Goal: Information Seeking & Learning: Learn about a topic

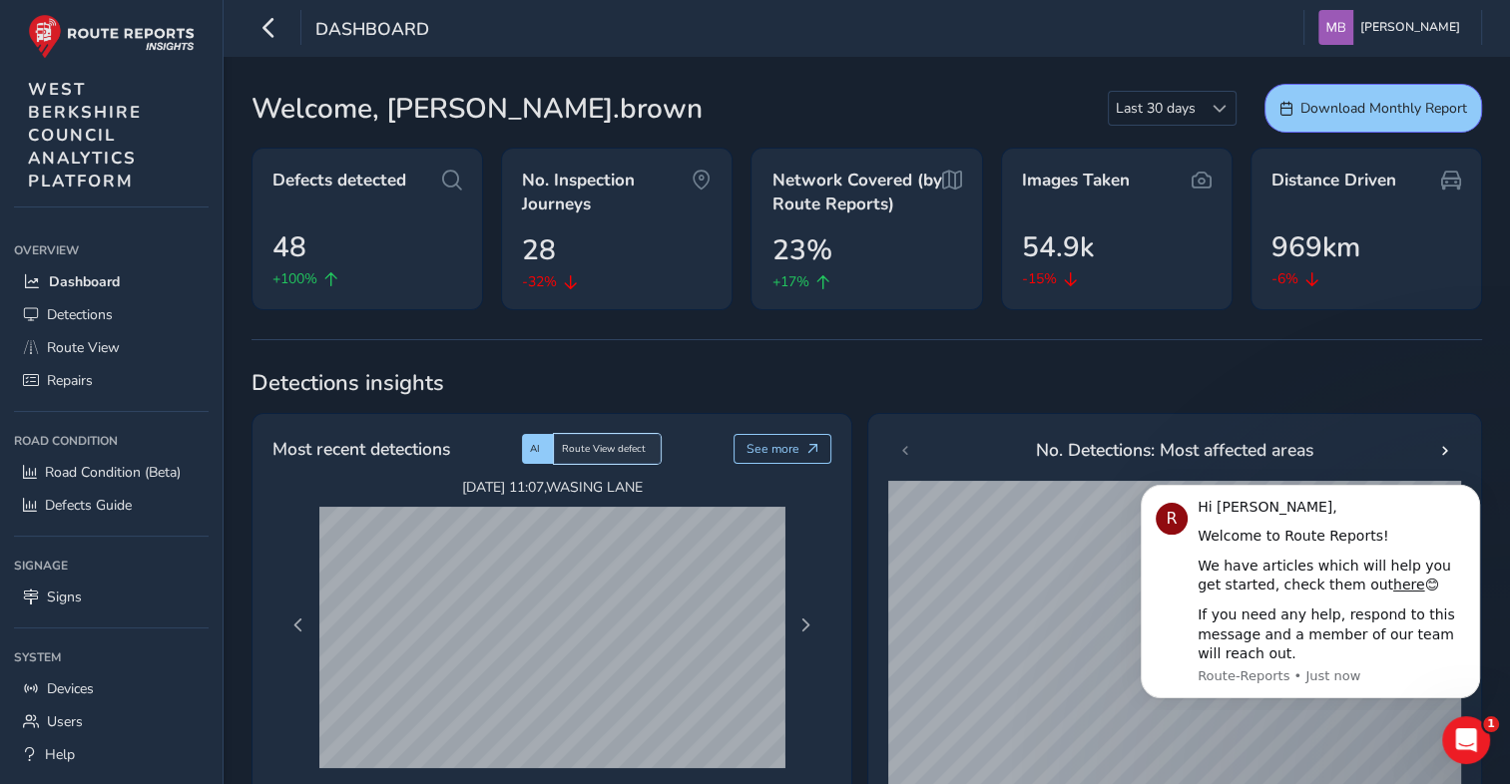
click at [595, 450] on span "Route View defect" at bounding box center [604, 449] width 84 height 14
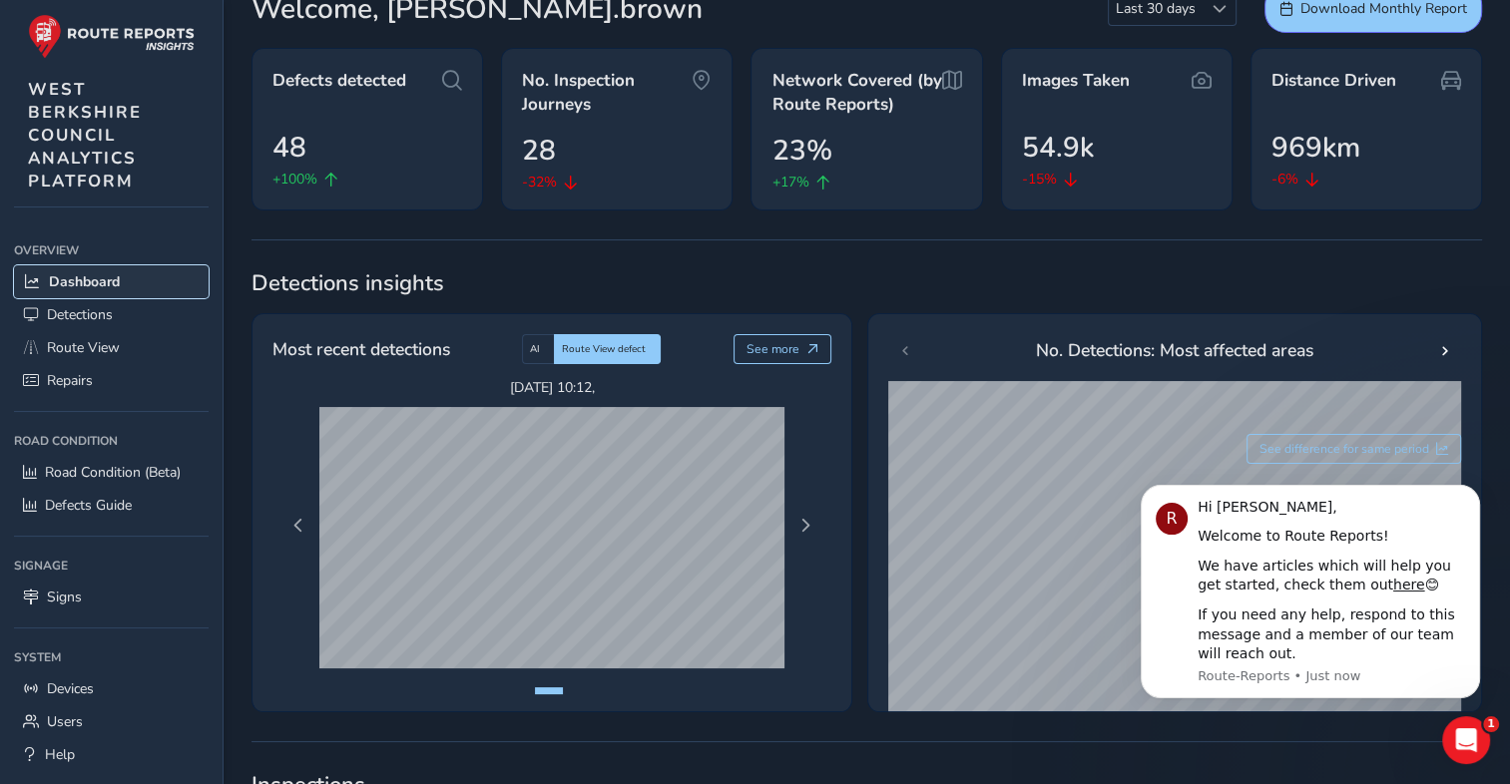
click at [105, 275] on span "Dashboard" at bounding box center [84, 281] width 71 height 19
click at [95, 310] on span "Detections" at bounding box center [80, 314] width 66 height 19
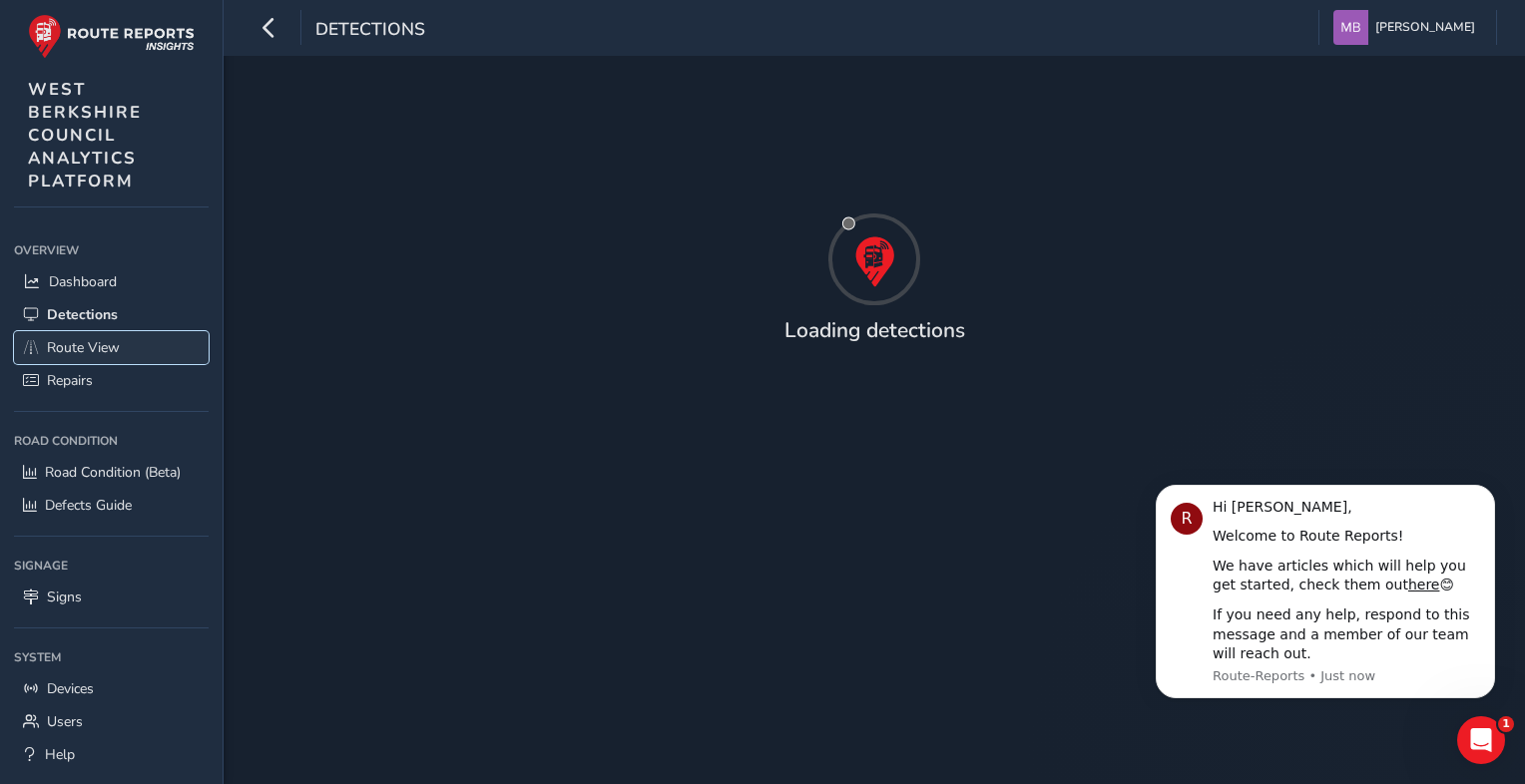
click at [92, 344] on span "Route View" at bounding box center [83, 347] width 73 height 19
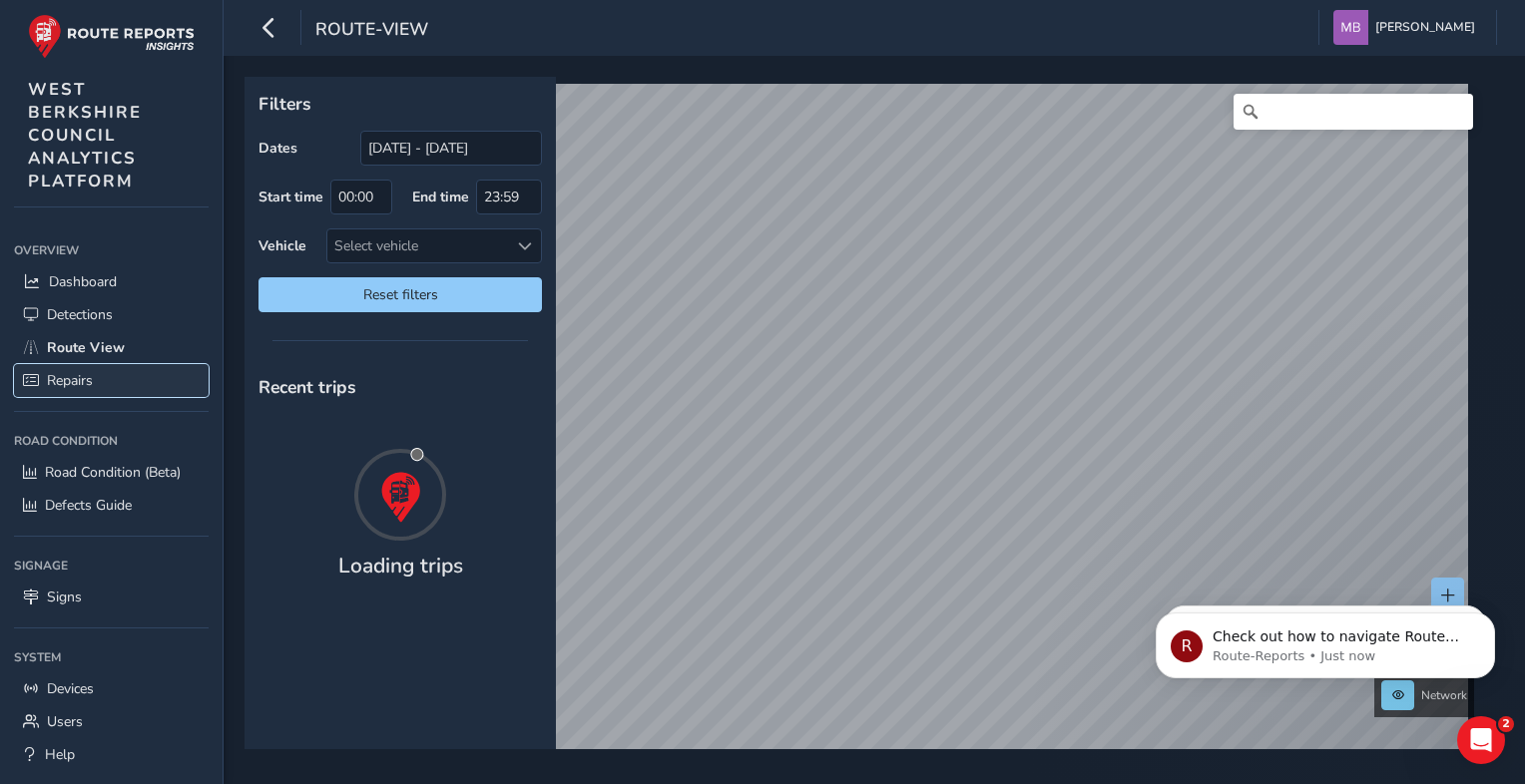
click at [95, 377] on link "Repairs" at bounding box center [111, 380] width 195 height 33
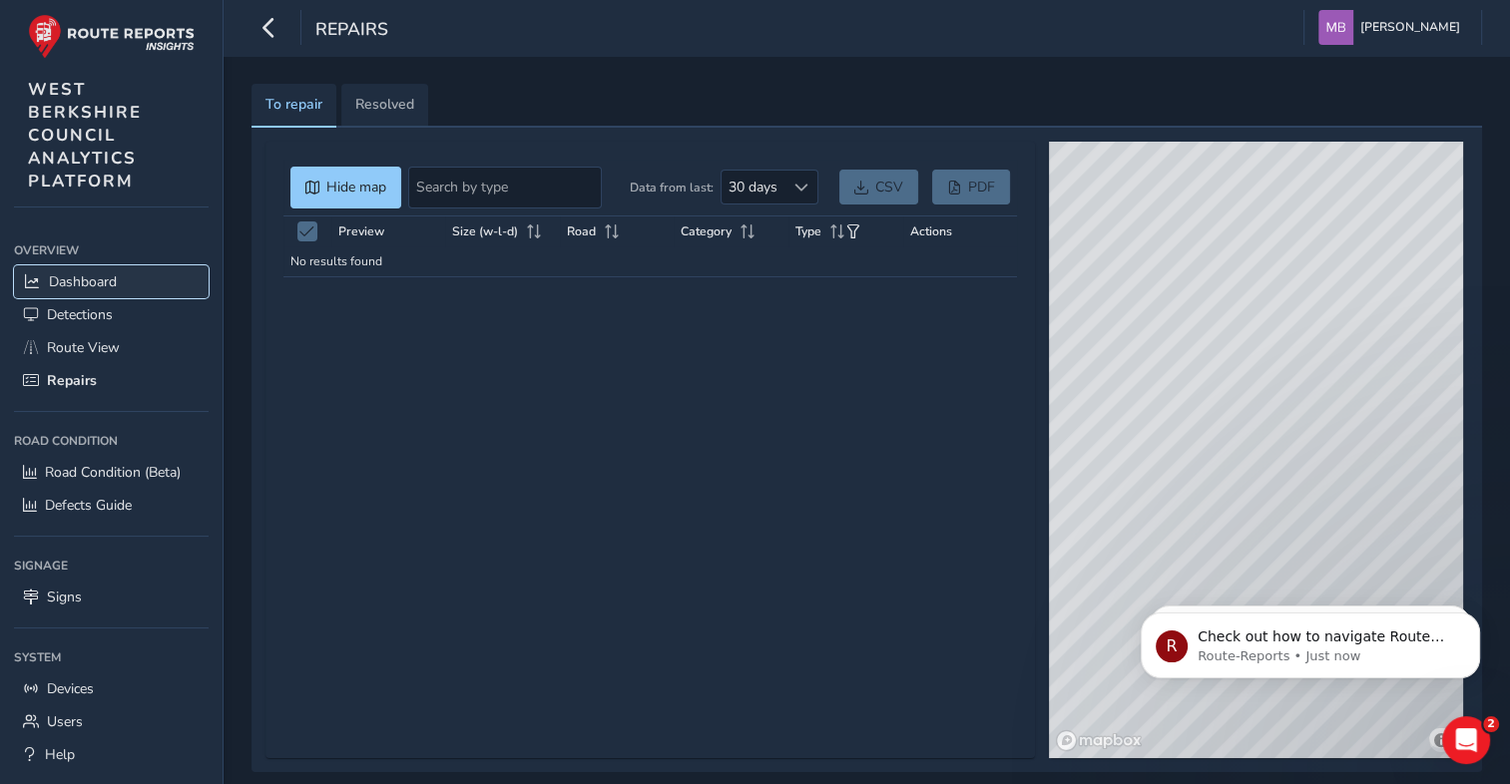
click at [104, 278] on span "Dashboard" at bounding box center [83, 281] width 68 height 19
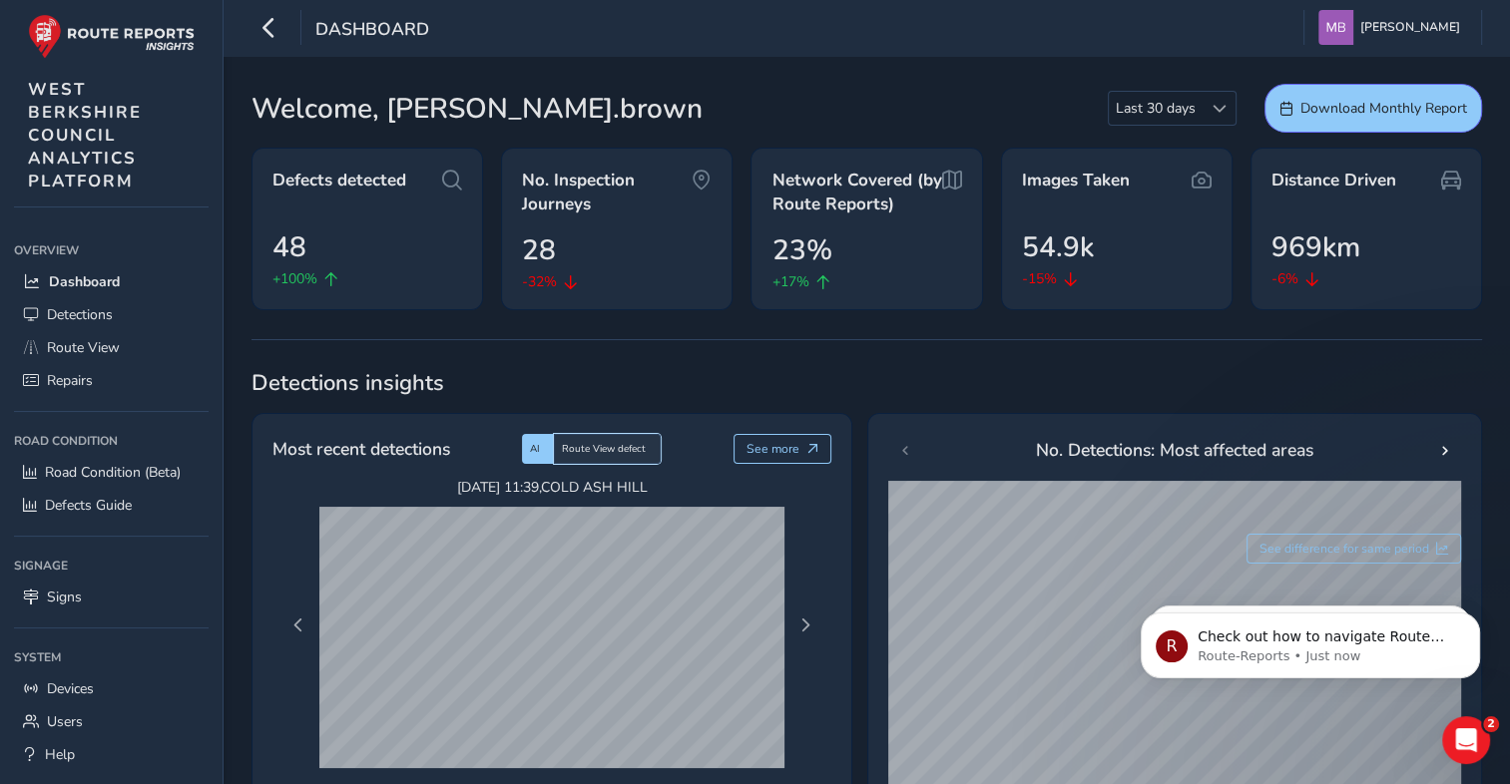
click at [578, 447] on span "Route View defect" at bounding box center [604, 449] width 84 height 14
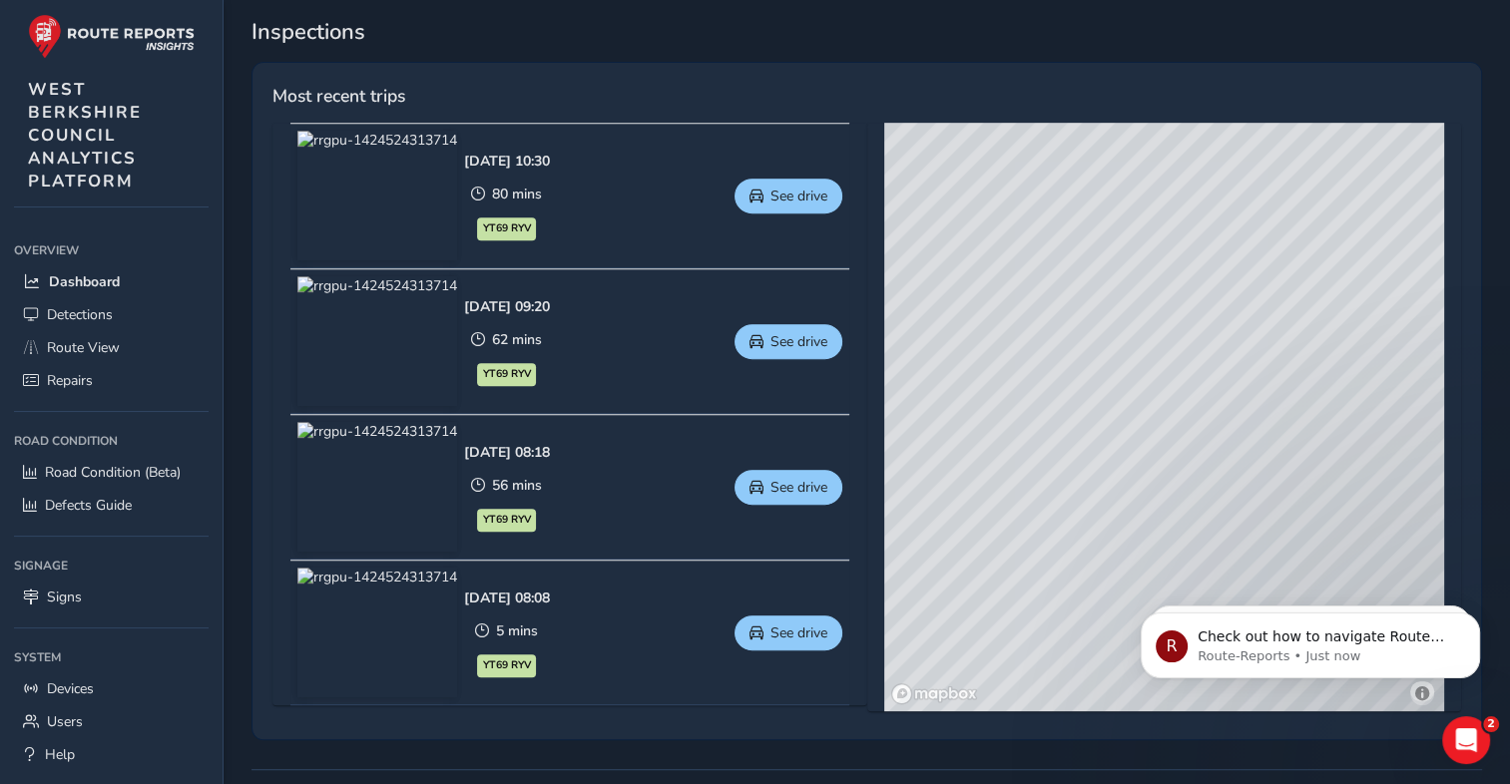
scroll to position [998, 0]
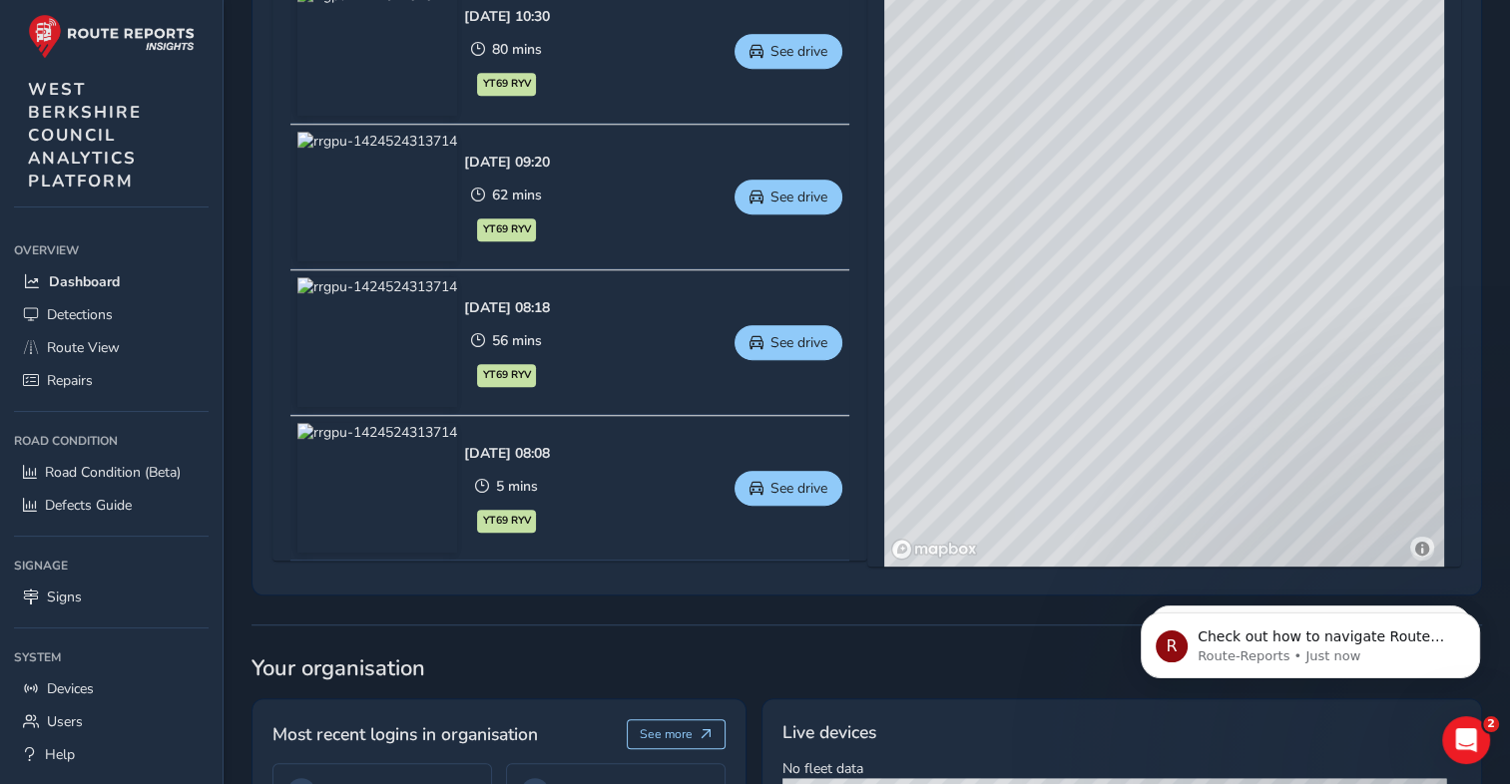
drag, startPoint x: 1358, startPoint y: 293, endPoint x: 1107, endPoint y: 289, distance: 251.5
click at [1107, 289] on div "© Mapbox © OpenStreetMap Improve this map © Maxar" at bounding box center [1164, 272] width 560 height 589
drag, startPoint x: 1086, startPoint y: 406, endPoint x: 1130, endPoint y: 466, distance: 74.8
click at [1130, 466] on div "© Mapbox © OpenStreetMap Improve this map © Maxar" at bounding box center [1164, 272] width 560 height 589
click at [1082, 343] on div "© Mapbox © OpenStreetMap Improve this map © Maxar" at bounding box center [1164, 272] width 560 height 589
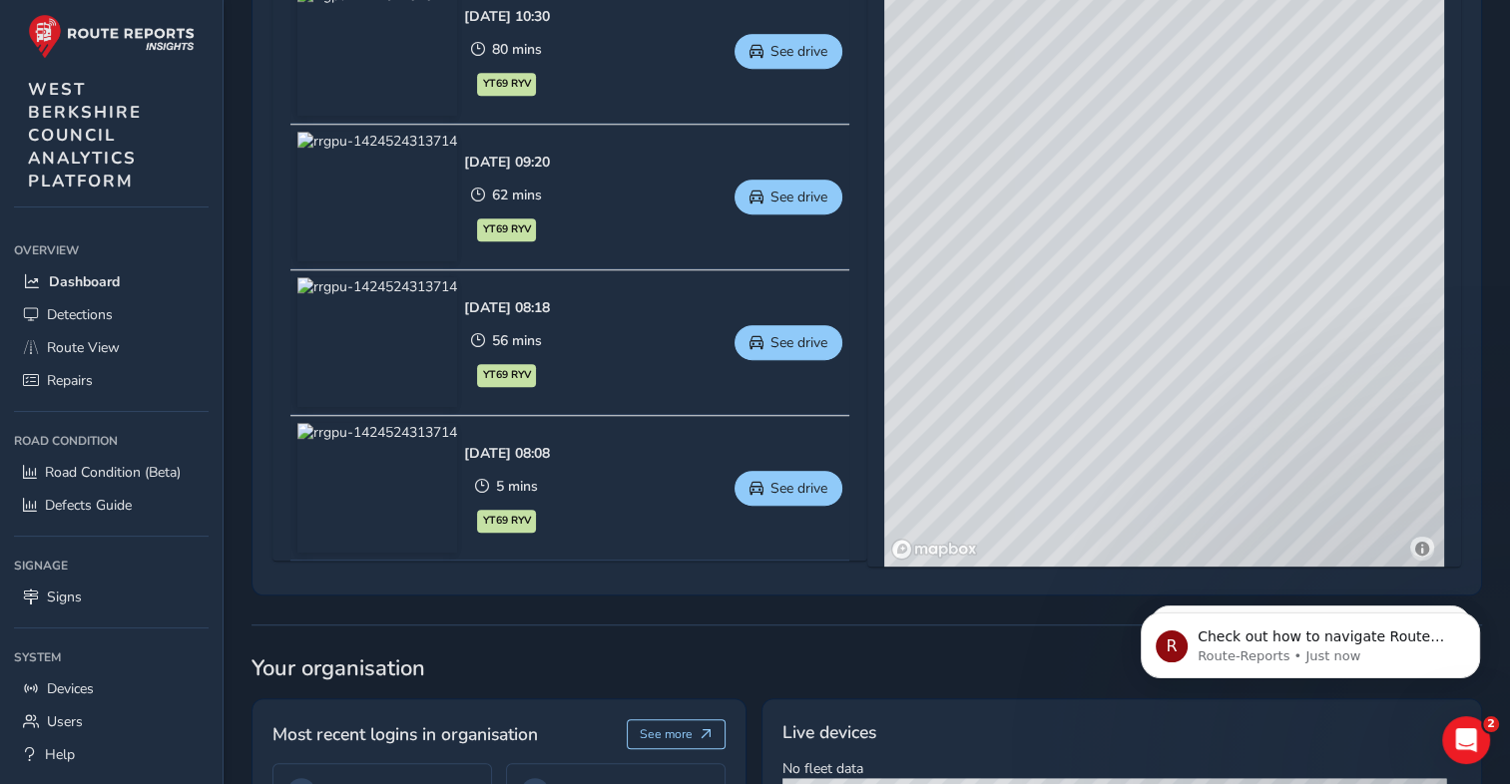
click at [1085, 345] on div "© Mapbox © OpenStreetMap Improve this map © Maxar" at bounding box center [1164, 272] width 560 height 589
click at [1046, 321] on div "© Mapbox © OpenStreetMap Improve this map © Maxar" at bounding box center [1164, 272] width 560 height 589
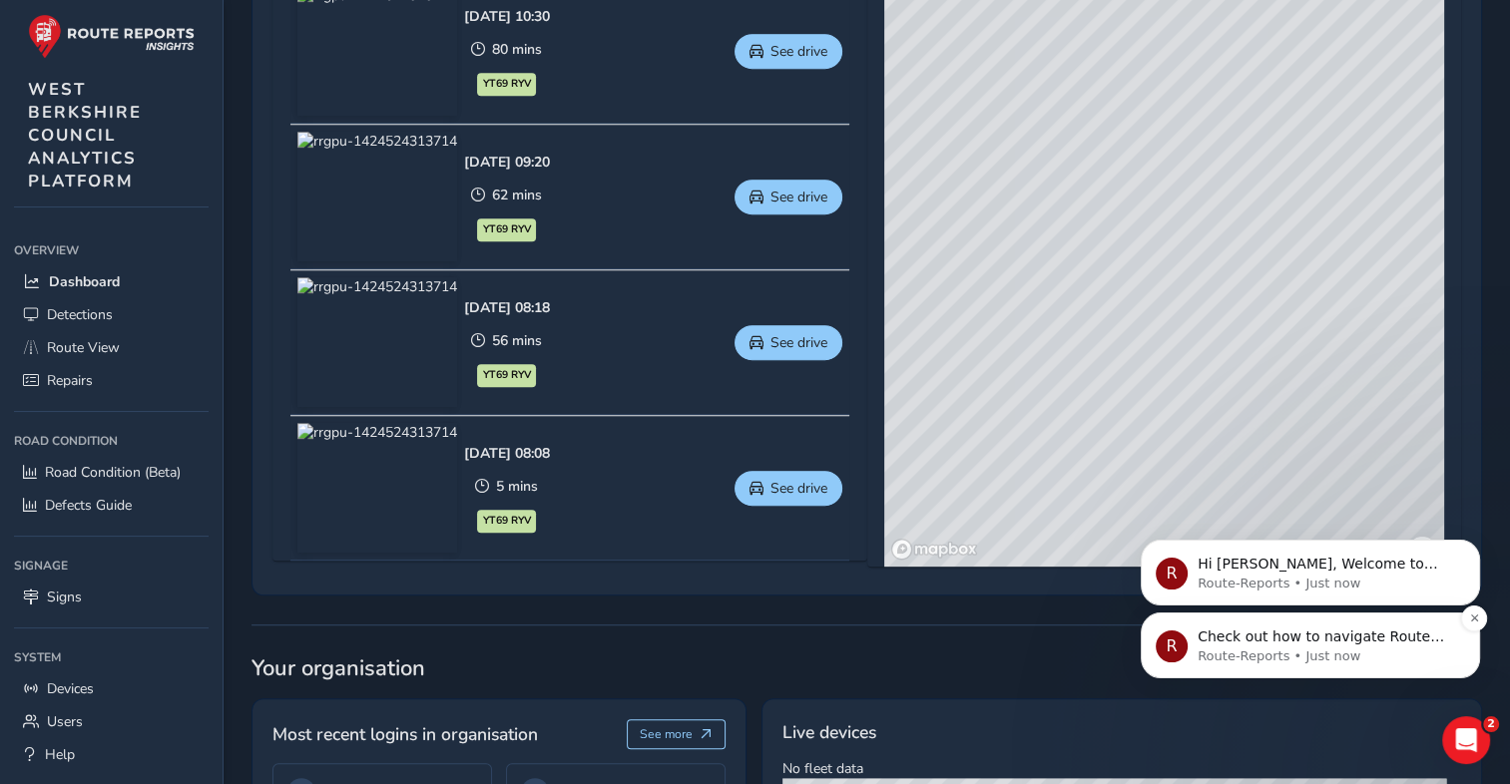
click at [1284, 642] on span "Check out how to navigate Route View here!" at bounding box center [1320, 647] width 246 height 36
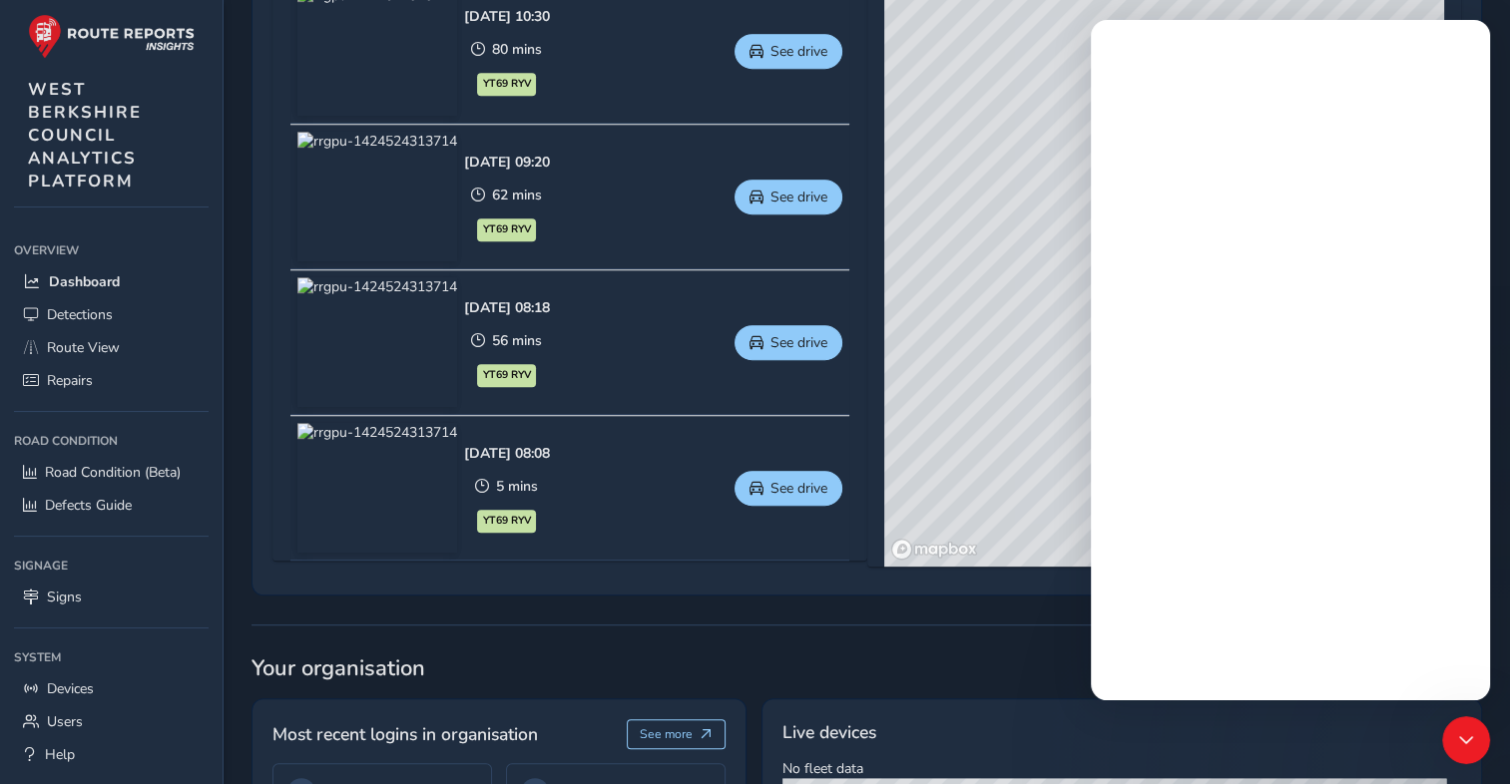
scroll to position [0, 0]
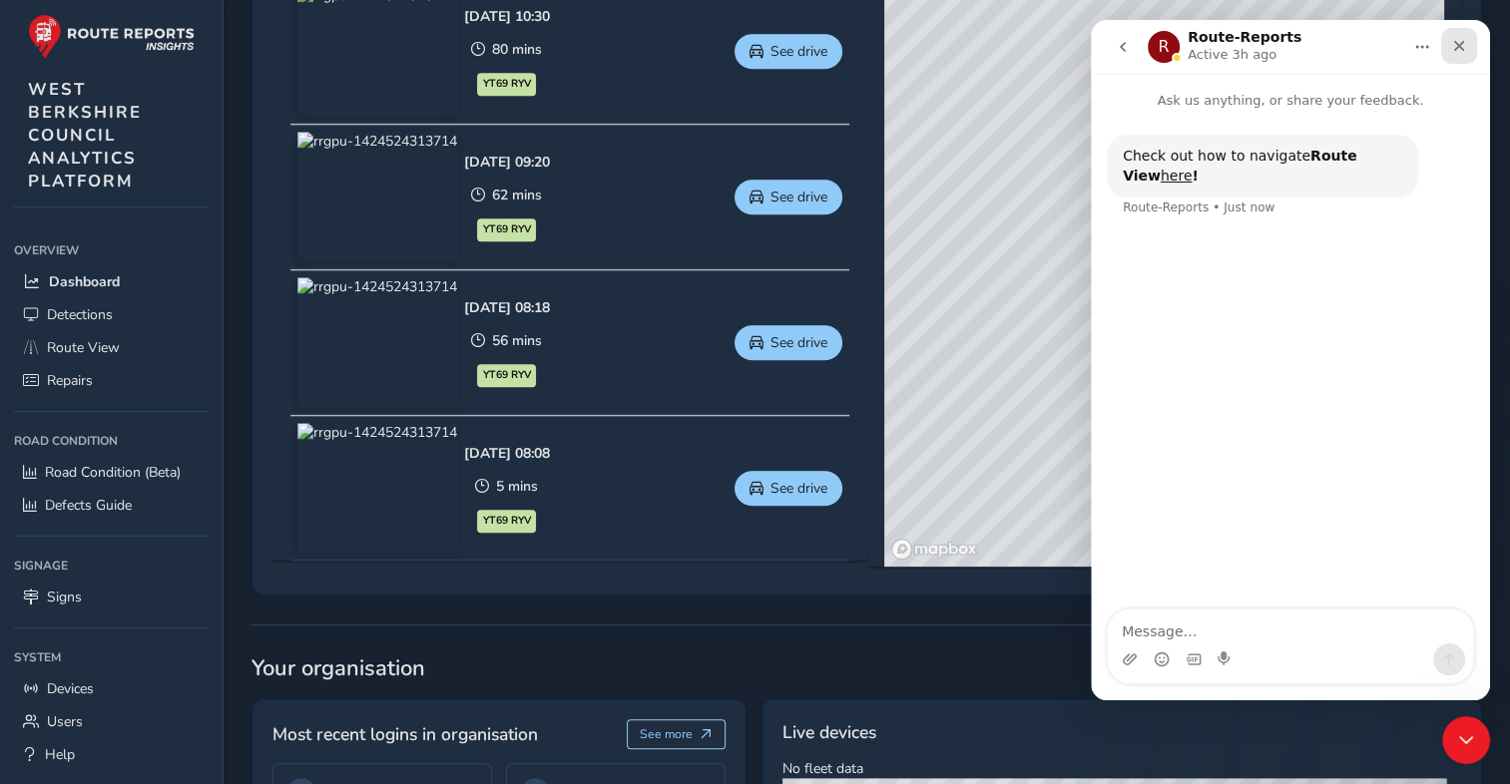
click at [1461, 38] on icon "Close" at bounding box center [1459, 46] width 16 height 16
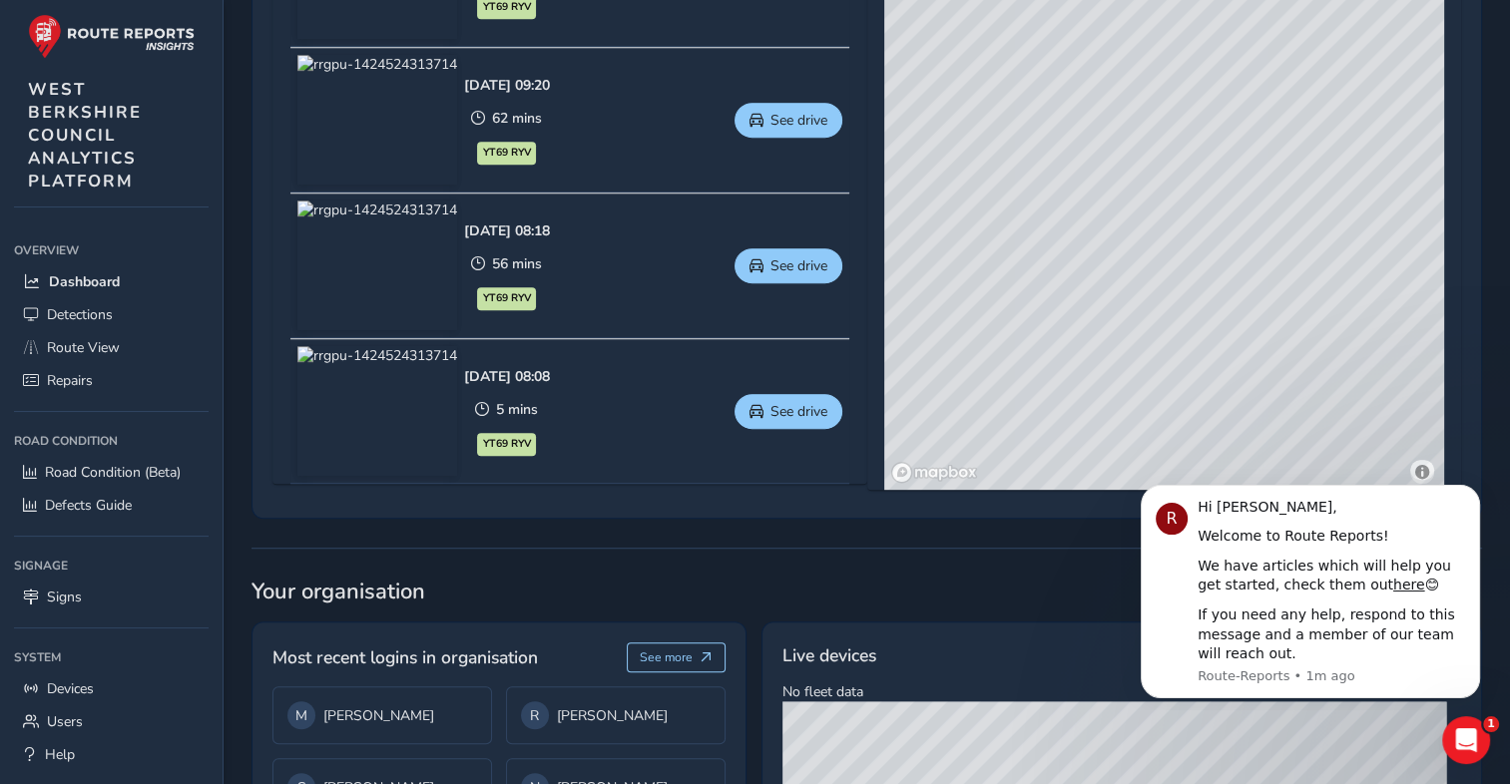
scroll to position [1297, 0]
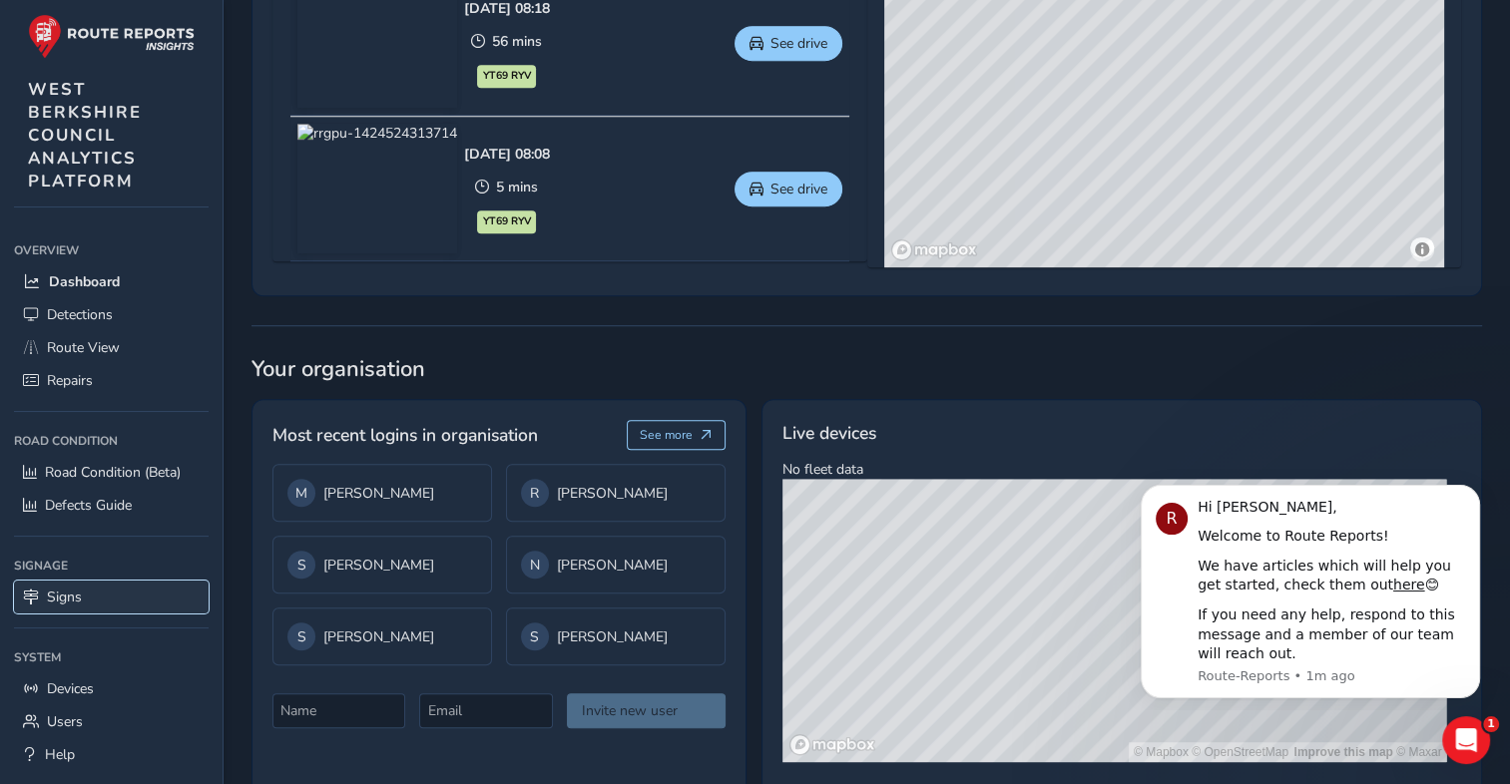
click at [59, 591] on span "Signs" at bounding box center [64, 597] width 35 height 19
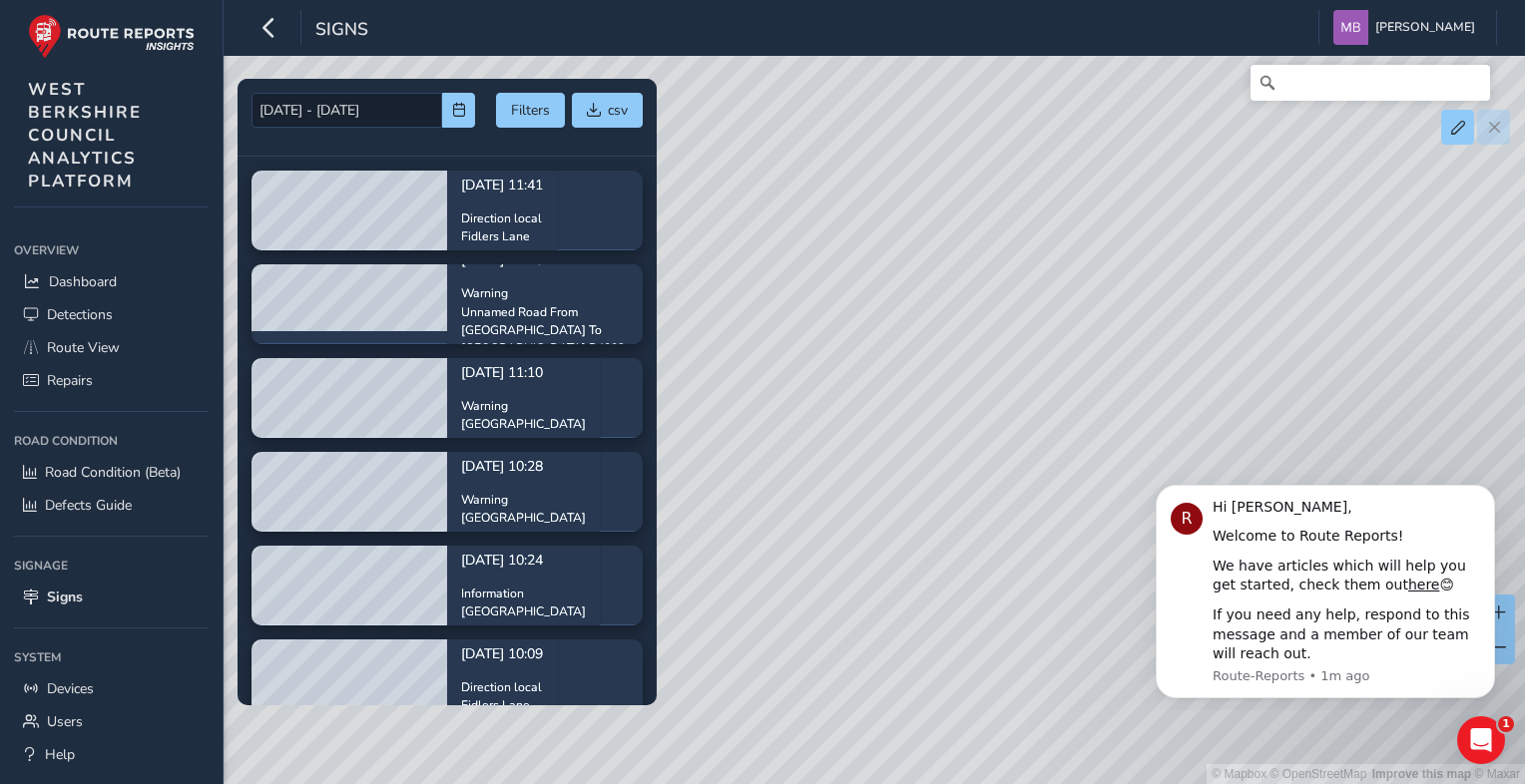
click at [1499, 481] on div "R Hi Michelle, Welcome to Route Reports! We have articles which will help you g…" at bounding box center [1324, 573] width 367 height 249
drag, startPoint x: 1107, startPoint y: 385, endPoint x: 791, endPoint y: 498, distance: 334.9
click at [791, 498] on div "© Mapbox © OpenStreetMap Improve this map © Maxar" at bounding box center [762, 392] width 1525 height 784
drag, startPoint x: 921, startPoint y: 349, endPoint x: 731, endPoint y: -64, distance: 454.5
click at [731, 0] on html "Signs Michelle Brown Colour Scheme: Dark Dim Light Logout 24/09/2025 - 29/09/20…" at bounding box center [762, 392] width 1525 height 784
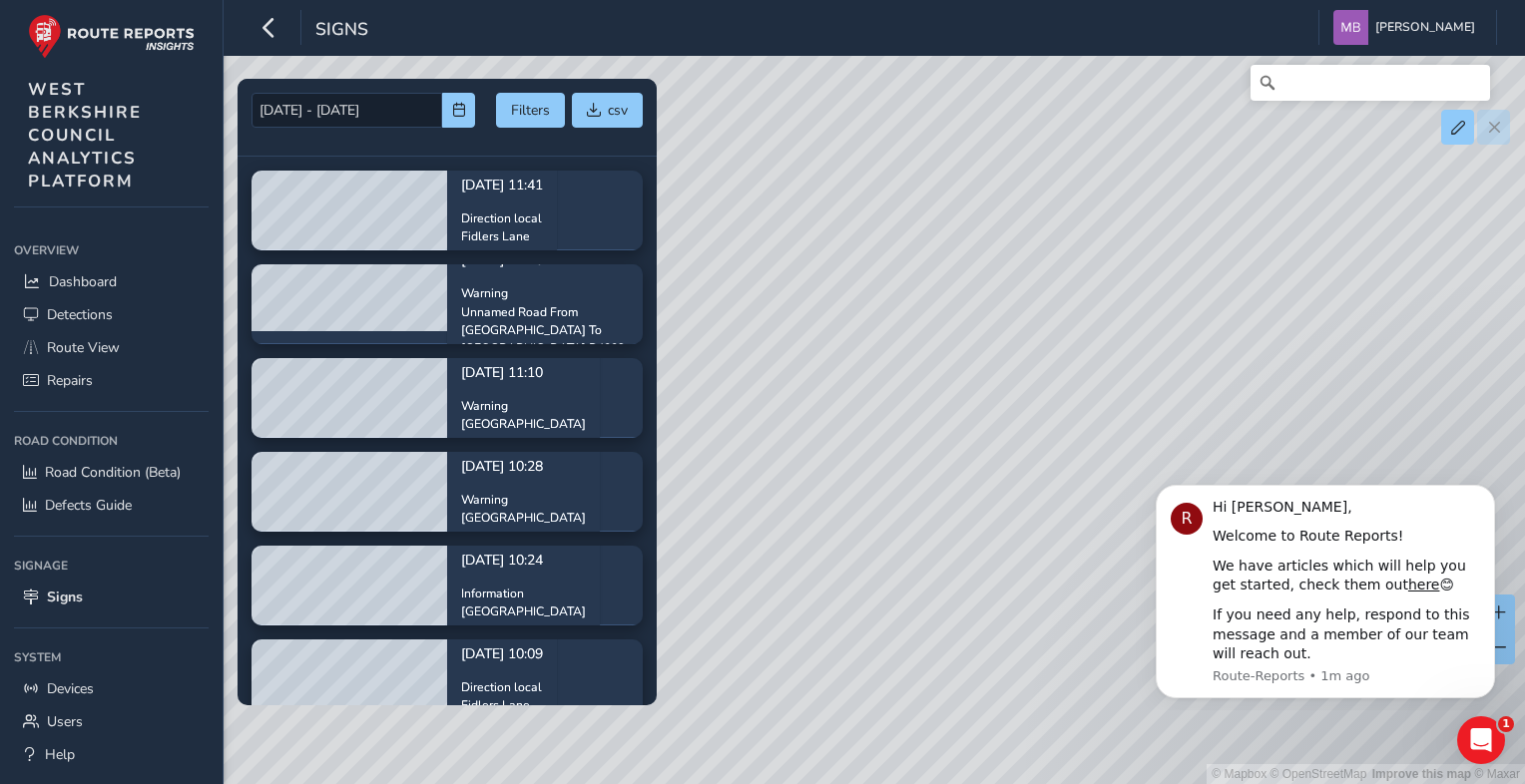
drag, startPoint x: 1133, startPoint y: 232, endPoint x: 1157, endPoint y: 208, distance: 34.6
click at [1157, 209] on div "© Mapbox © OpenStreetMap Improve this map © Maxar" at bounding box center [762, 392] width 1525 height 784
drag, startPoint x: 981, startPoint y: 253, endPoint x: 760, endPoint y: 111, distance: 262.6
click at [792, 132] on div "© Mapbox © OpenStreetMap Improve this map © Maxar" at bounding box center [762, 392] width 1525 height 784
drag, startPoint x: 1078, startPoint y: 437, endPoint x: 791, endPoint y: 142, distance: 411.4
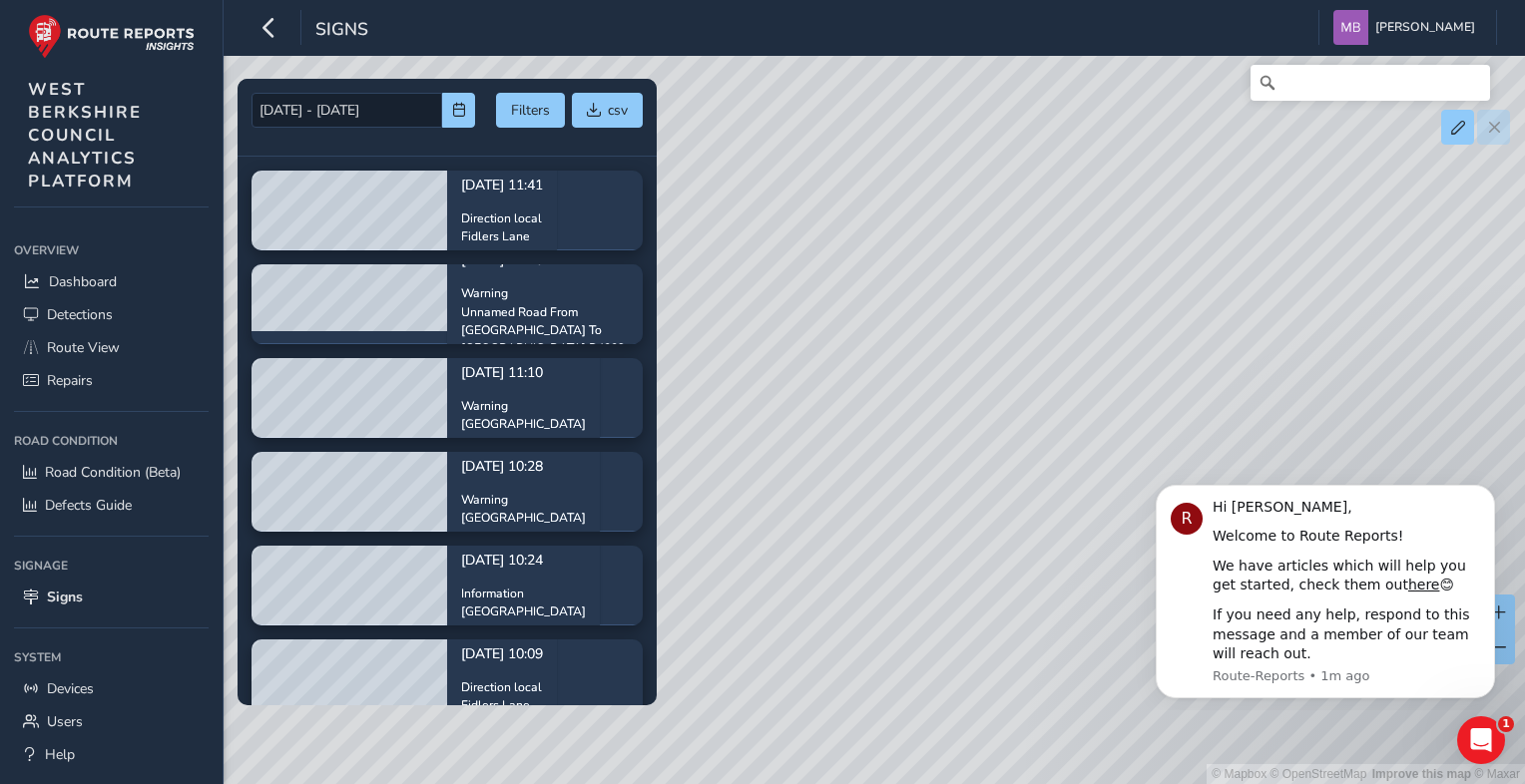
click at [804, 152] on div "© Mapbox © OpenStreetMap Improve this map © Maxar" at bounding box center [762, 392] width 1525 height 784
drag, startPoint x: 1003, startPoint y: 274, endPoint x: 676, endPoint y: 99, distance: 371.4
click at [692, 108] on div "© Mapbox © OpenStreetMap Improve this map © Maxar" at bounding box center [762, 392] width 1525 height 784
drag, startPoint x: 885, startPoint y: 478, endPoint x: 942, endPoint y: 277, distance: 208.5
click at [942, 277] on div "© Mapbox © OpenStreetMap Improve this map © Maxar" at bounding box center [762, 392] width 1525 height 784
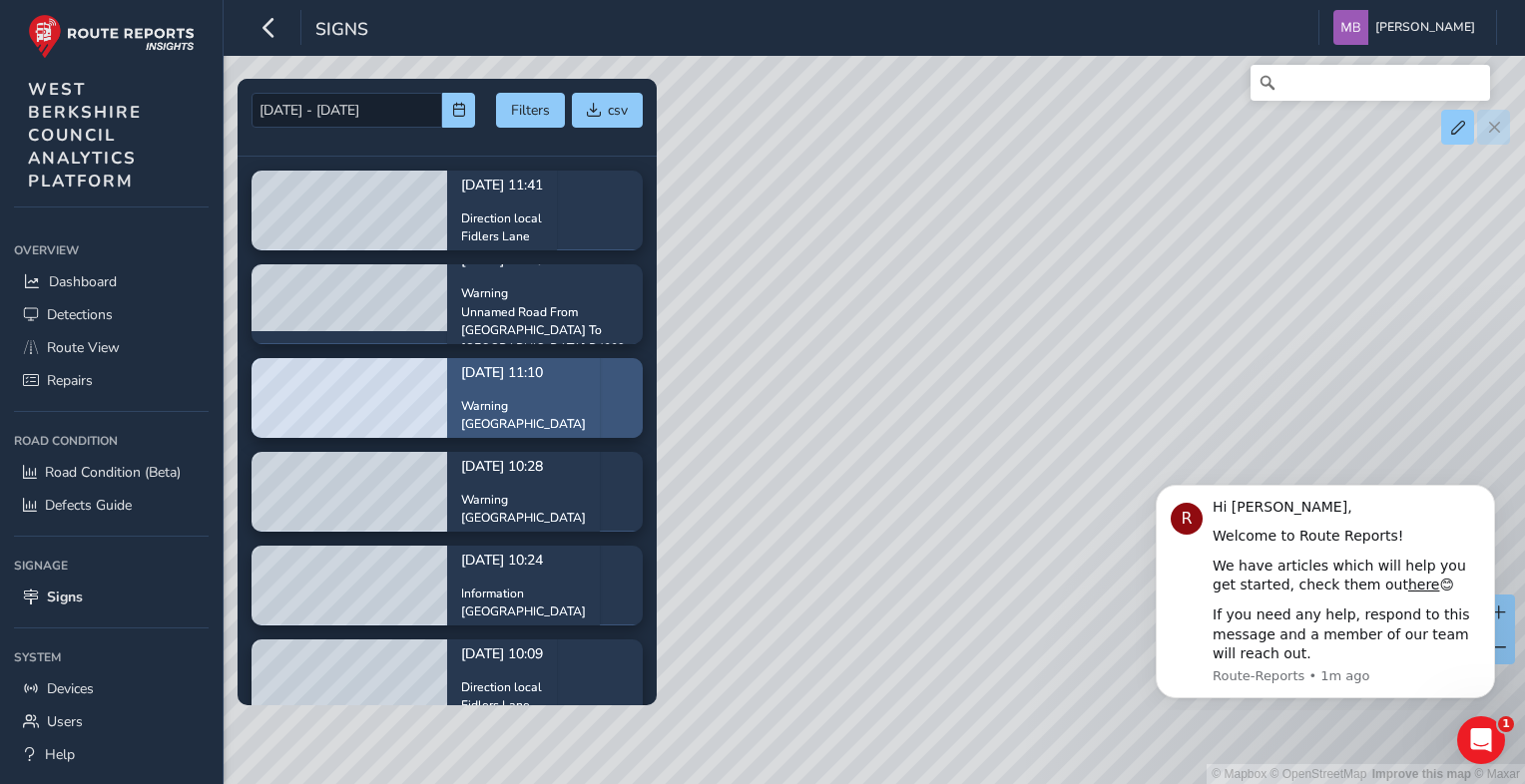
scroll to position [27, 0]
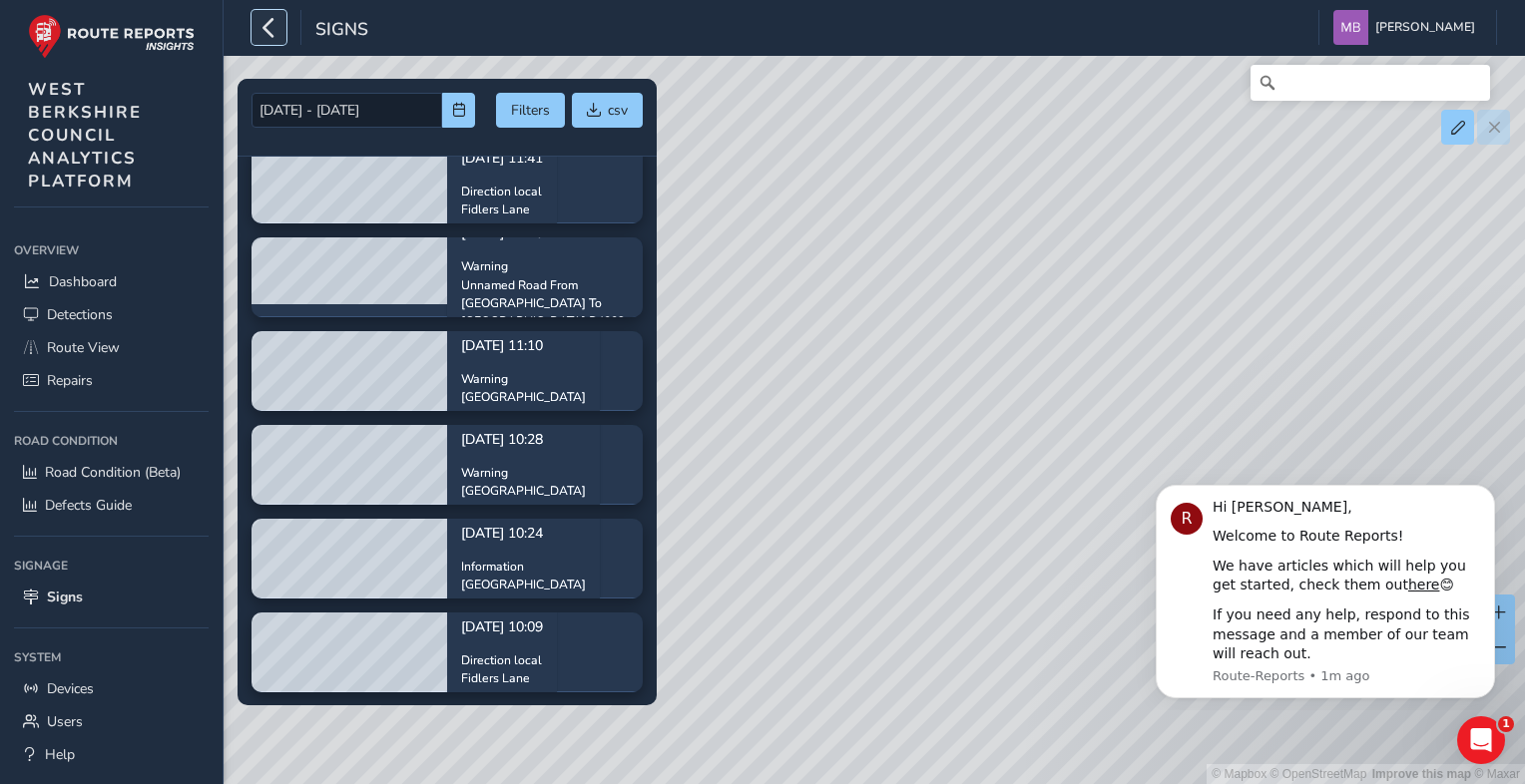
click at [267, 24] on icon "button" at bounding box center [268, 27] width 21 height 35
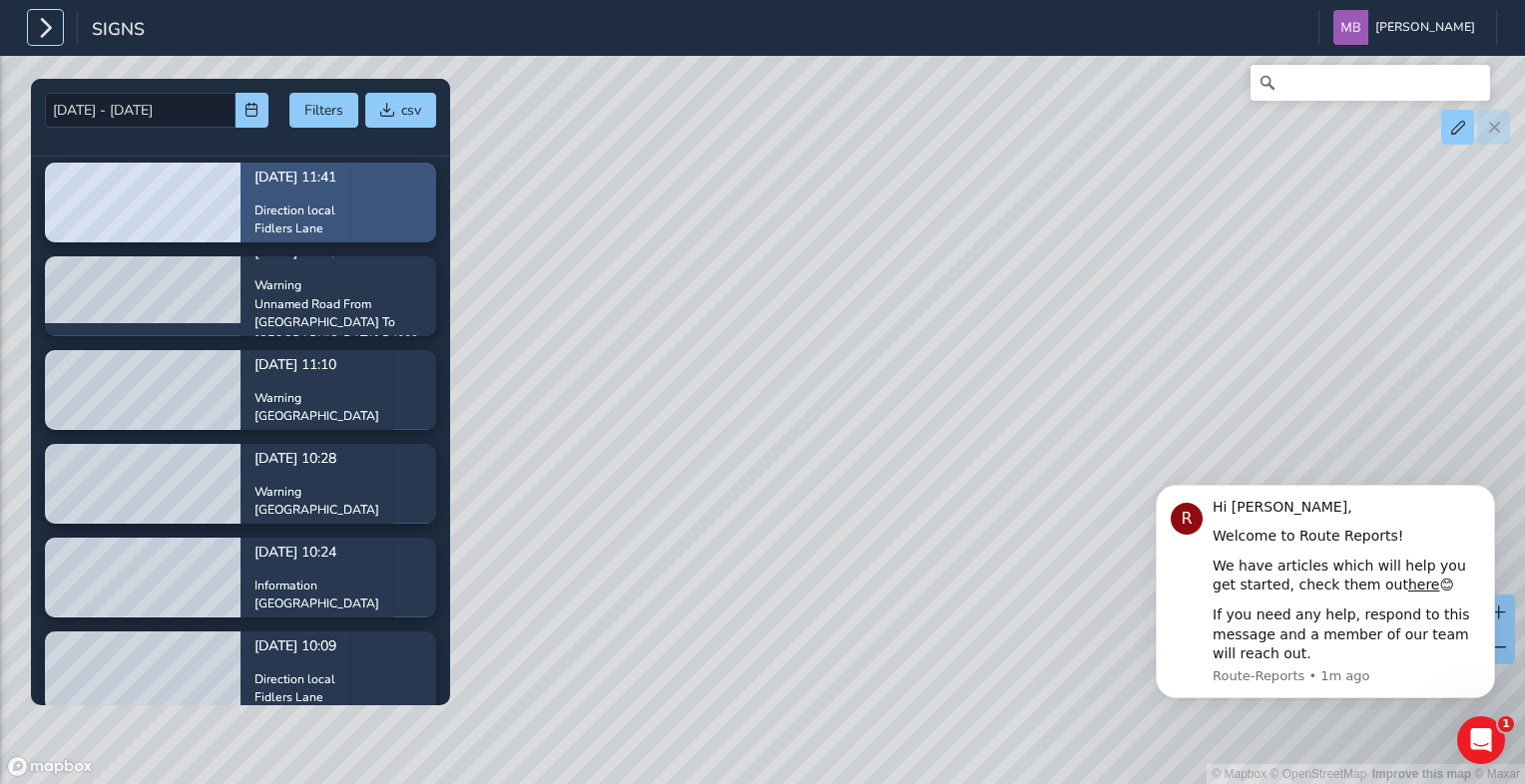
scroll to position [0, 0]
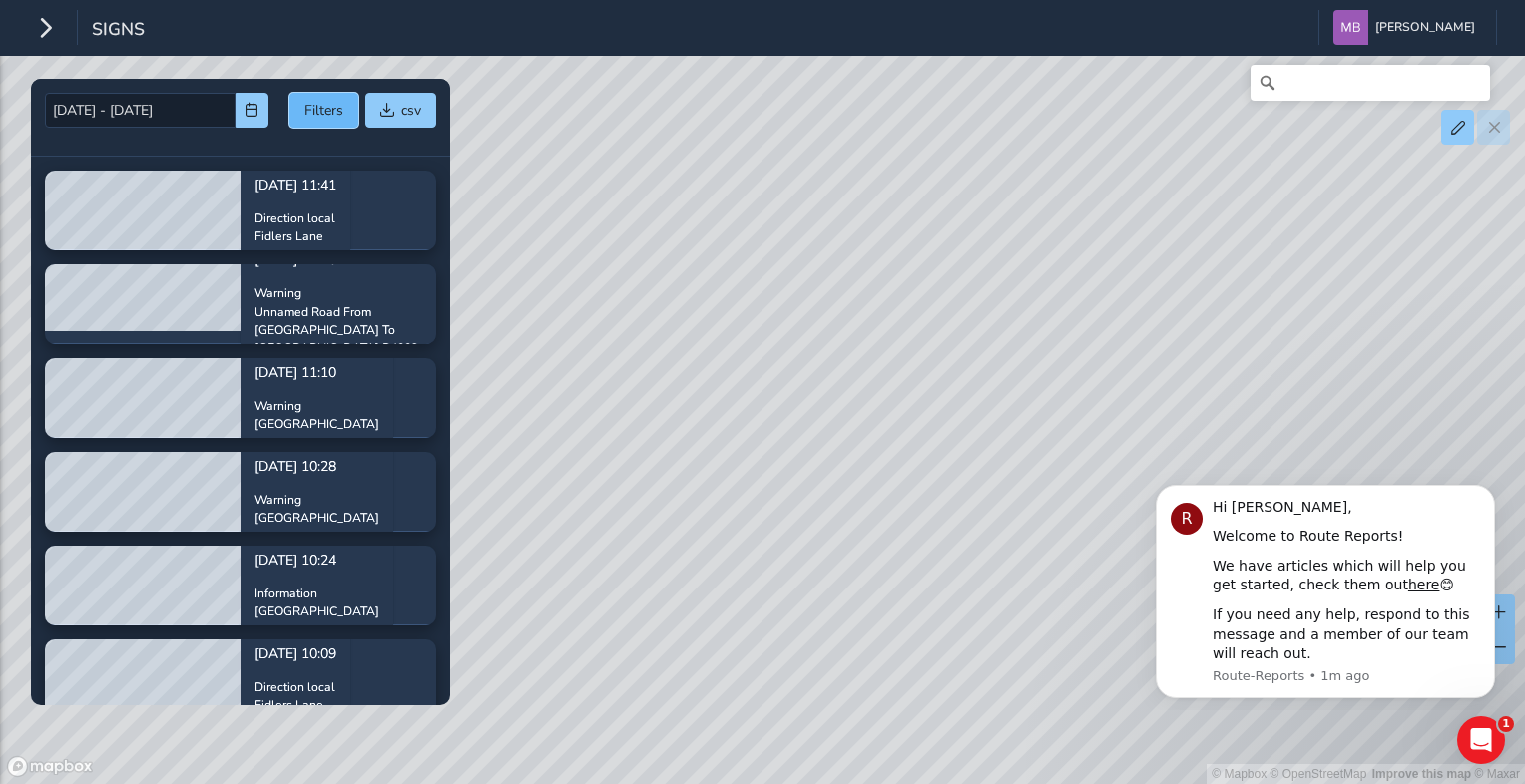
click at [327, 103] on button "Filters" at bounding box center [323, 110] width 69 height 35
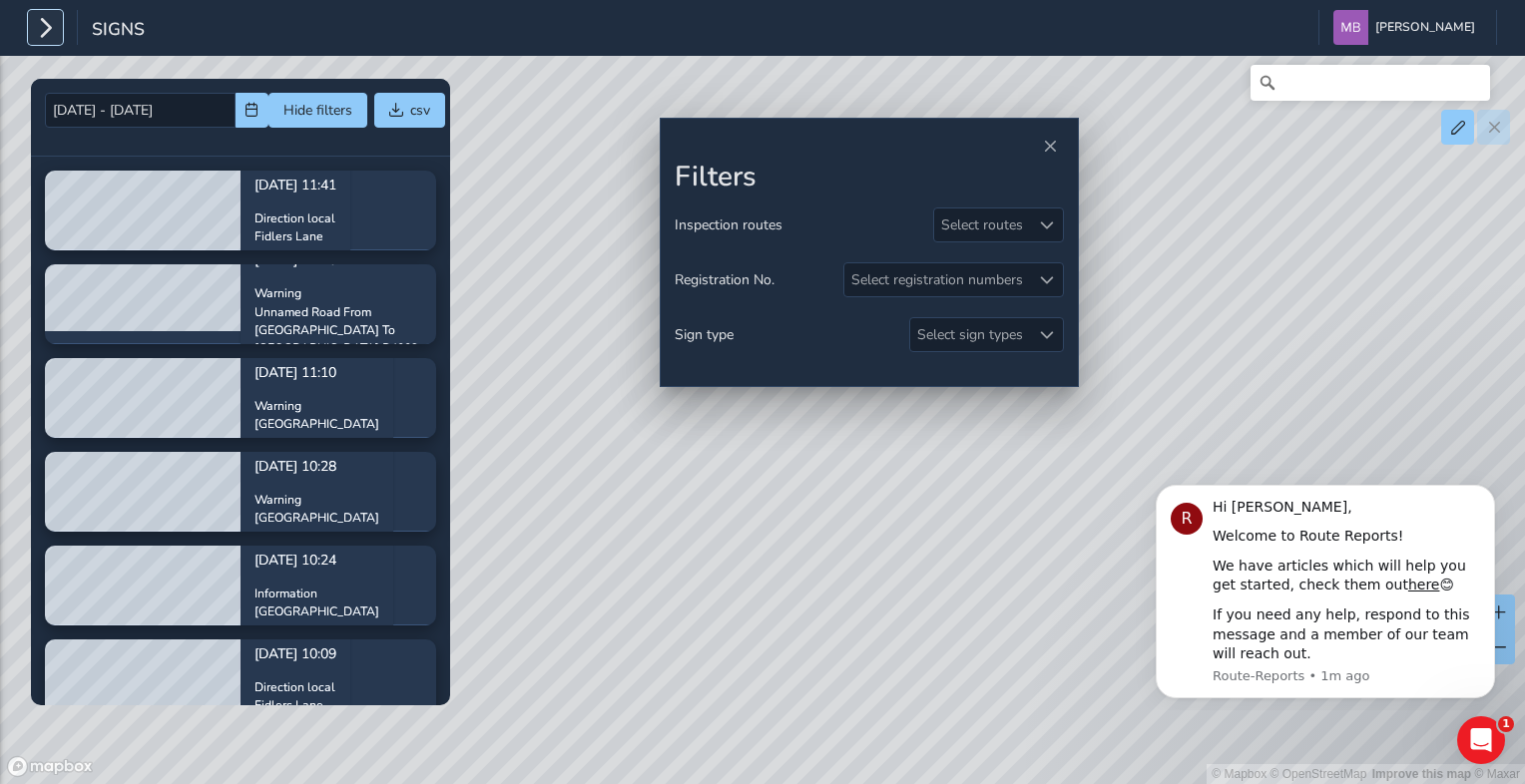
click at [48, 30] on icon "button" at bounding box center [45, 27] width 21 height 35
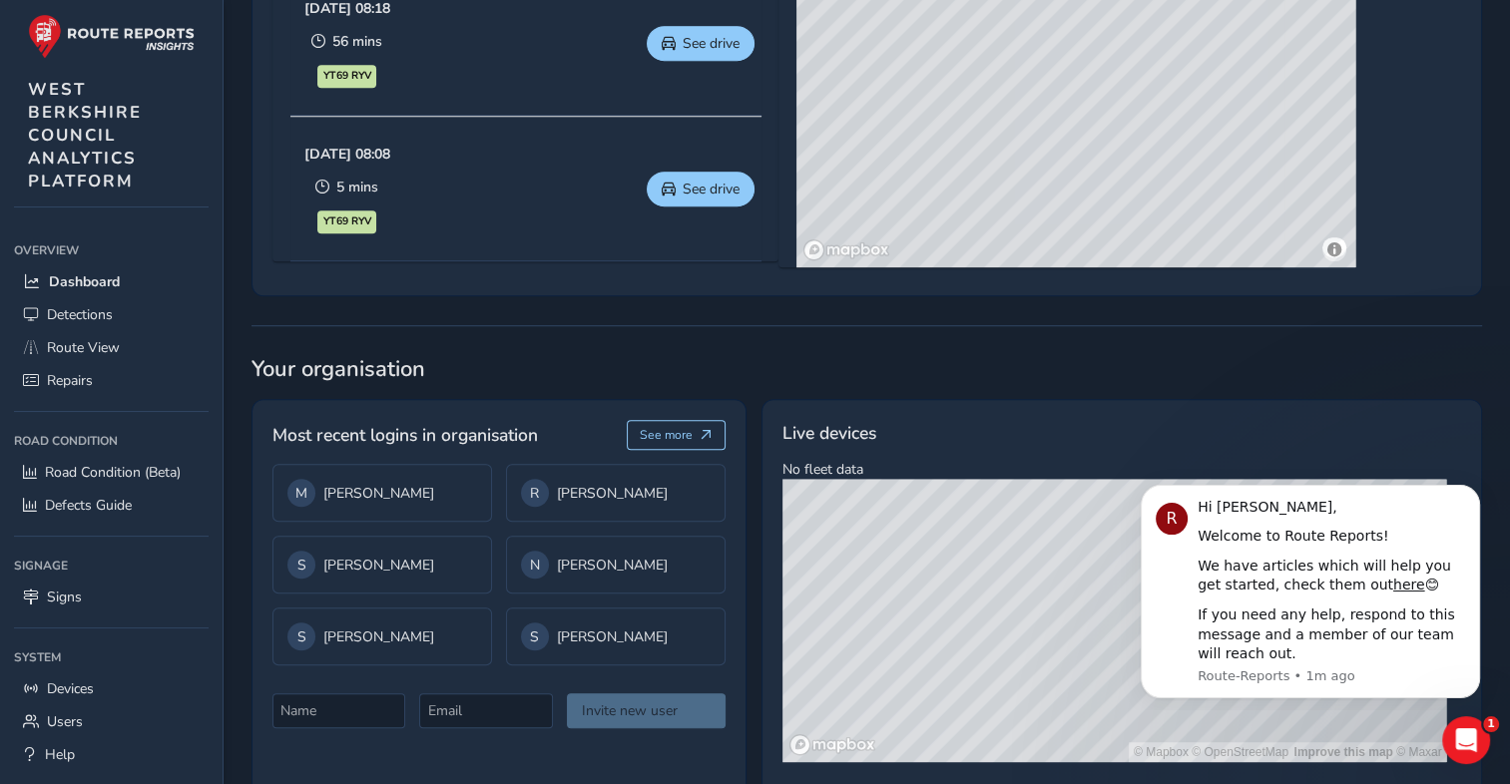
scroll to position [798, 0]
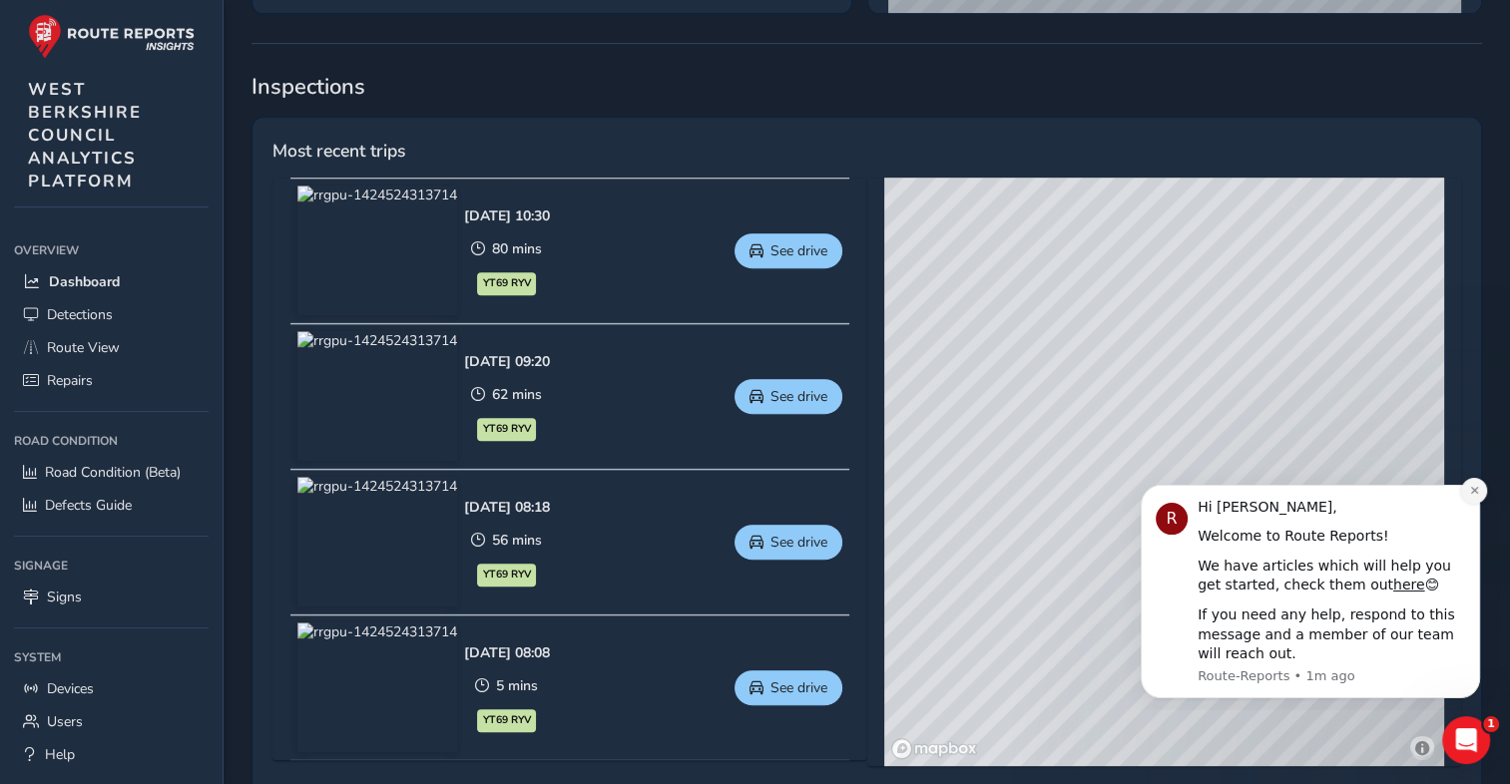
click at [1481, 493] on button "Dismiss notification" at bounding box center [1474, 491] width 26 height 26
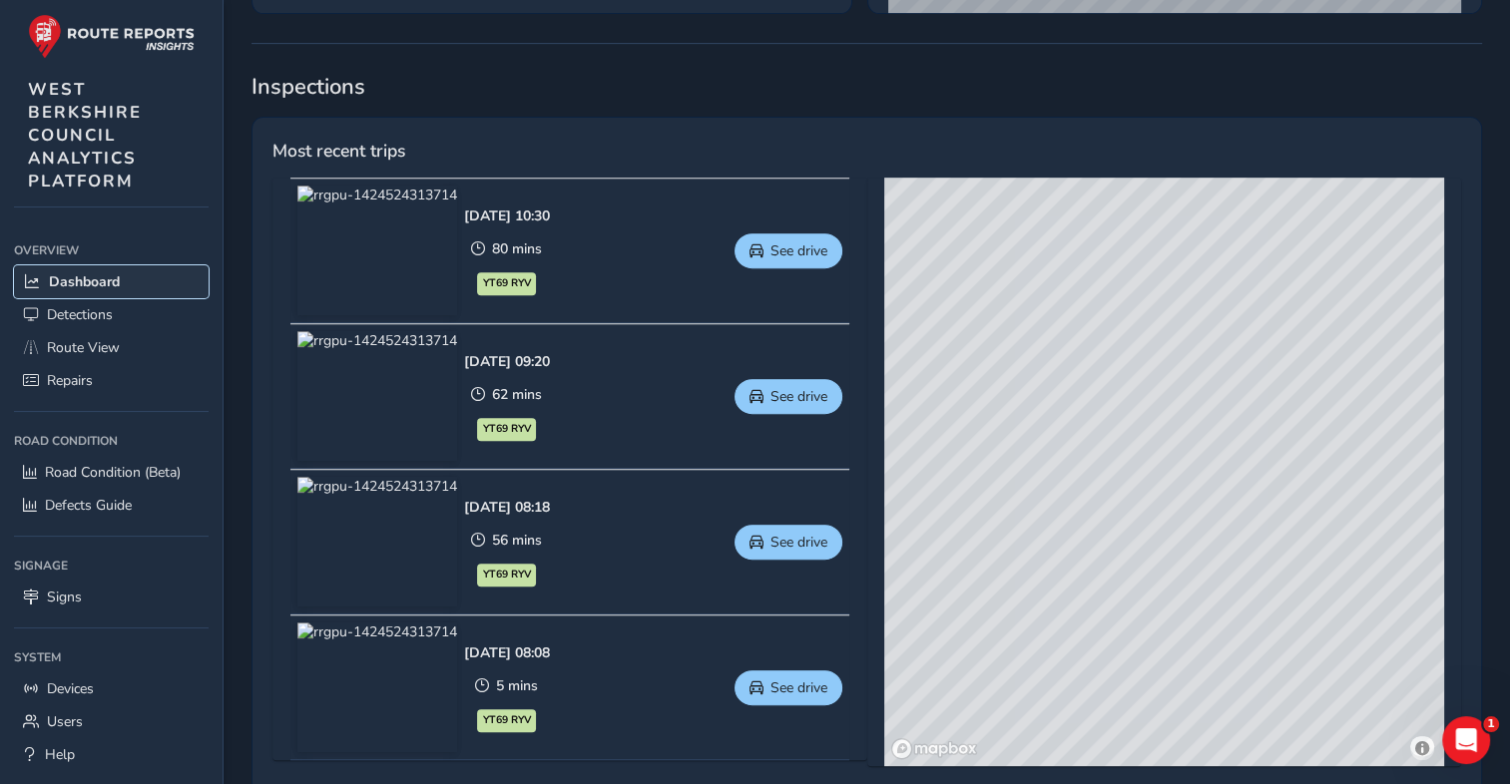
click at [97, 280] on span "Dashboard" at bounding box center [84, 281] width 71 height 19
click at [84, 339] on span "Route View" at bounding box center [83, 347] width 73 height 19
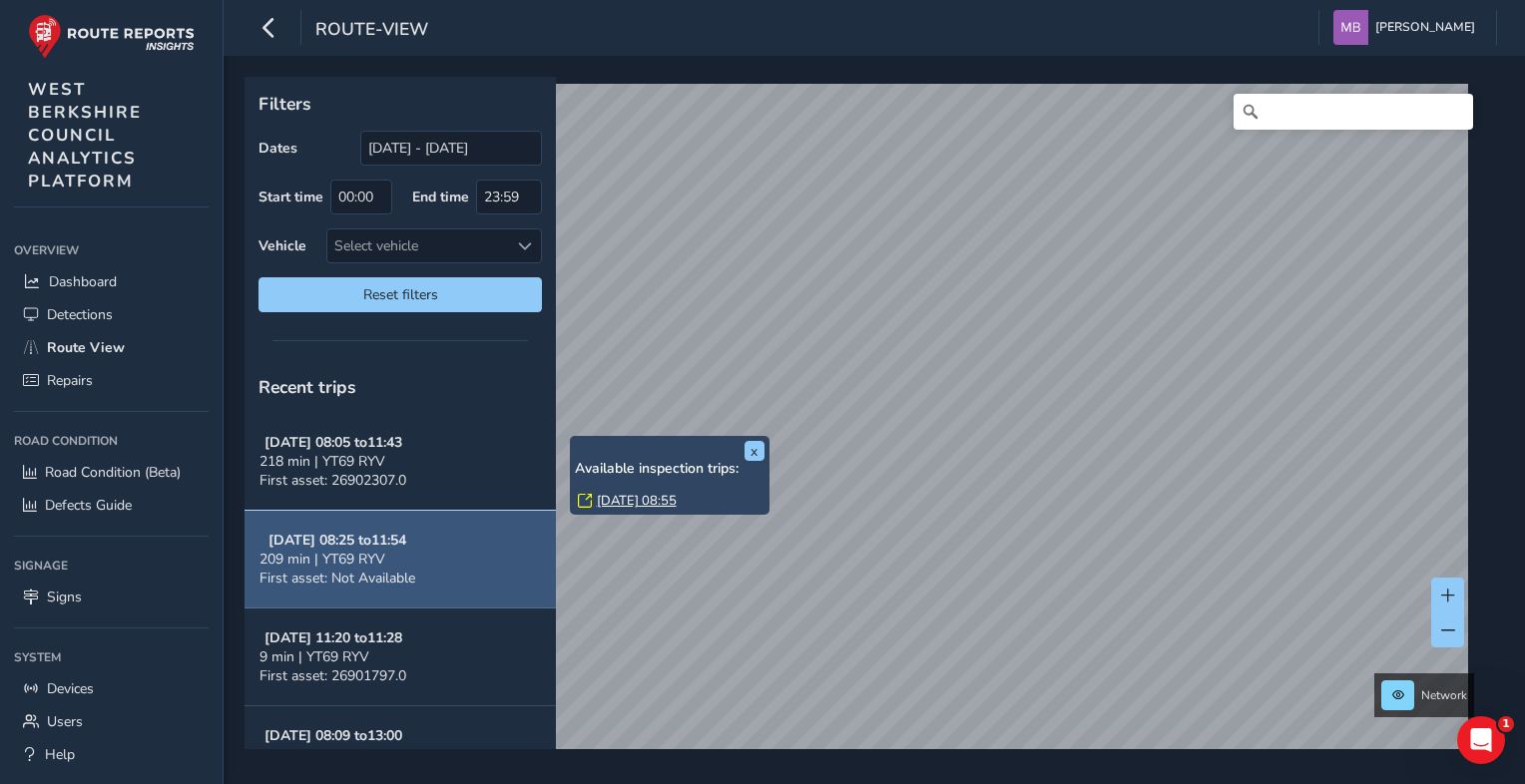
click at [340, 551] on span "209 min | YT69 RYV" at bounding box center [322, 559] width 126 height 19
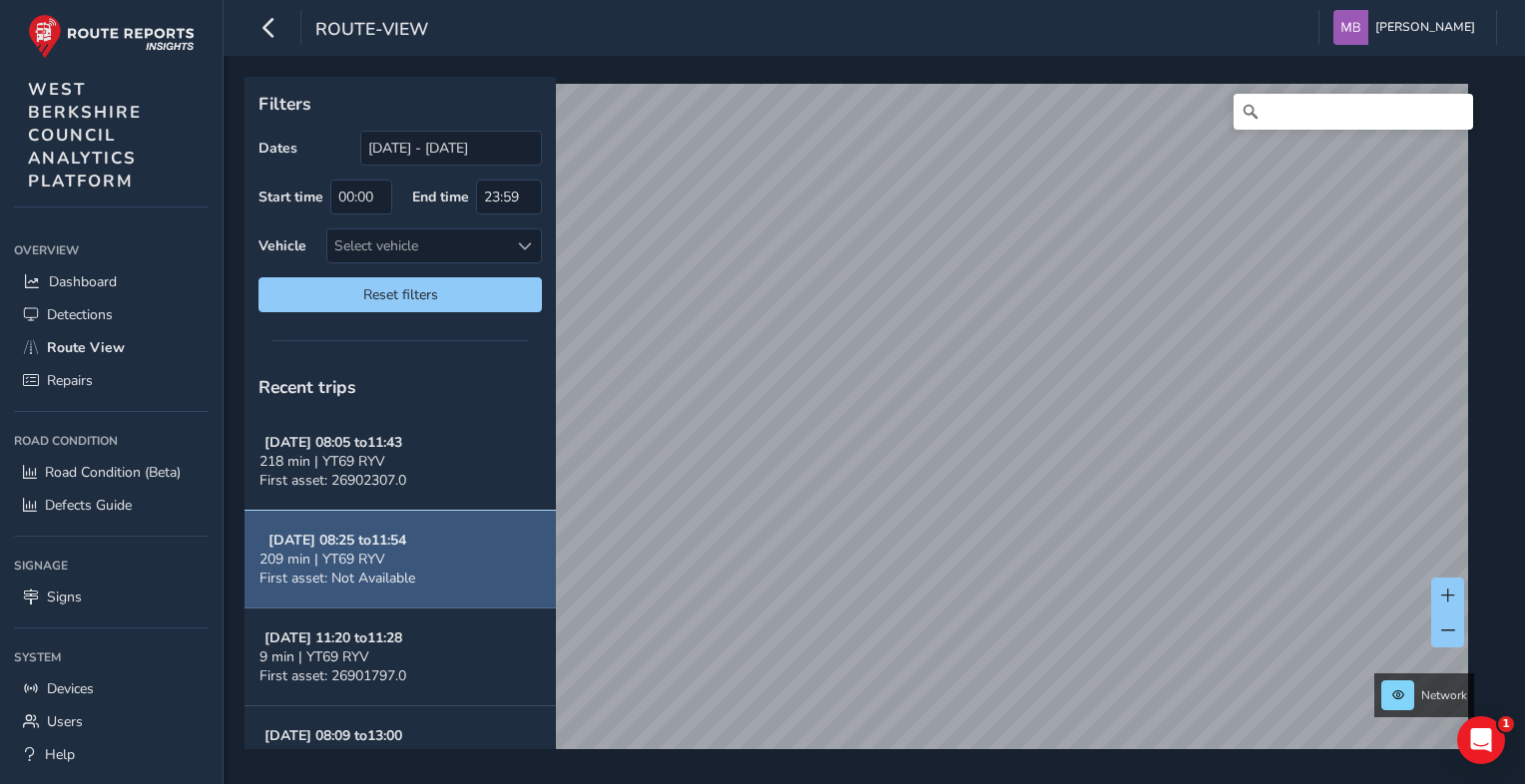
click at [335, 564] on span "209 min | YT69 RYV" at bounding box center [322, 559] width 126 height 19
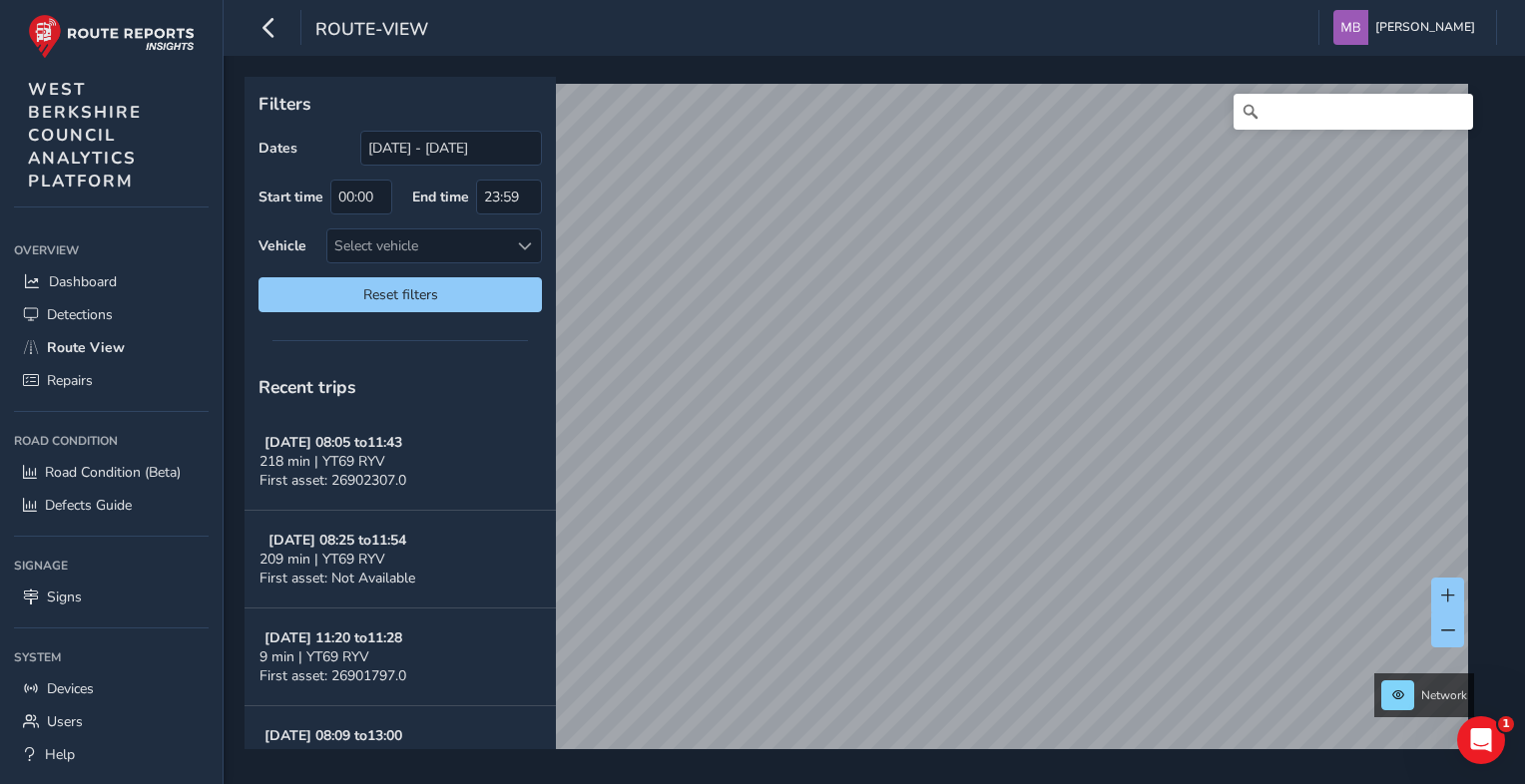
click at [1487, 474] on div "Network © Mapbox © OpenStreetMap Improve this map © Maxar" at bounding box center [866, 413] width 1245 height 673
click at [1509, 772] on html "route-view Michelle Brown Colour Scheme: Dark Dim Light Logout Filters Dates 30…" at bounding box center [762, 392] width 1525 height 784
drag, startPoint x: 1528, startPoint y: 691, endPoint x: 1521, endPoint y: 620, distance: 72.2
click at [1509, 633] on html "route-view Michelle Brown Colour Scheme: Dark Dim Light Logout Filters Dates 30…" at bounding box center [762, 392] width 1525 height 784
click at [1179, 783] on html "route-view Michelle Brown Colour Scheme: Dark Dim Light Logout Filters Dates 30…" at bounding box center [762, 392] width 1525 height 784
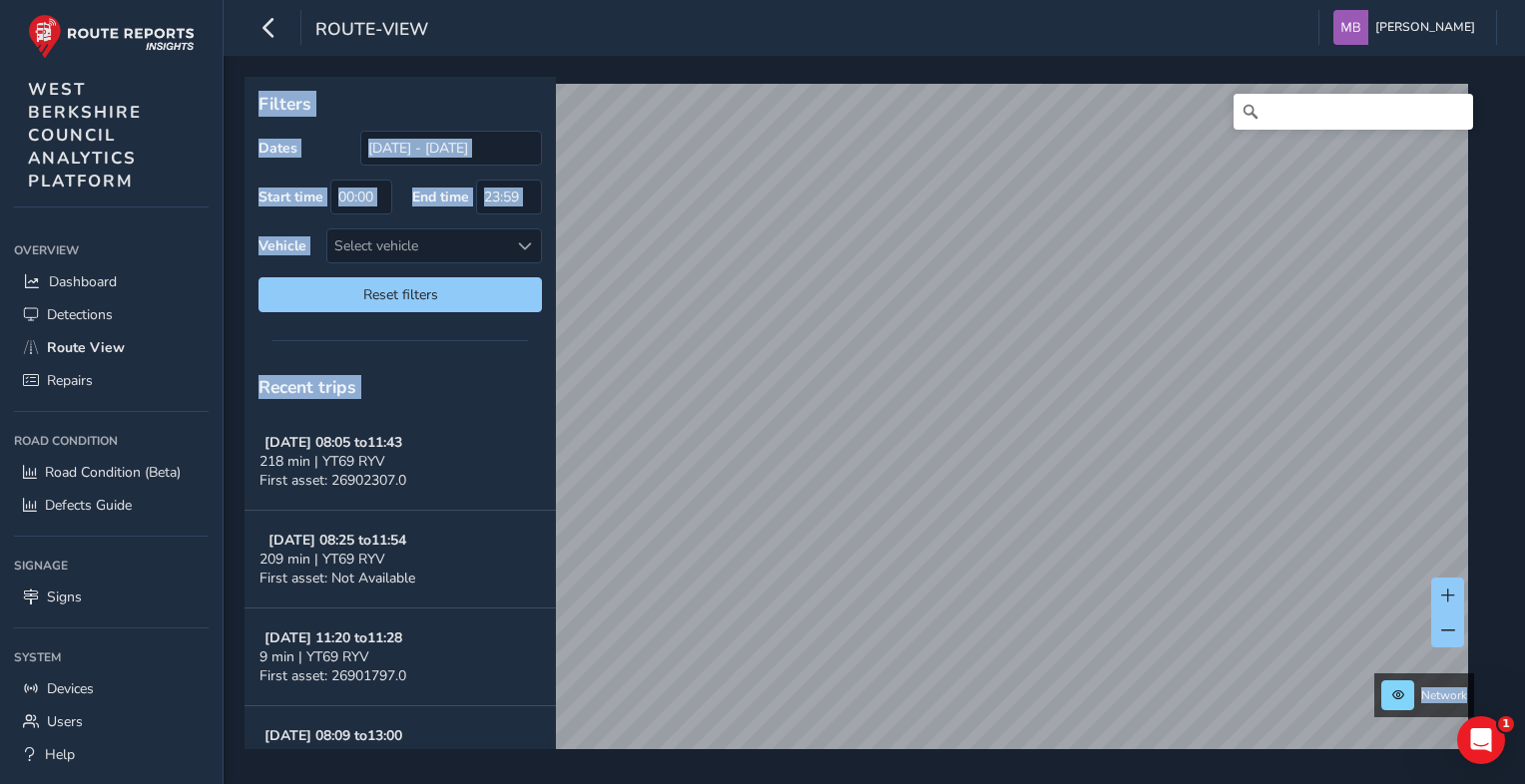
click at [954, 481] on div "route-view Michelle Brown Colour Scheme: Dark Dim Light Logout Filters Dates 30…" at bounding box center [874, 392] width 1301 height 784
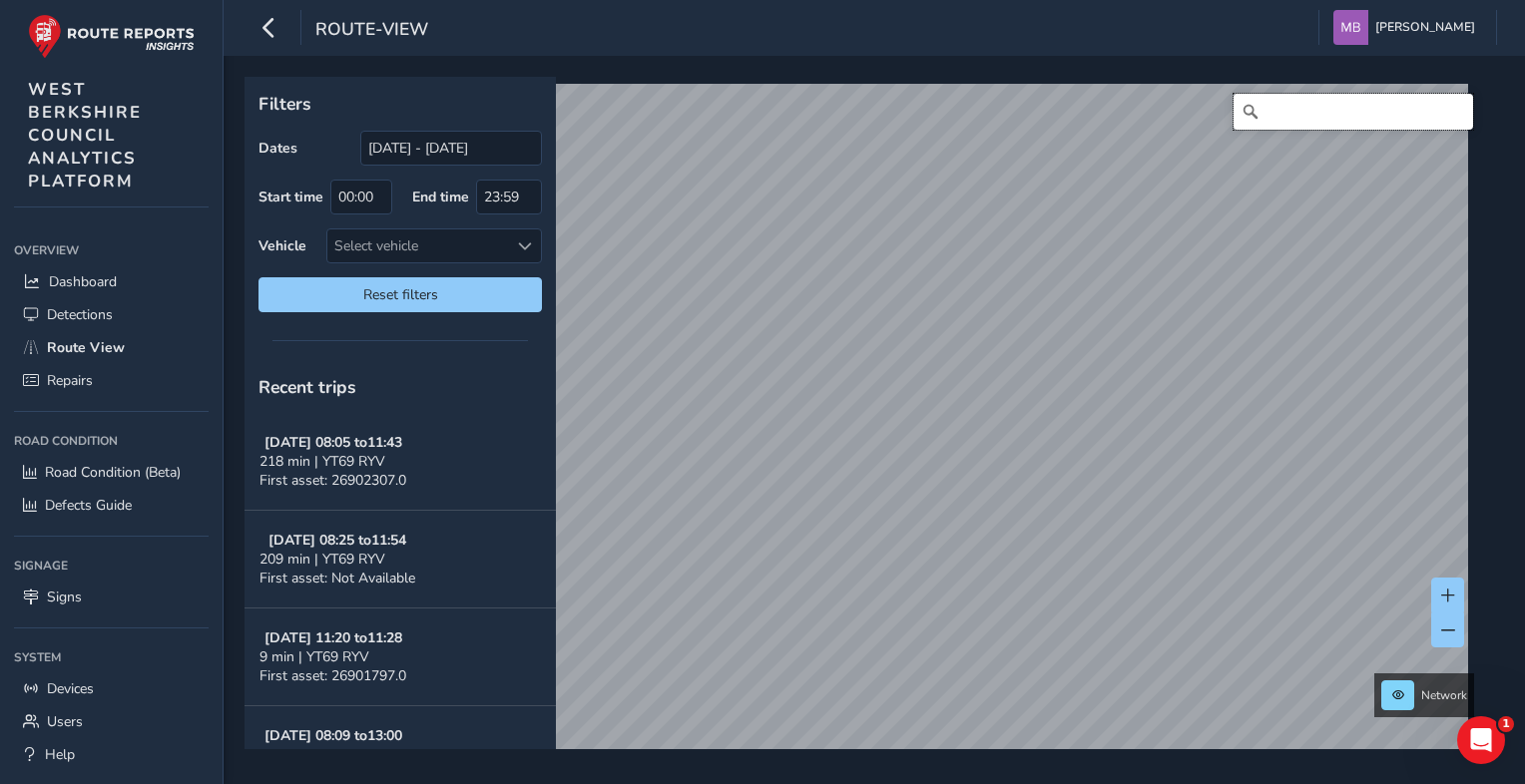
click at [1263, 124] on input "Search" at bounding box center [1352, 112] width 239 height 36
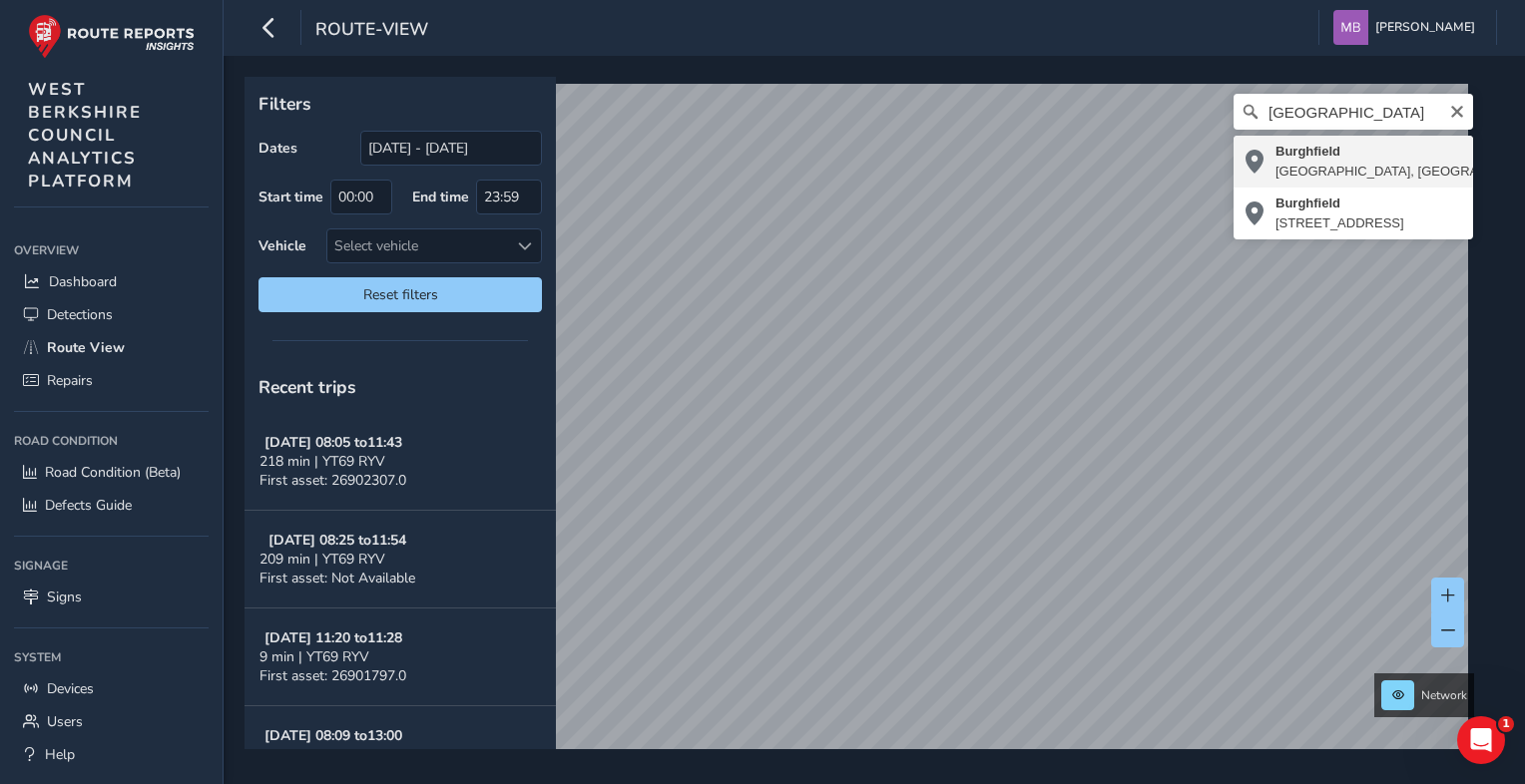
type input "Burghfield, West Berkshire, England, United Kingdom"
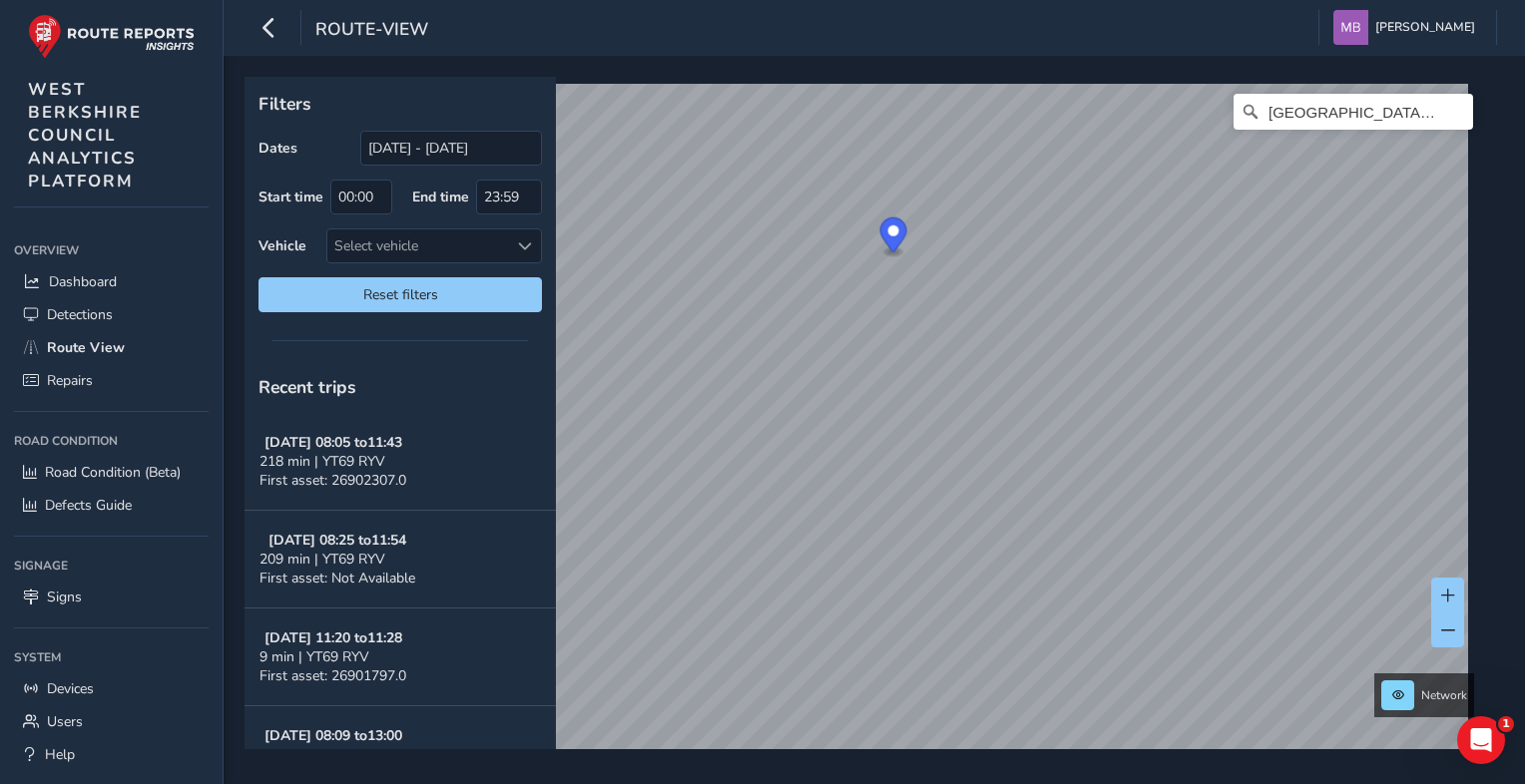
click at [922, 39] on div "route-view Michelle Brown Colour Scheme: Dark Dim Light Logout Filters Dates 30…" at bounding box center [874, 392] width 1301 height 784
click at [904, 0] on html "route-view Michelle Brown Colour Scheme: Dark Dim Light Logout Filters Dates 30…" at bounding box center [762, 392] width 1525 height 784
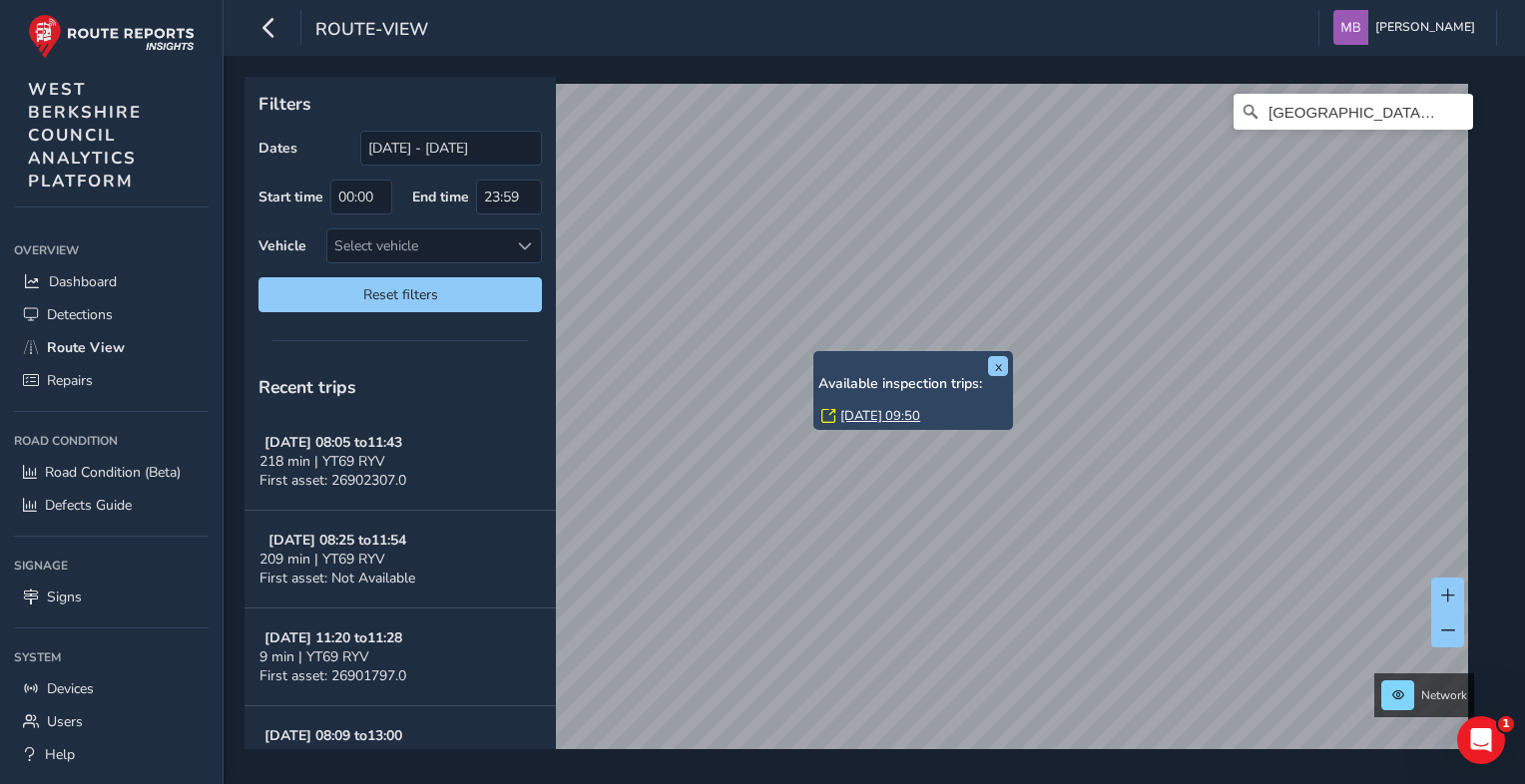
click at [814, 352] on div "x Available inspection trips: Fri, 26 Sep, 09:50 Filters Dates 30/08/2025 - 29/…" at bounding box center [866, 413] width 1245 height 673
click at [890, 413] on link "Fri, 26 Sep, 09:50" at bounding box center [880, 416] width 80 height 18
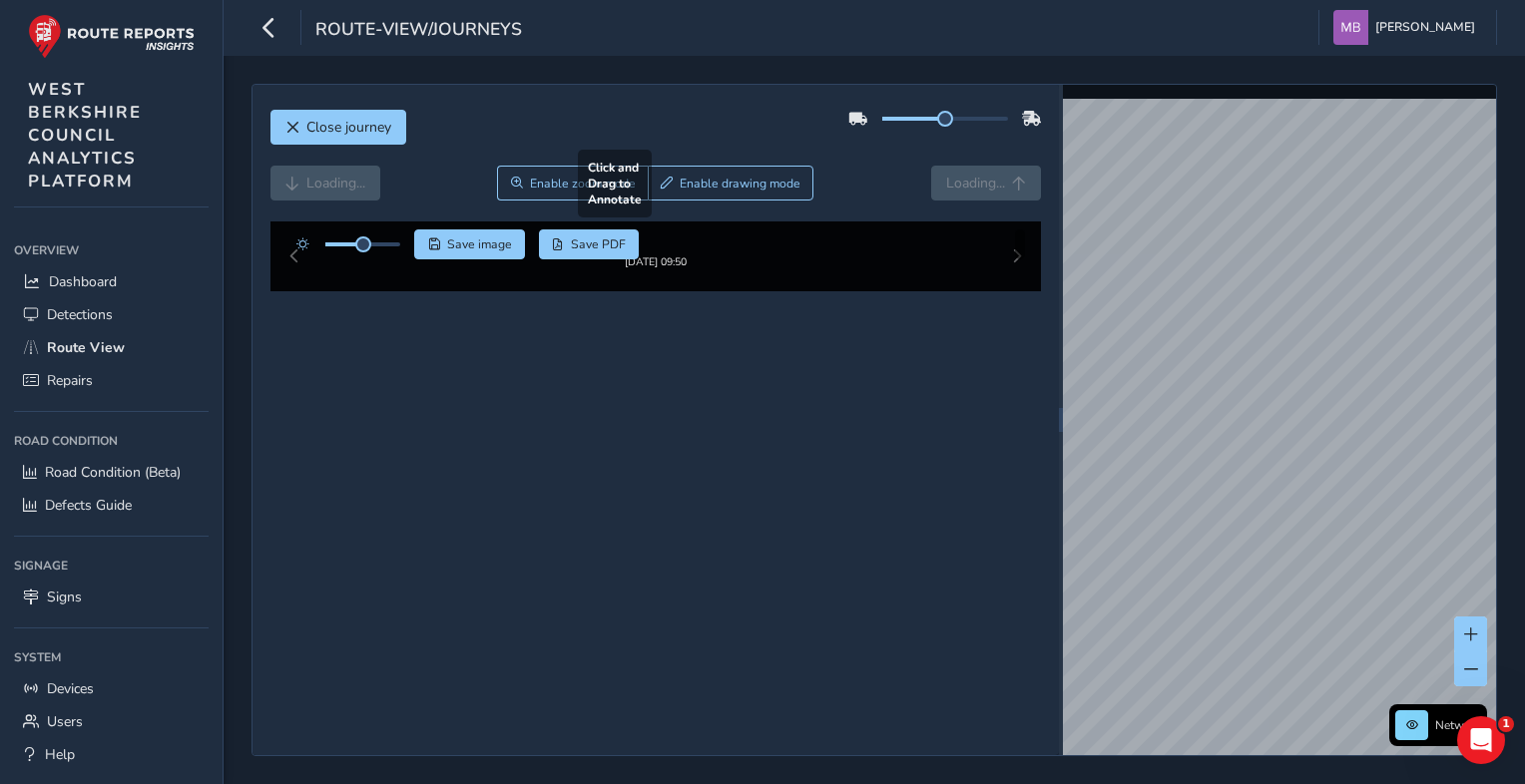
scroll to position [14, 0]
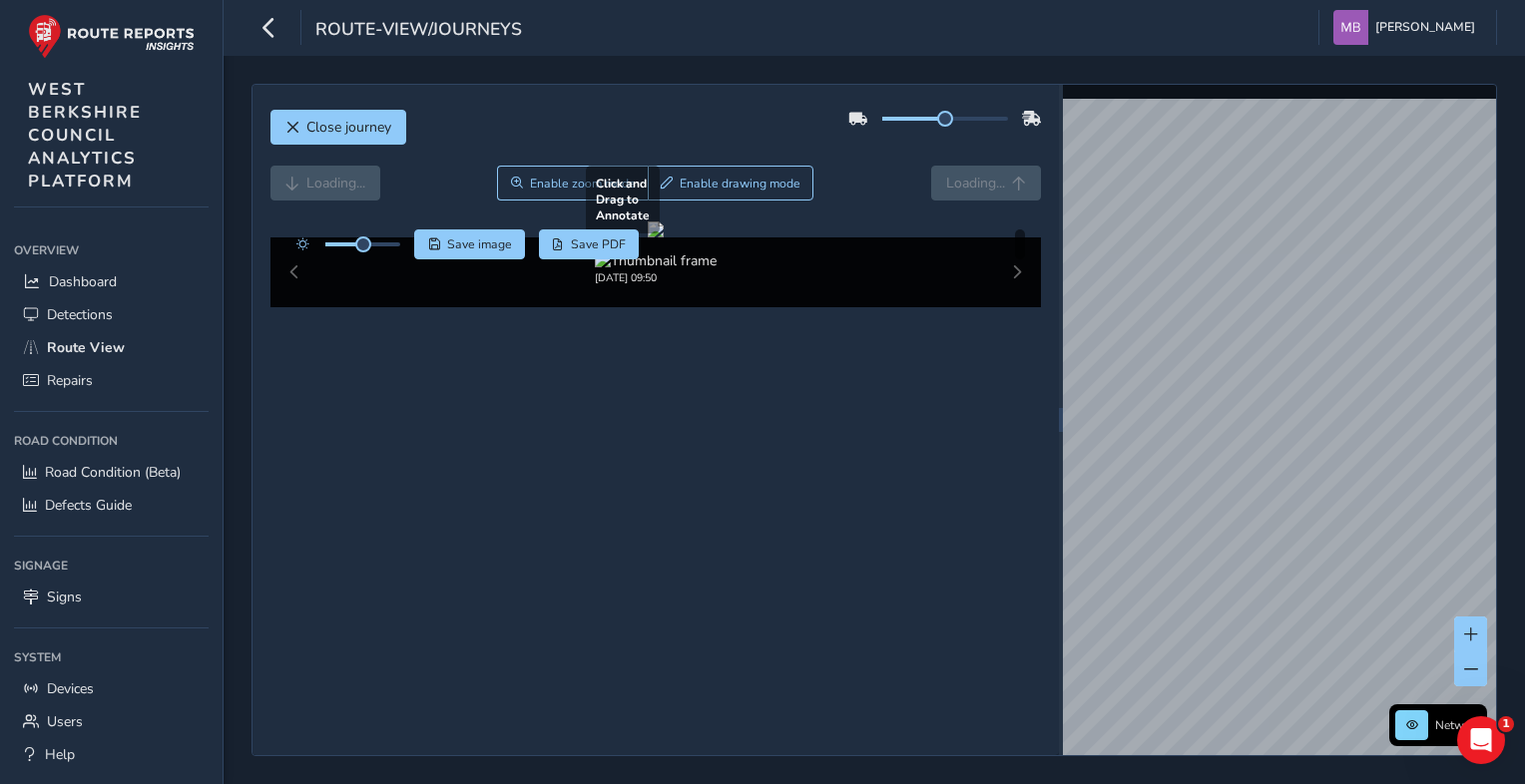
drag, startPoint x: 868, startPoint y: 323, endPoint x: 431, endPoint y: 285, distance: 438.7
click at [648, 237] on div at bounding box center [656, 230] width 16 height 16
click at [1002, 307] on div "Sep 26 2025, 09:50" at bounding box center [655, 272] width 771 height 70
click at [1006, 307] on div "Sep 26 2025, 09:50" at bounding box center [655, 272] width 771 height 70
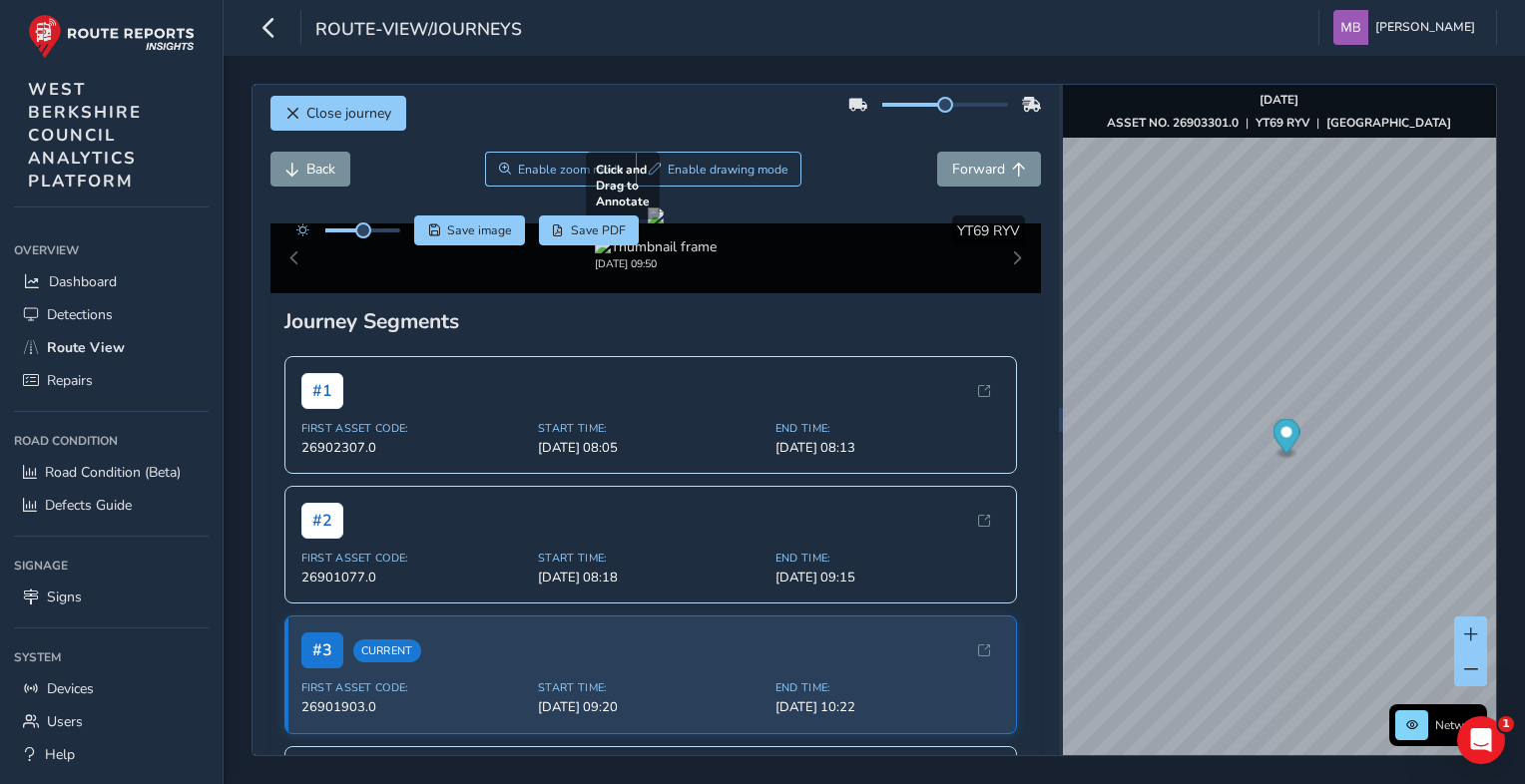
drag, startPoint x: 955, startPoint y: 421, endPoint x: 509, endPoint y: 335, distance: 454.2
click at [648, 224] on div at bounding box center [656, 216] width 16 height 16
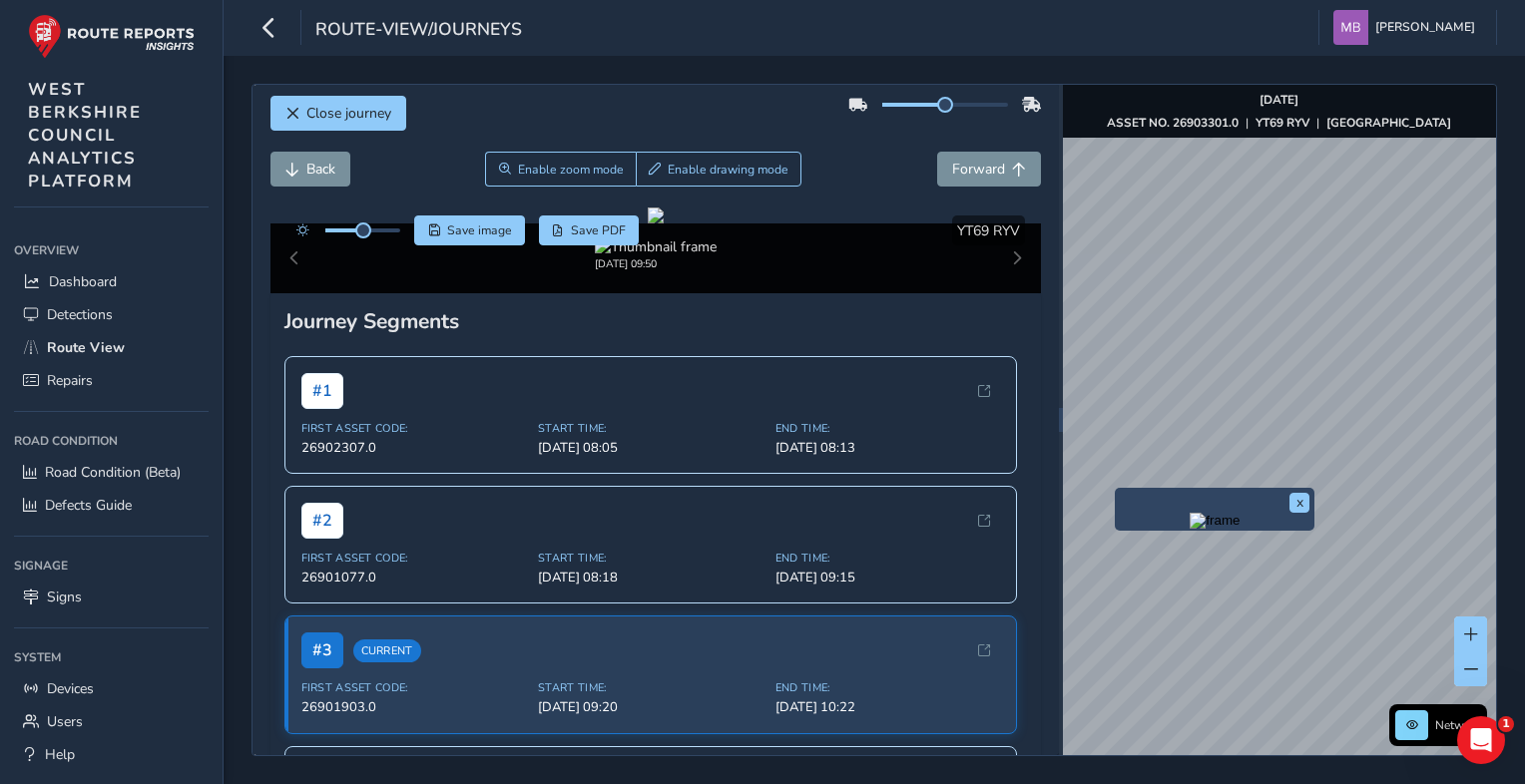
click at [1121, 488] on div "x" at bounding box center [1215, 509] width 200 height 43
drag, startPoint x: 815, startPoint y: 417, endPoint x: 641, endPoint y: 314, distance: 202.6
click at [648, 224] on div at bounding box center [656, 216] width 16 height 16
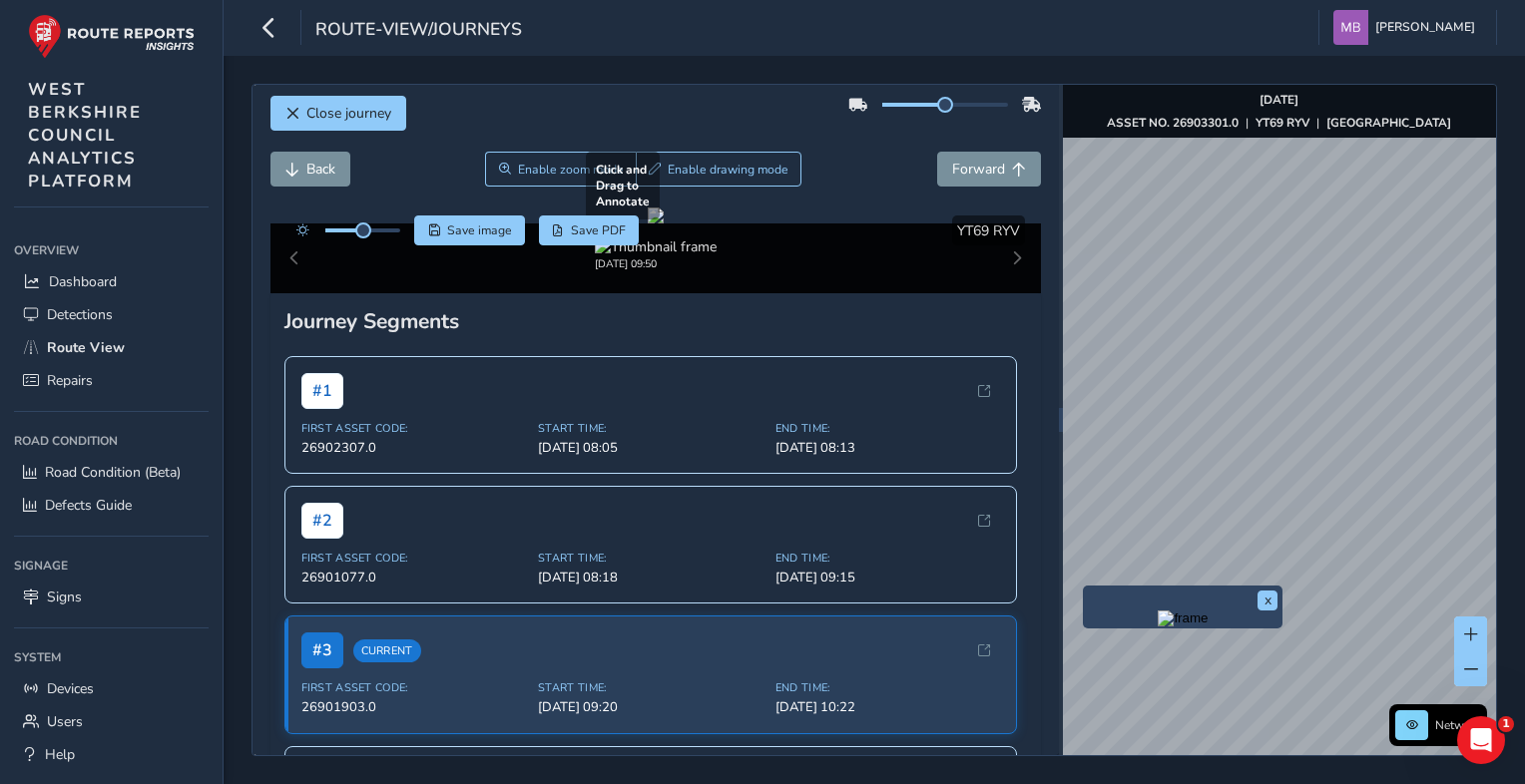
drag, startPoint x: 676, startPoint y: 435, endPoint x: 690, endPoint y: 469, distance: 36.7
click at [664, 224] on div at bounding box center [656, 216] width 16 height 16
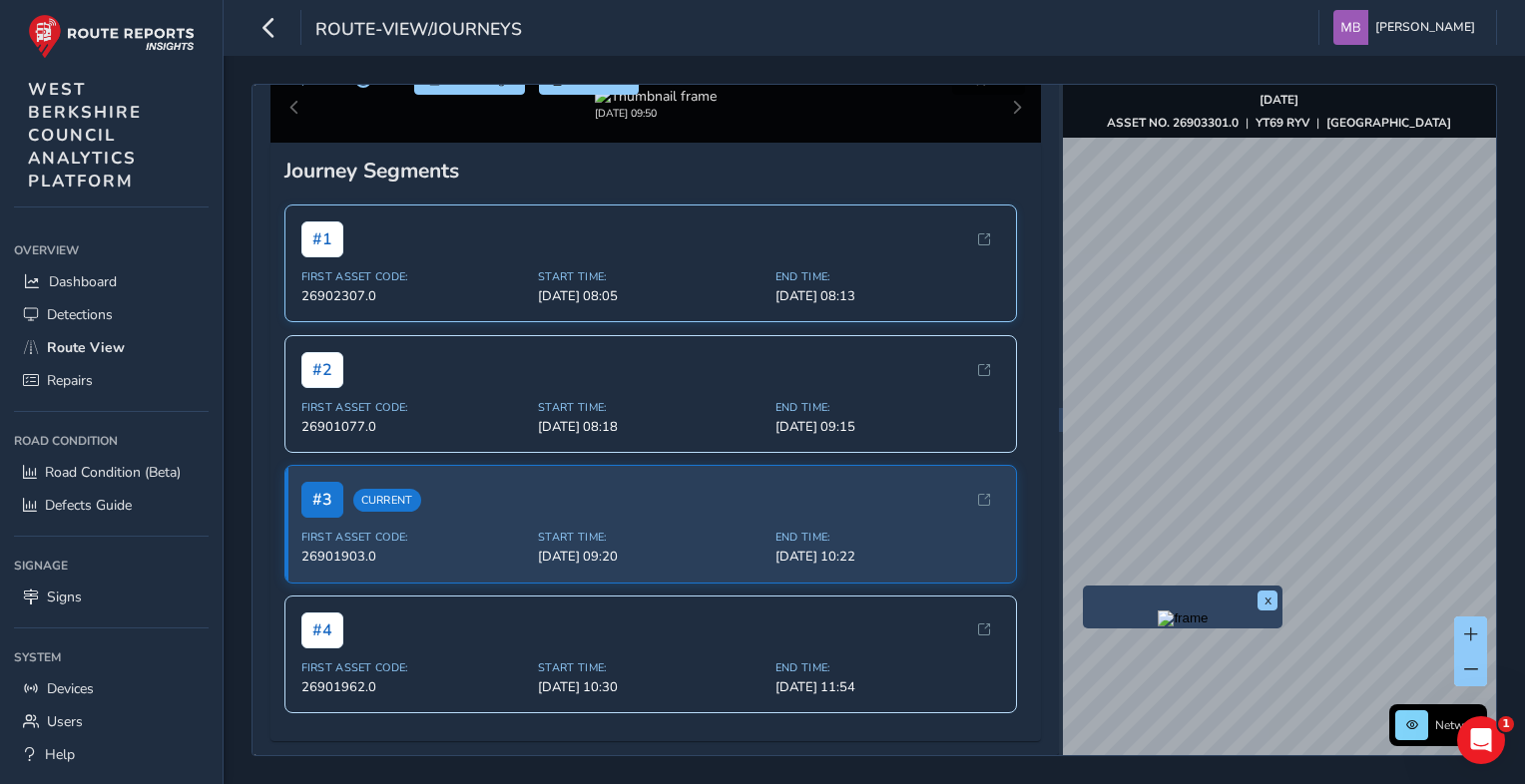
scroll to position [623, 0]
click at [790, 684] on span "[DATE] 11:54" at bounding box center [887, 687] width 225 height 18
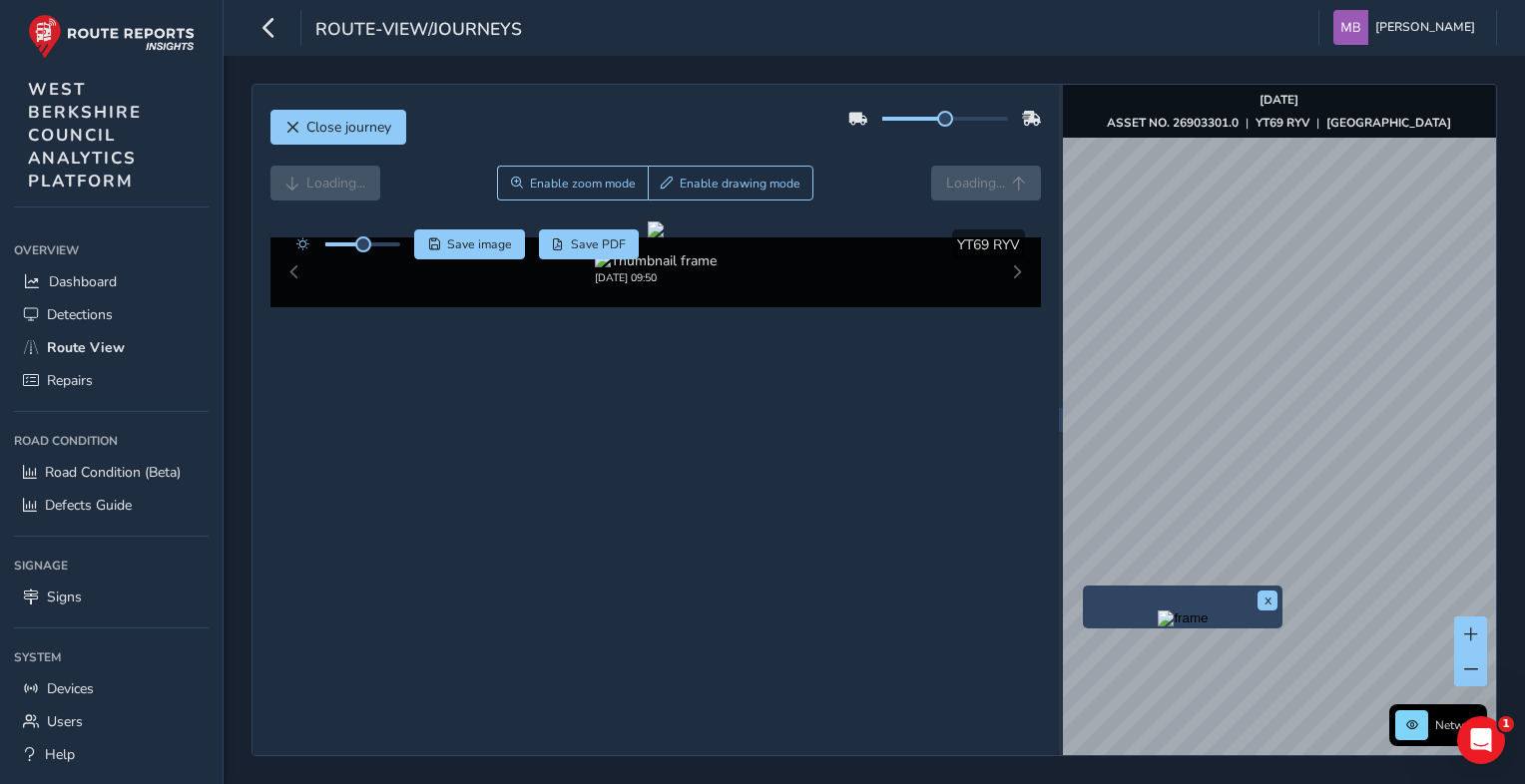
scroll to position [623, 0]
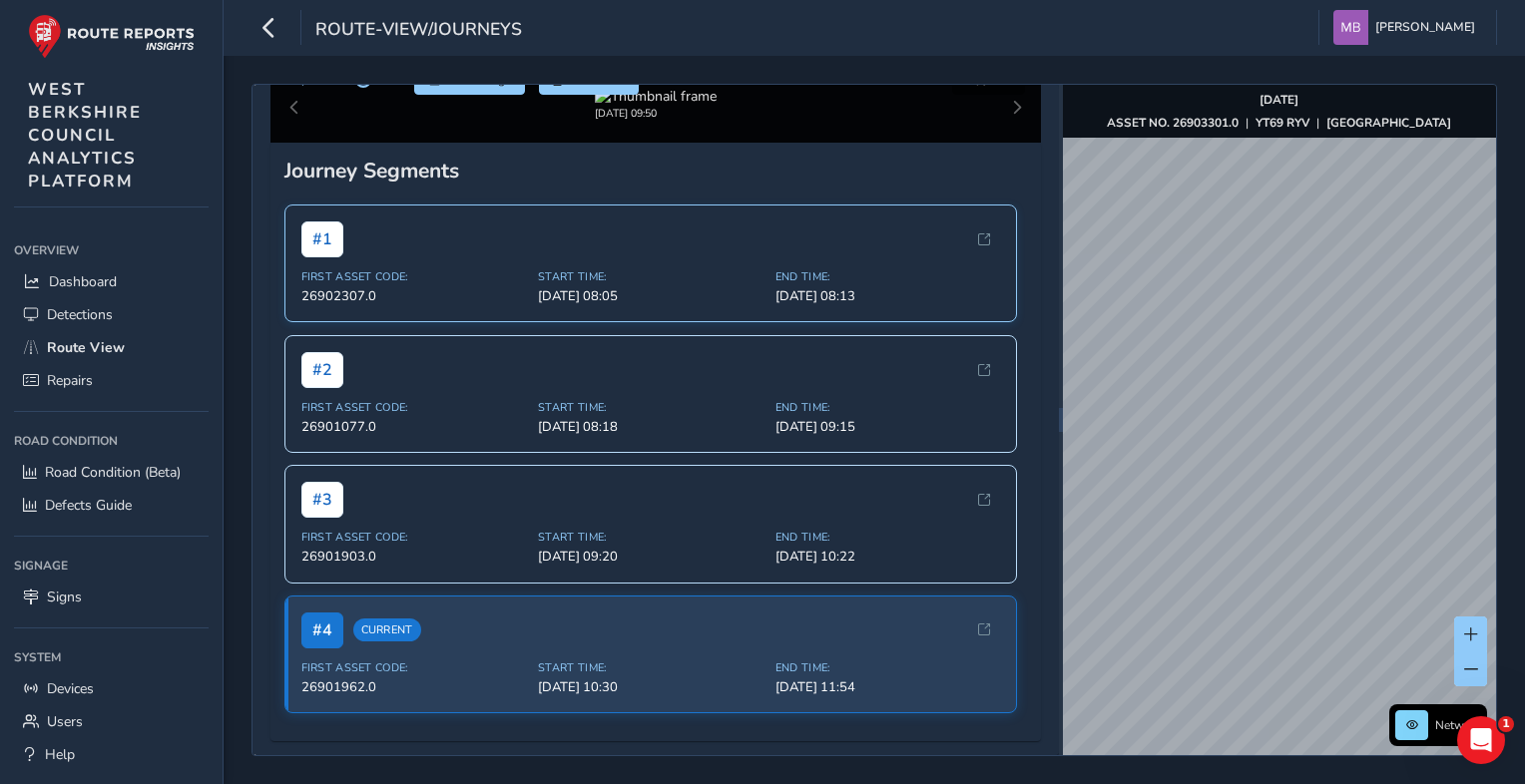
click at [958, 308] on div "Close journey Loading... Enable zoom mode Enable drawing mode Loading... Click …" at bounding box center [873, 420] width 1245 height 673
click at [706, 274] on span "Start Time:" at bounding box center [650, 276] width 225 height 15
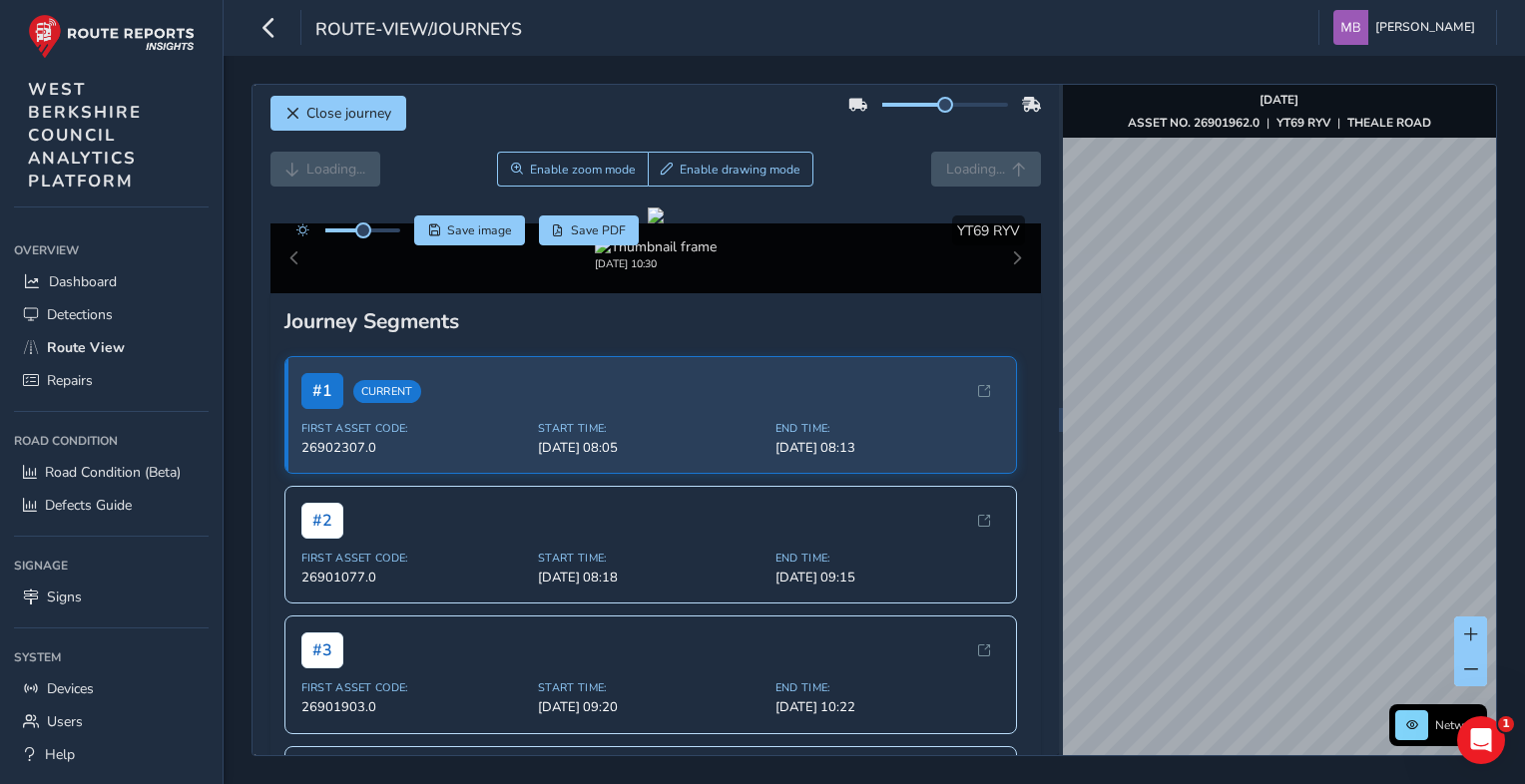
scroll to position [623, 0]
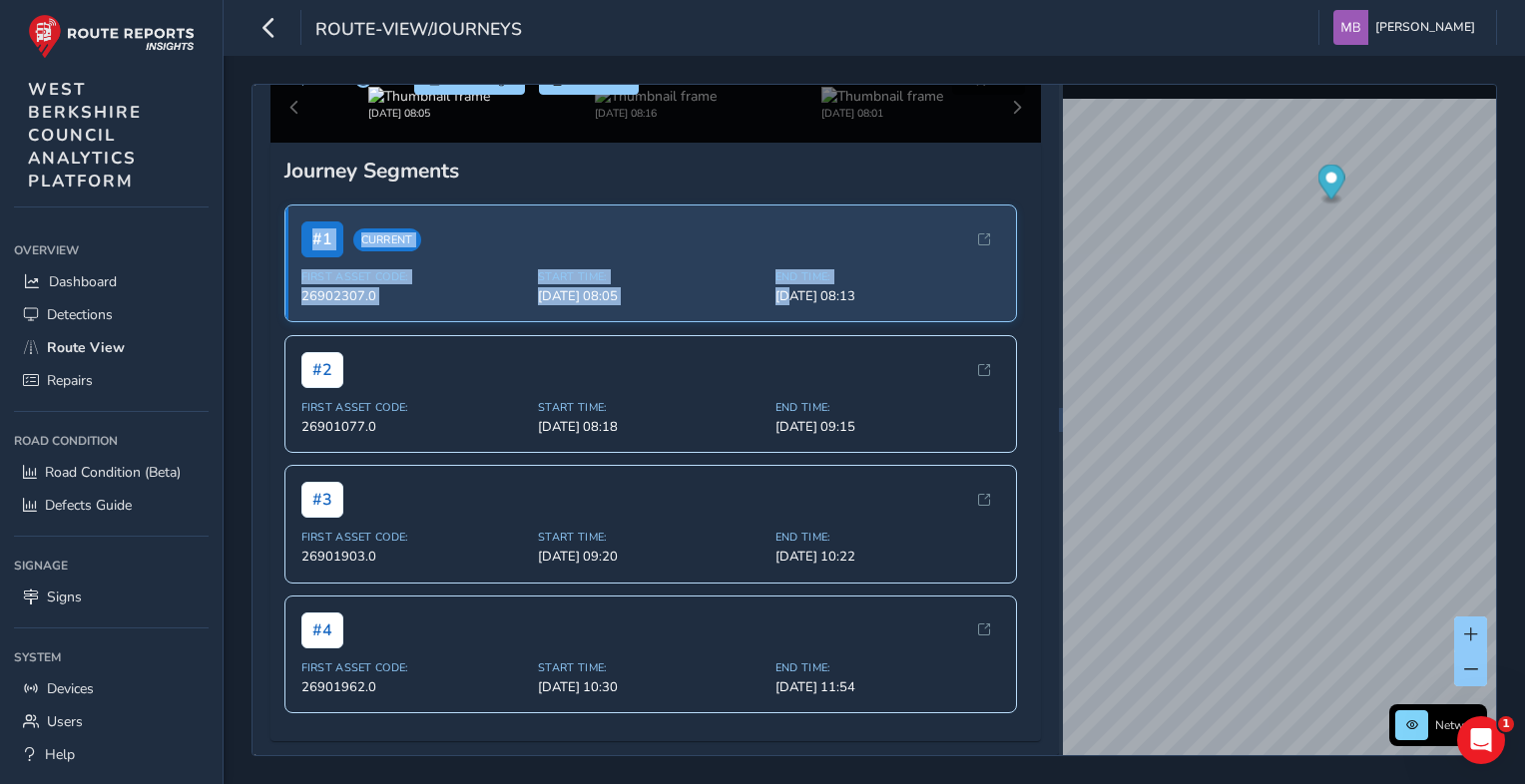
drag, startPoint x: 778, startPoint y: 159, endPoint x: 781, endPoint y: 291, distance: 132.7
click at [781, 291] on div "Journey Segments # 1 Current First Asset Code: 26902307.0 Start Time: Sep 26, 0…" at bounding box center [655, 442] width 771 height 599
click at [647, 106] on img at bounding box center [656, 96] width 122 height 19
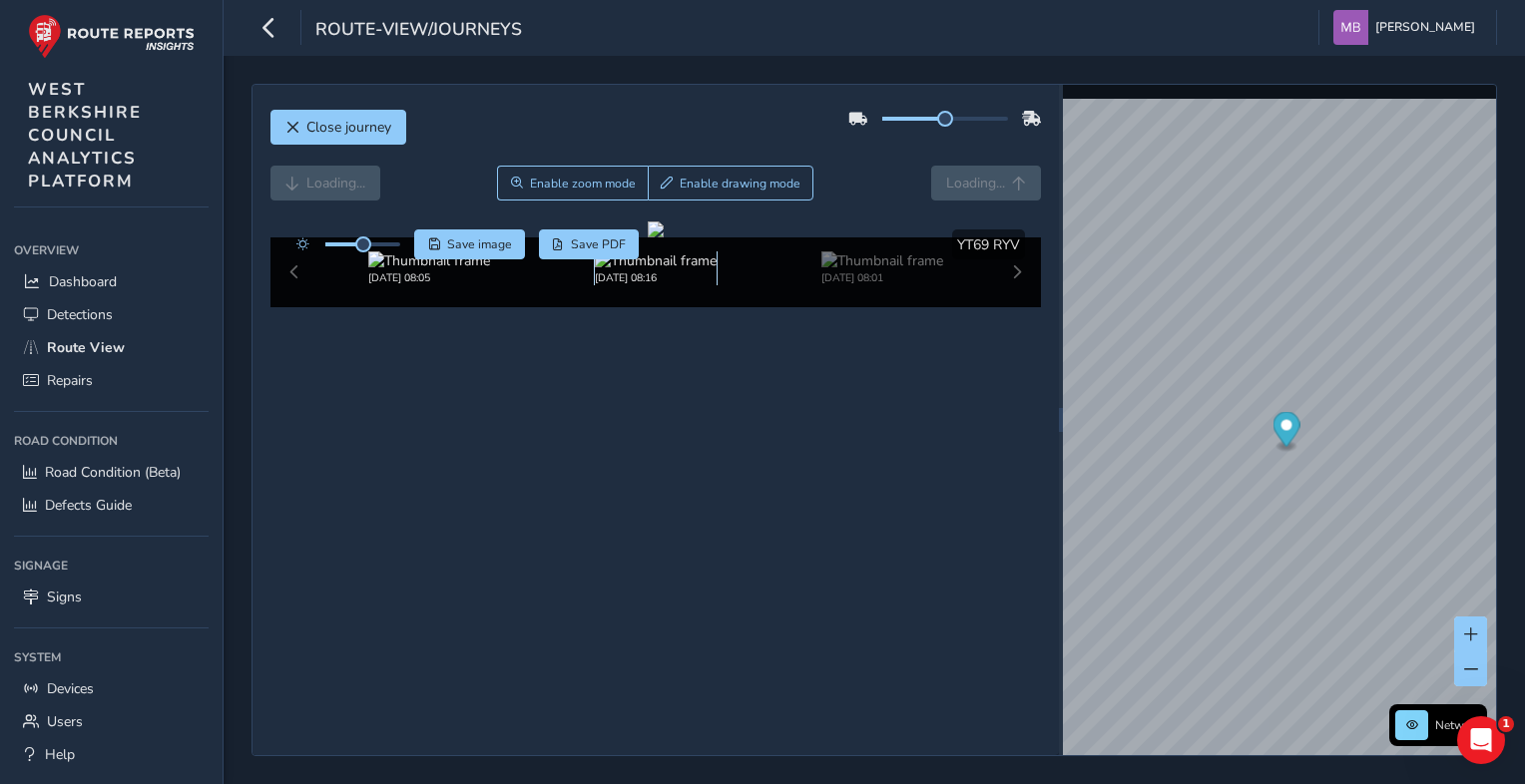
scroll to position [14, 0]
click at [867, 270] on img at bounding box center [882, 260] width 122 height 19
drag, startPoint x: 970, startPoint y: 411, endPoint x: 663, endPoint y: 341, distance: 315.2
click at [657, 237] on div at bounding box center [656, 230] width 16 height 16
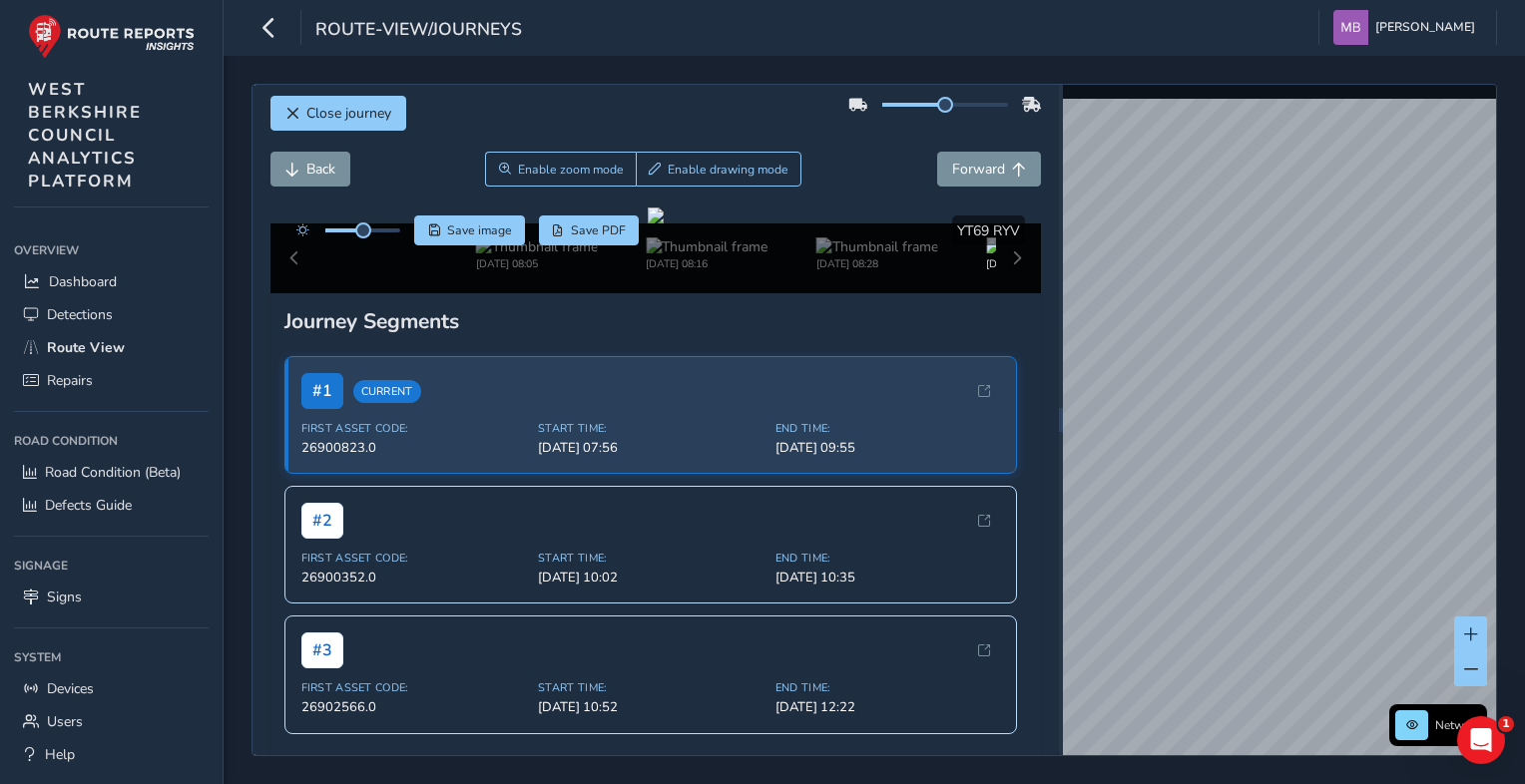
click at [956, 197] on div "Close journey Back Enable zoom mode Enable drawing mode Forward Click and Drag …" at bounding box center [873, 420] width 1245 height 673
click at [1024, 288] on div "Close journey Back Enable zoom mode Enable drawing mode Forward Click and Drag …" at bounding box center [873, 420] width 1245 height 673
click at [1509, 442] on html "route-view/journeys Michelle Brown Colour Scheme: Dark Dim Light Logout Close j…" at bounding box center [762, 392] width 1525 height 784
click at [1445, 726] on div "Network © Mapbox © OpenStreetMap Improve this map © Maxar" at bounding box center [1279, 420] width 433 height 671
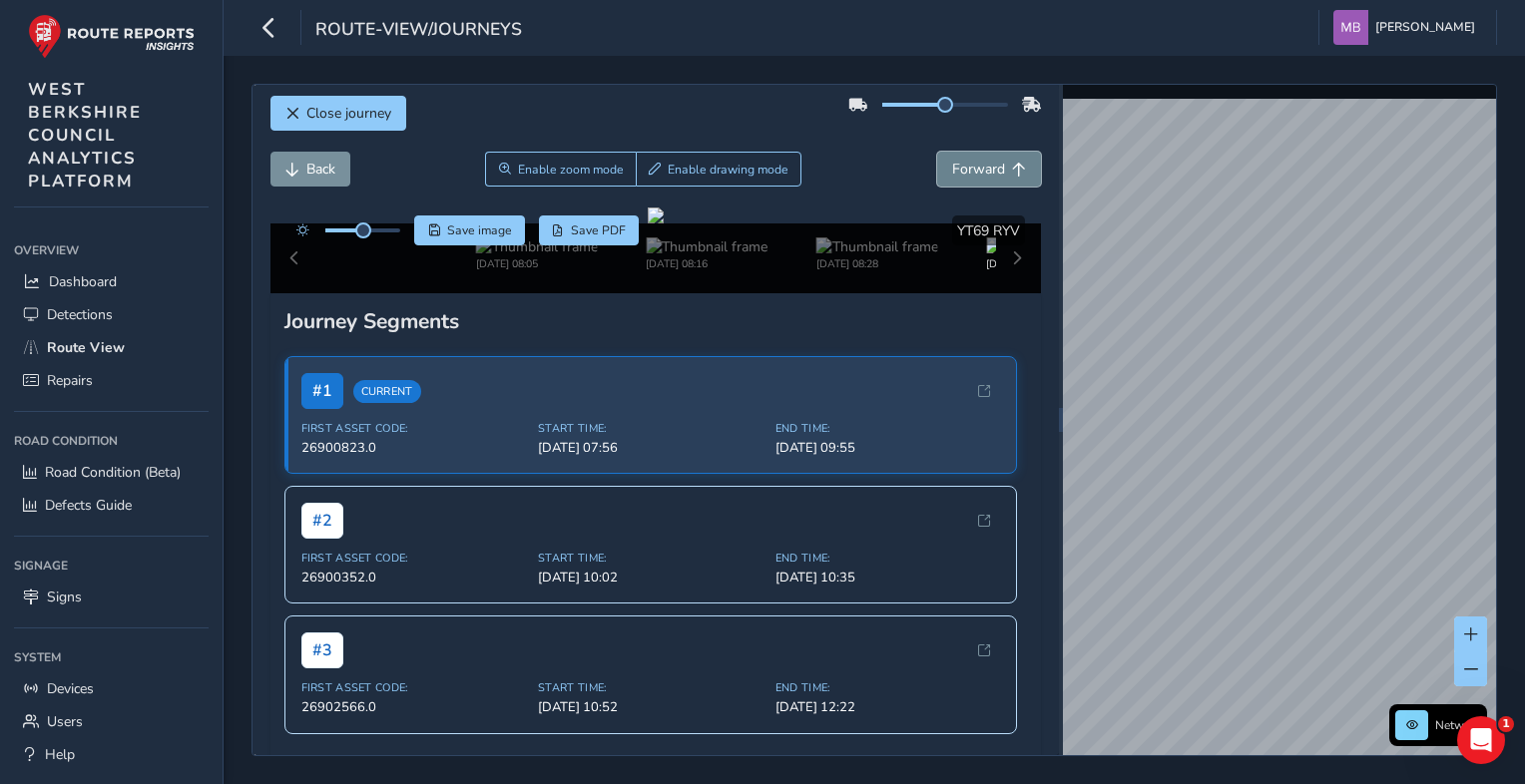
click at [955, 163] on span "Forward" at bounding box center [978, 169] width 53 height 19
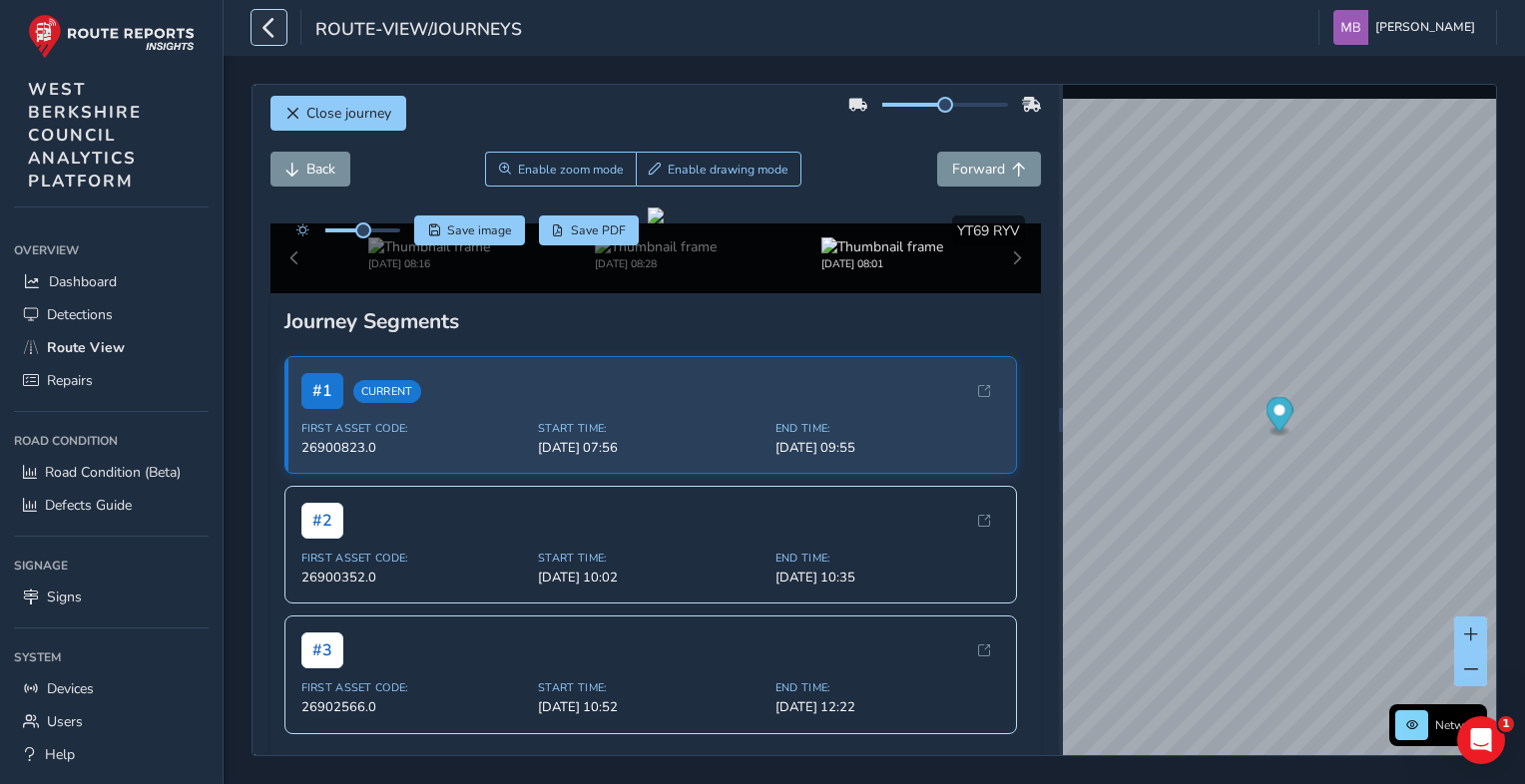
click at [264, 28] on icon "button" at bounding box center [268, 27] width 21 height 35
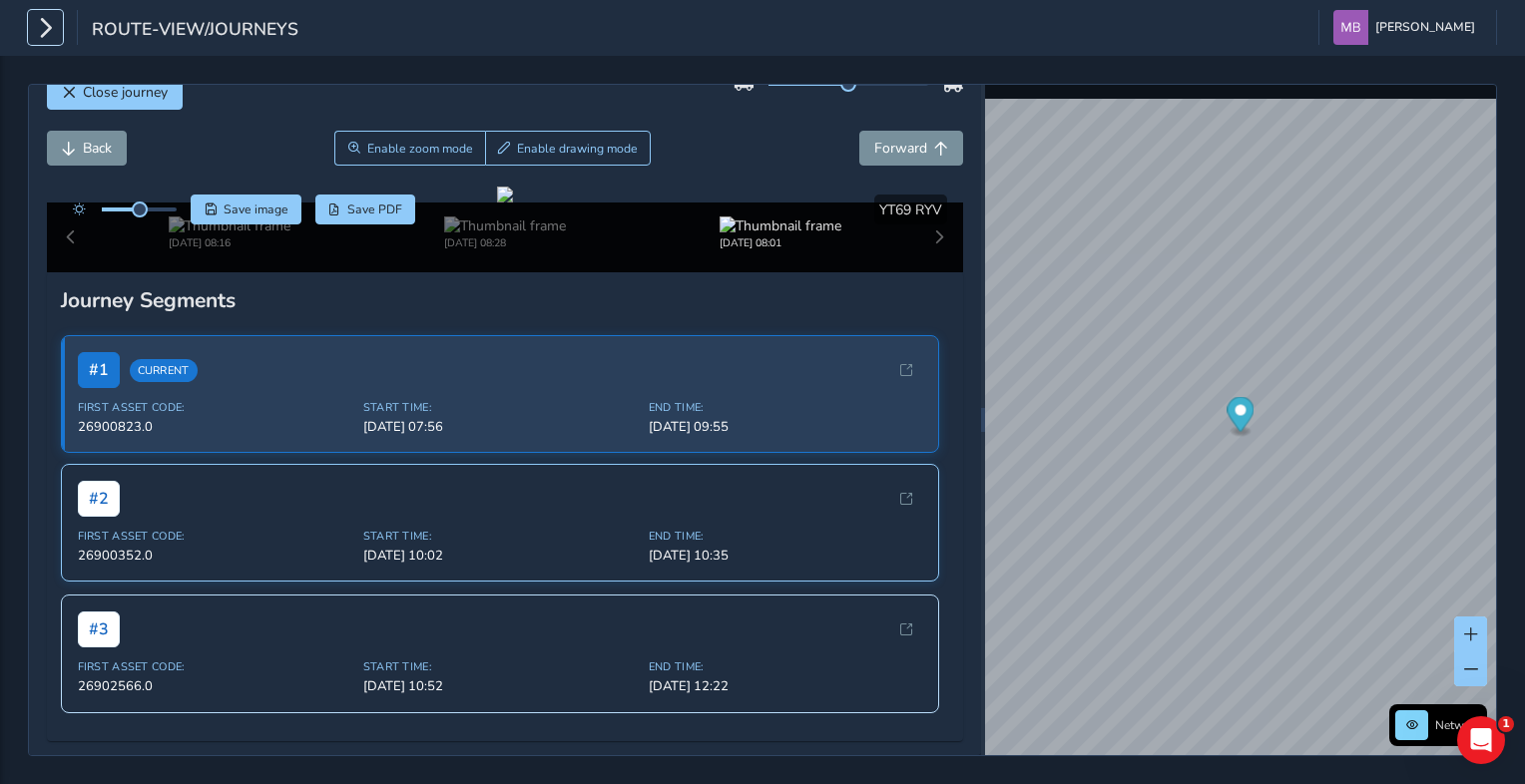
scroll to position [576, 0]
click at [40, 11] on icon "button" at bounding box center [45, 27] width 21 height 35
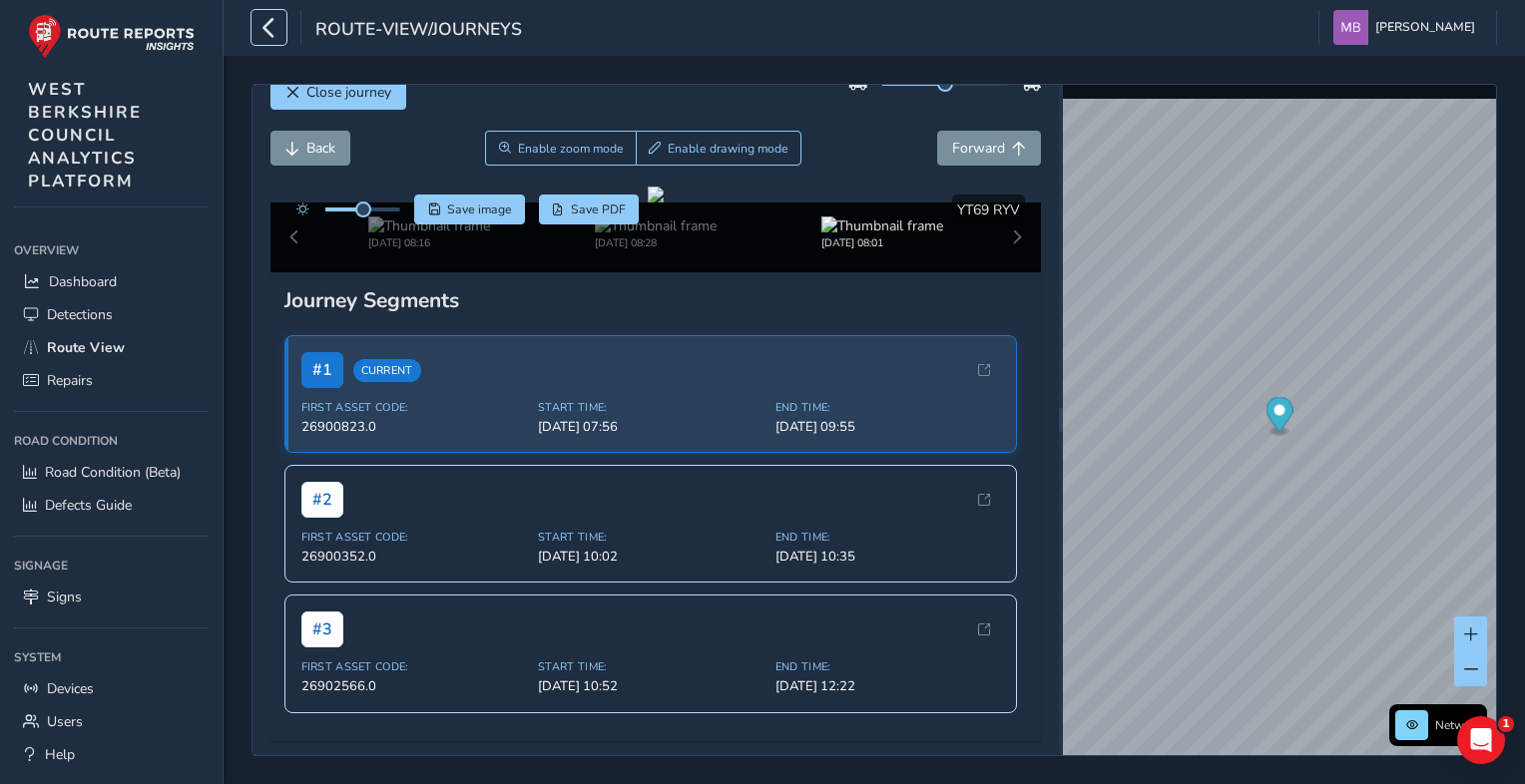
scroll to position [495, 0]
click at [122, 331] on link "Route View" at bounding box center [111, 347] width 195 height 33
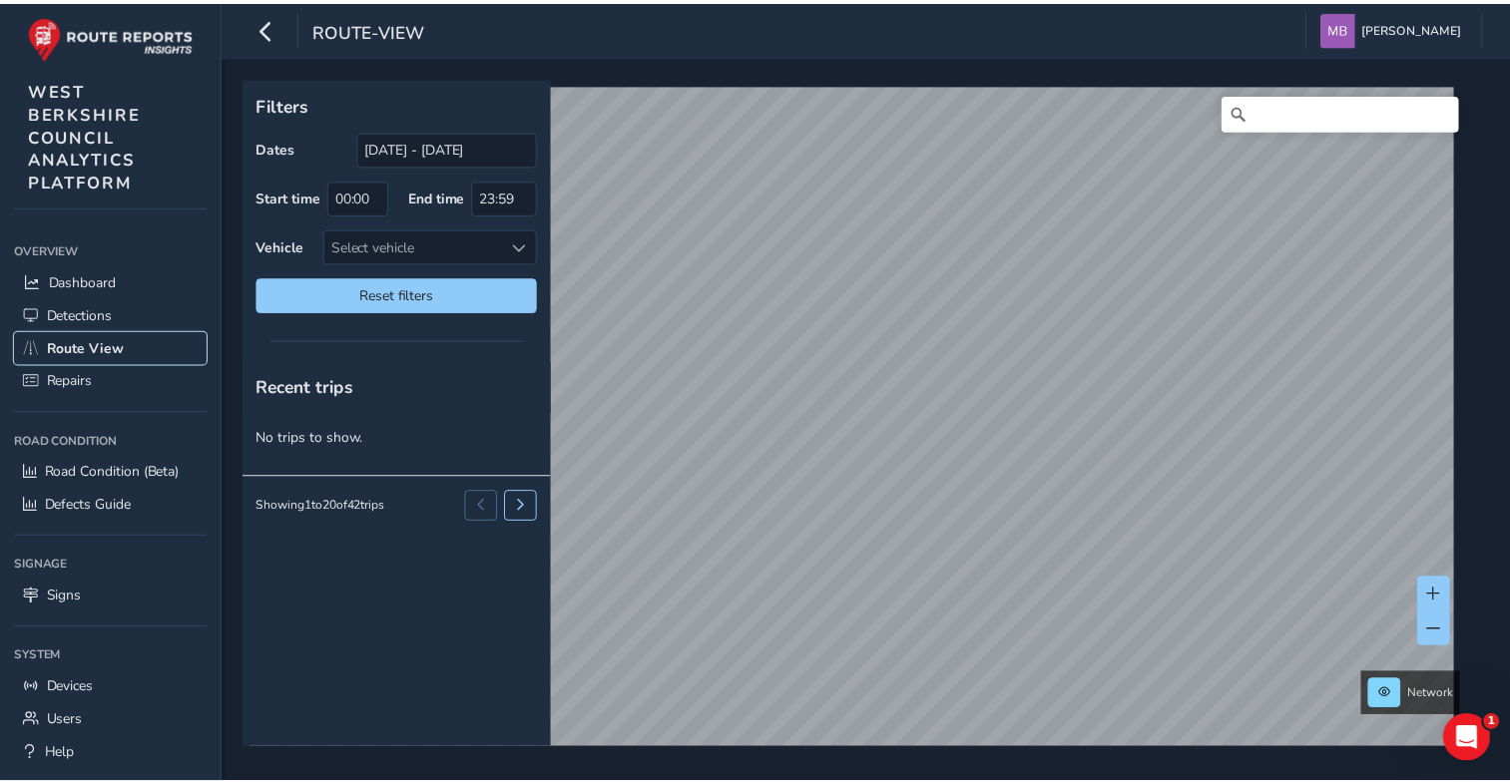
scroll to position [35, 0]
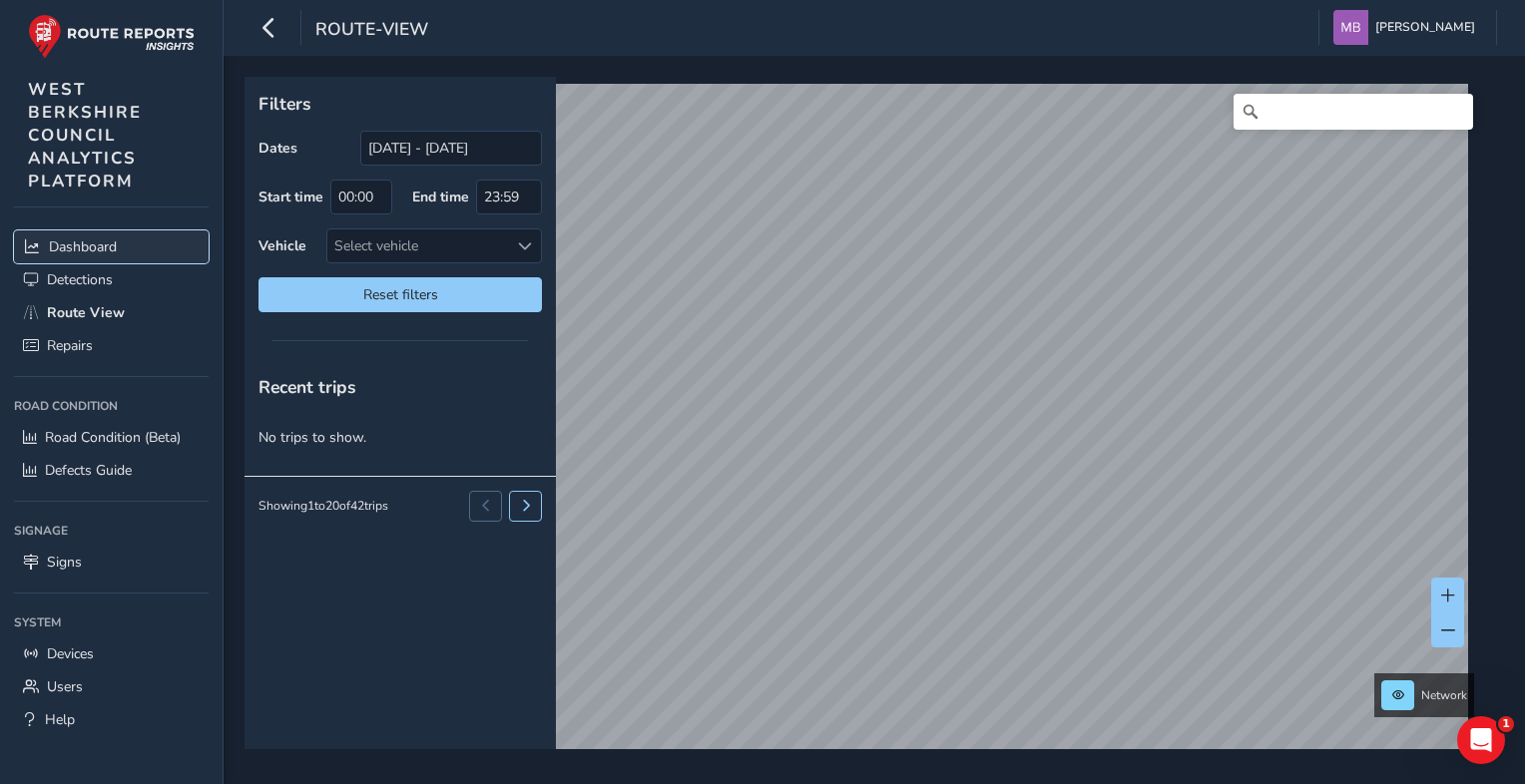
click at [104, 237] on span "Dashboard" at bounding box center [83, 246] width 68 height 19
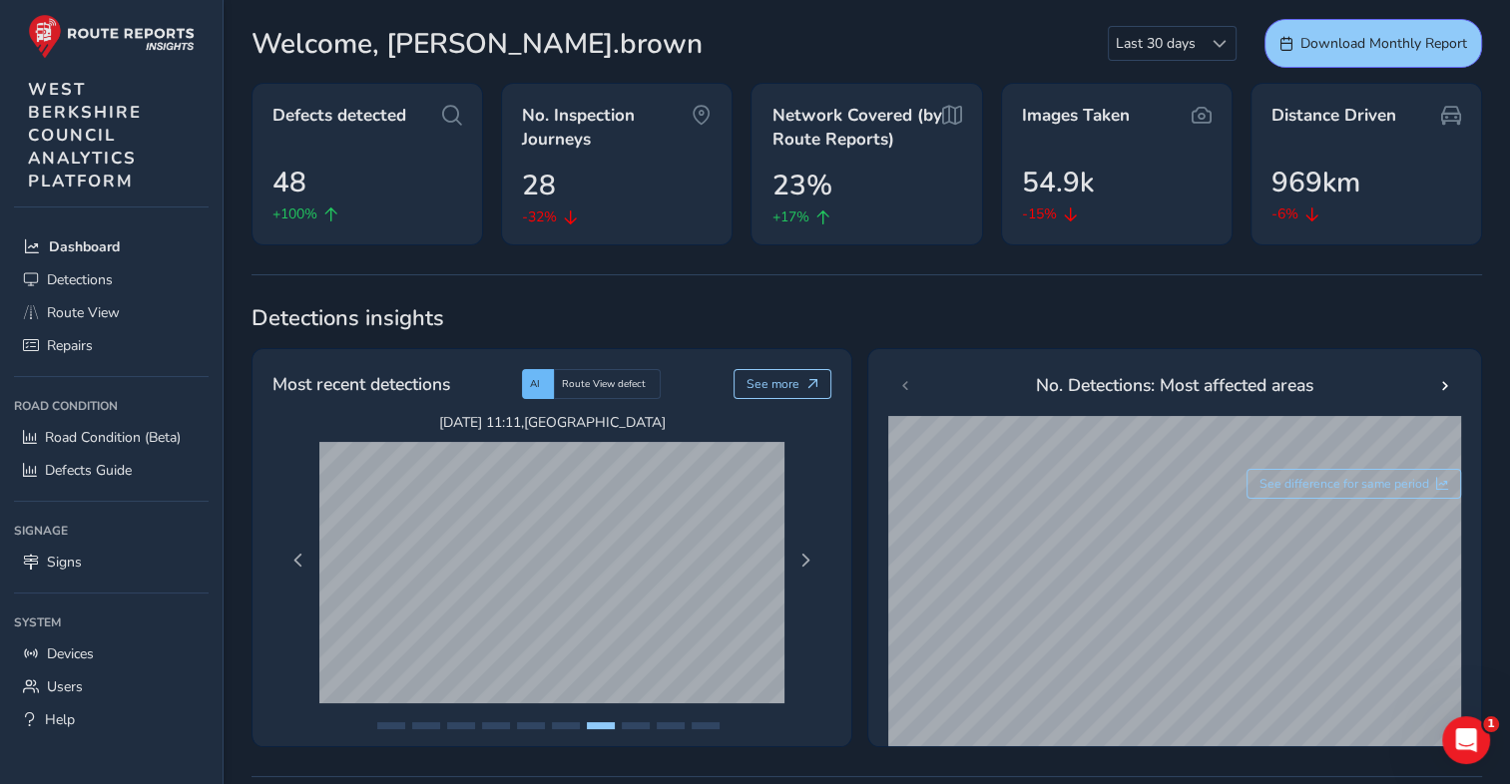
scroll to position [100, 0]
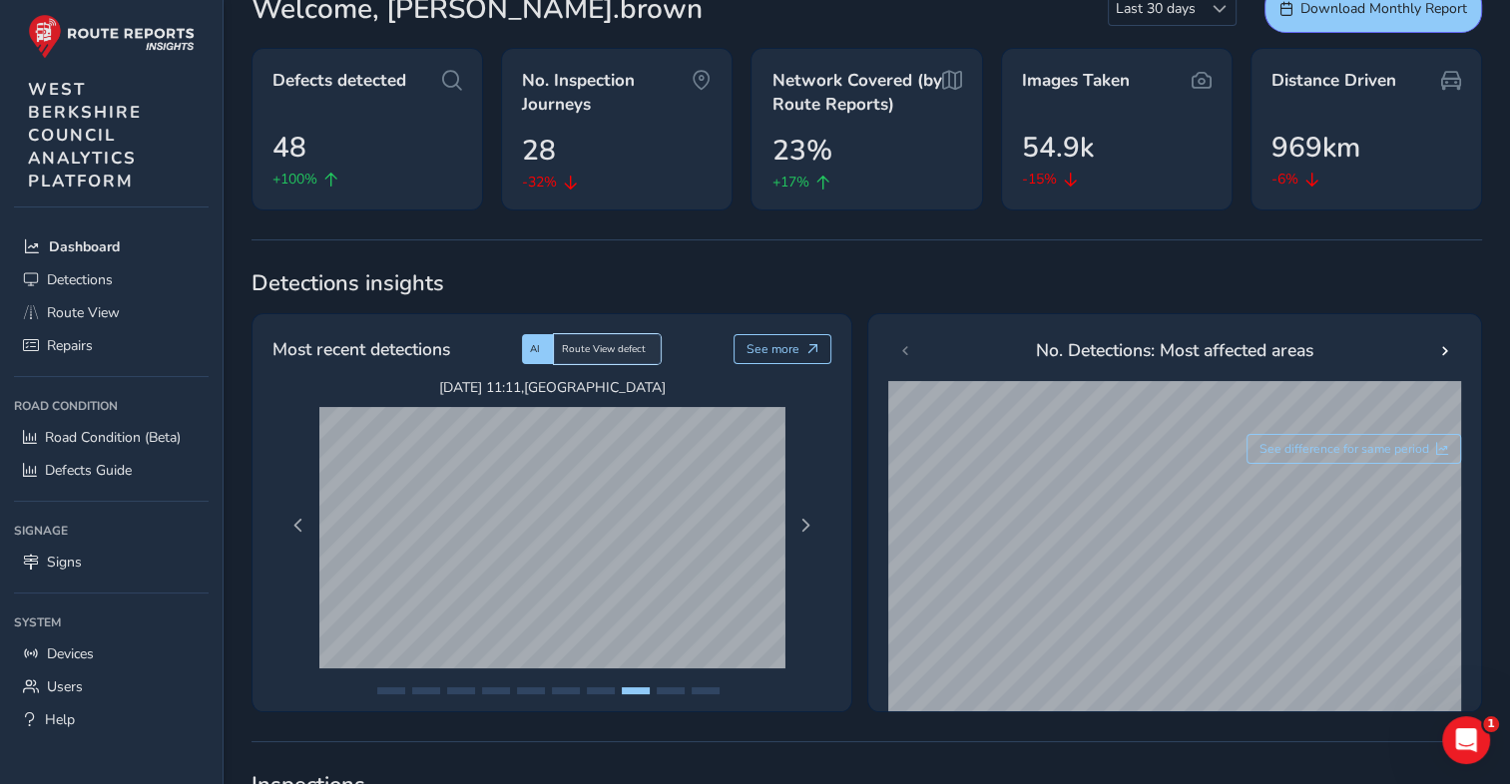
click at [577, 337] on div "Route View defect" at bounding box center [607, 349] width 107 height 30
click at [816, 335] on button "See more" at bounding box center [782, 349] width 99 height 30
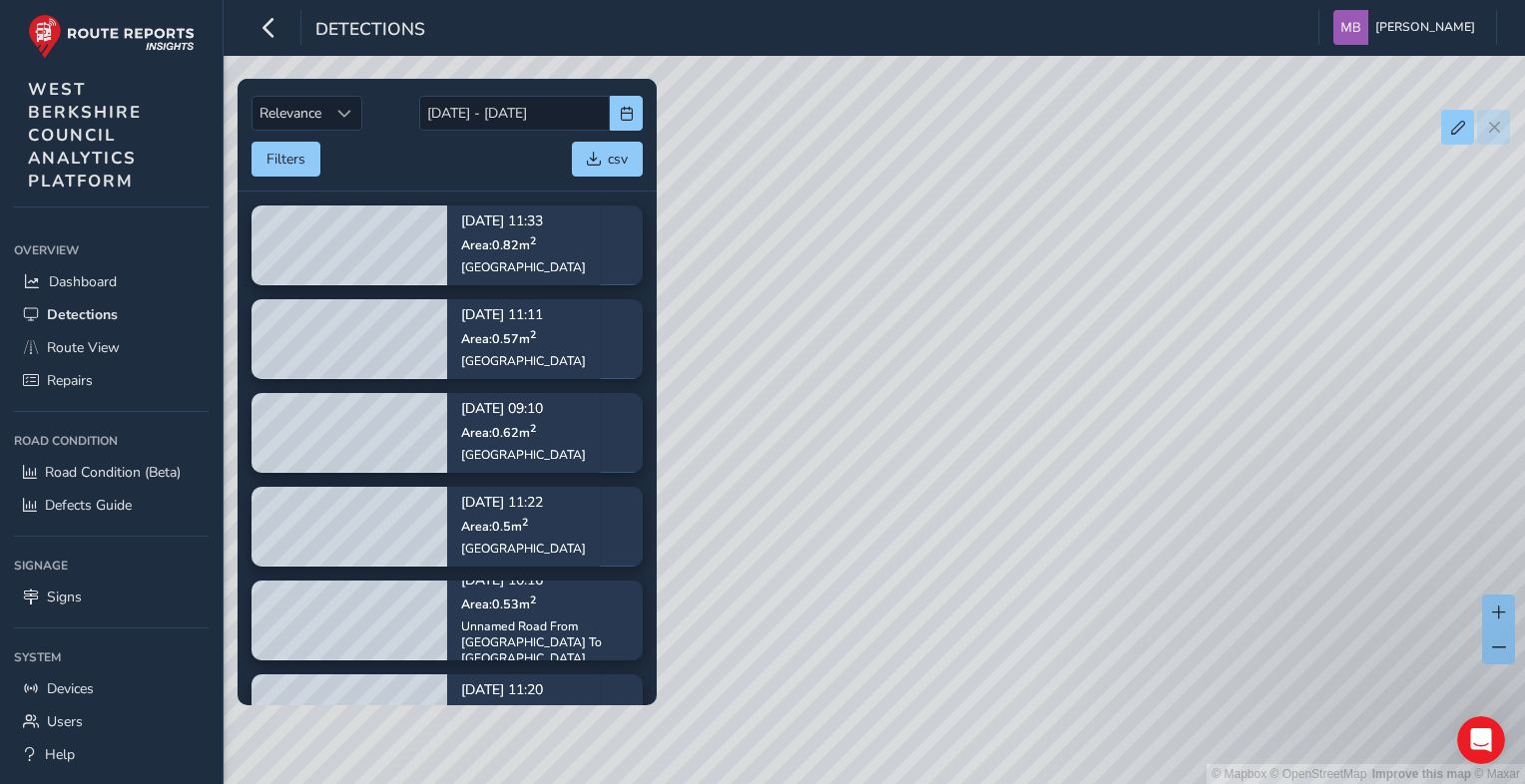
click at [986, 294] on div "© Mapbox © OpenStreetMap Improve this map © Maxar" at bounding box center [762, 392] width 1525 height 784
drag, startPoint x: 1205, startPoint y: 441, endPoint x: 1088, endPoint y: 361, distance: 142.2
click at [1114, 372] on div "© Mapbox © OpenStreetMap Improve this map © Maxar" at bounding box center [762, 392] width 1525 height 784
drag, startPoint x: 1323, startPoint y: 320, endPoint x: 1193, endPoint y: 124, distance: 235.5
click at [1197, 126] on div "© Mapbox © OpenStreetMap Improve this map © Maxar" at bounding box center [762, 392] width 1525 height 784
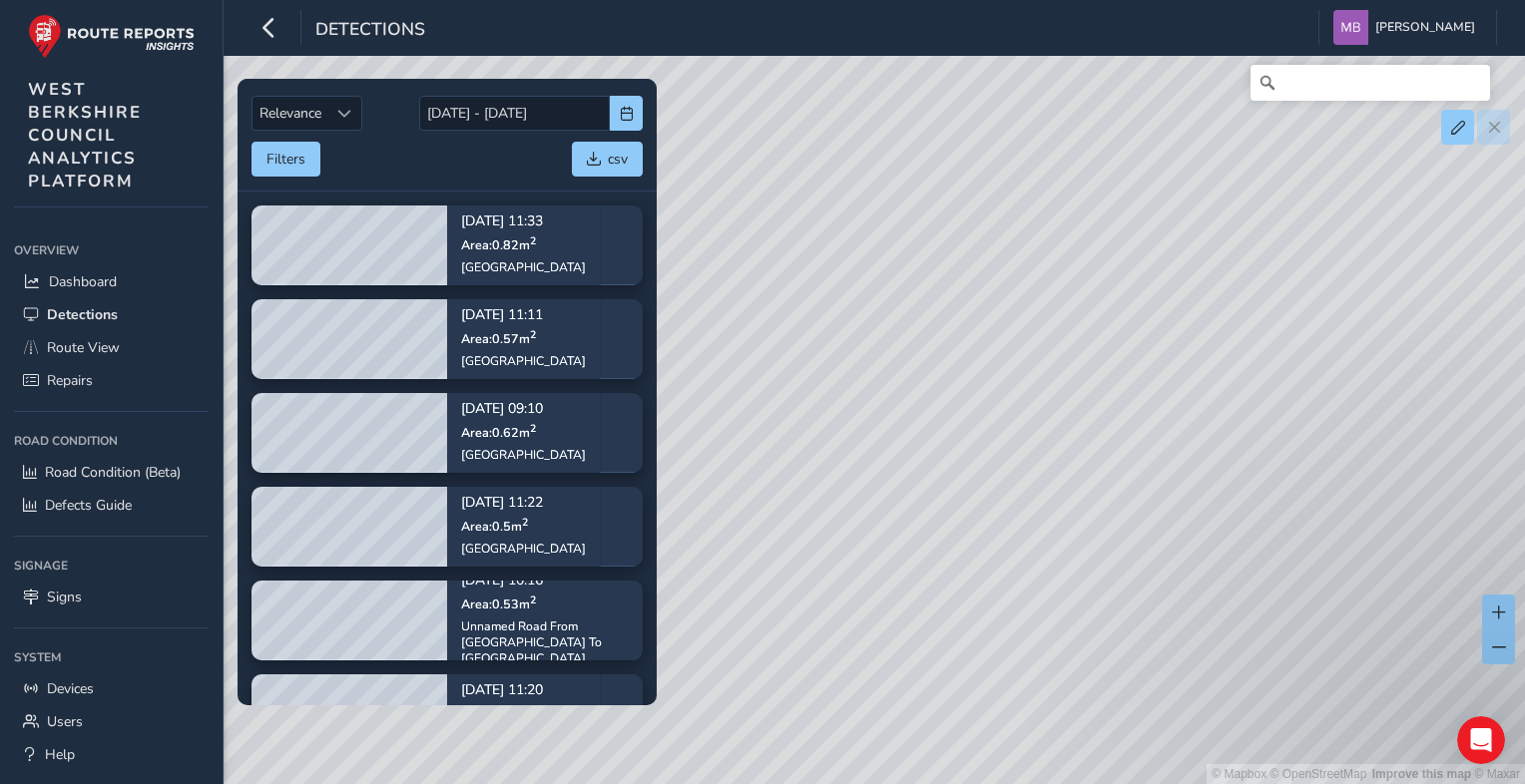
drag, startPoint x: 1060, startPoint y: 170, endPoint x: 1241, endPoint y: 413, distance: 303.7
click at [1241, 413] on div "© Mapbox © OpenStreetMap Improve this map © Maxar" at bounding box center [762, 392] width 1525 height 784
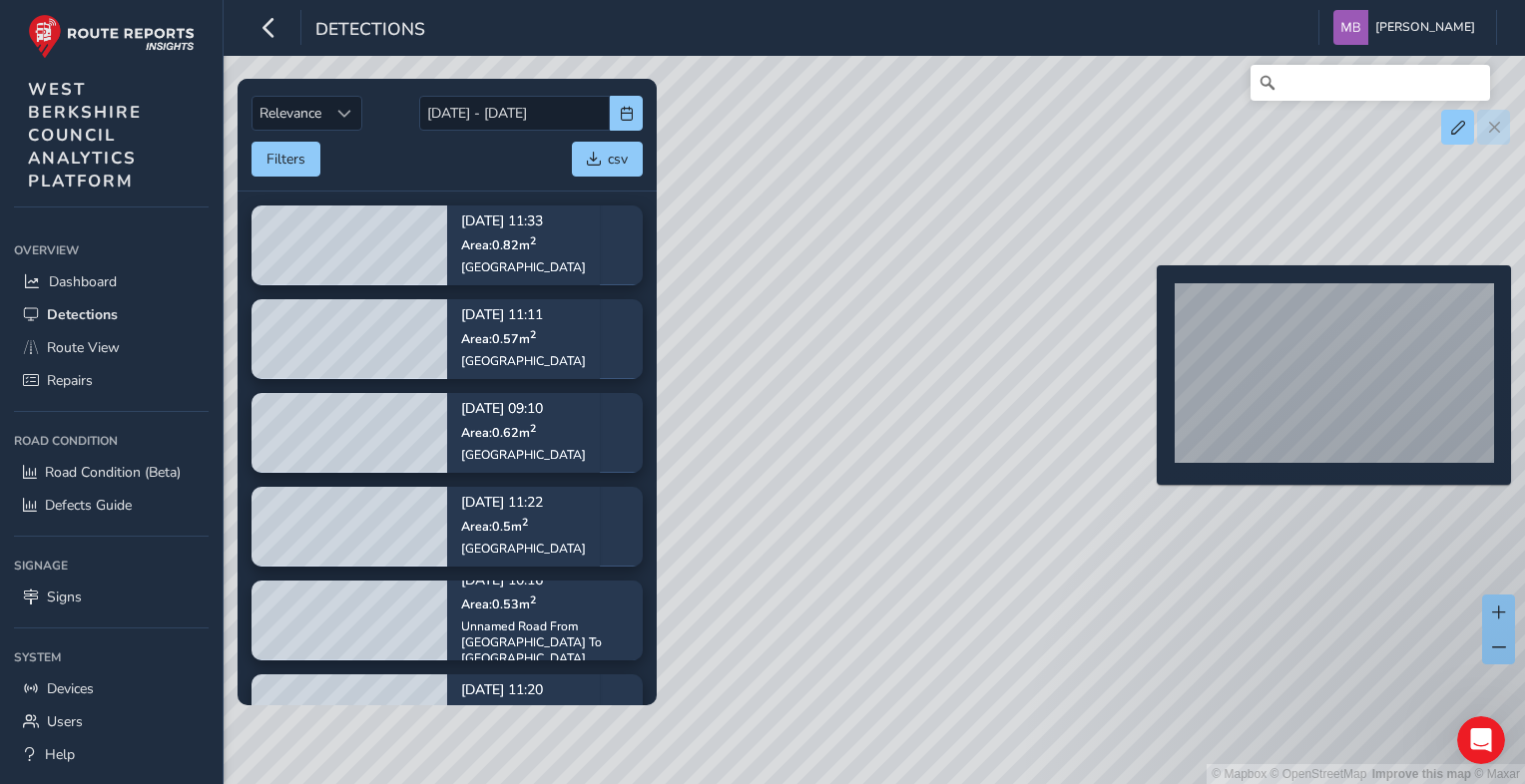
click at [1144, 297] on div "© Mapbox © OpenStreetMap Improve this map © Maxar" at bounding box center [762, 392] width 1525 height 784
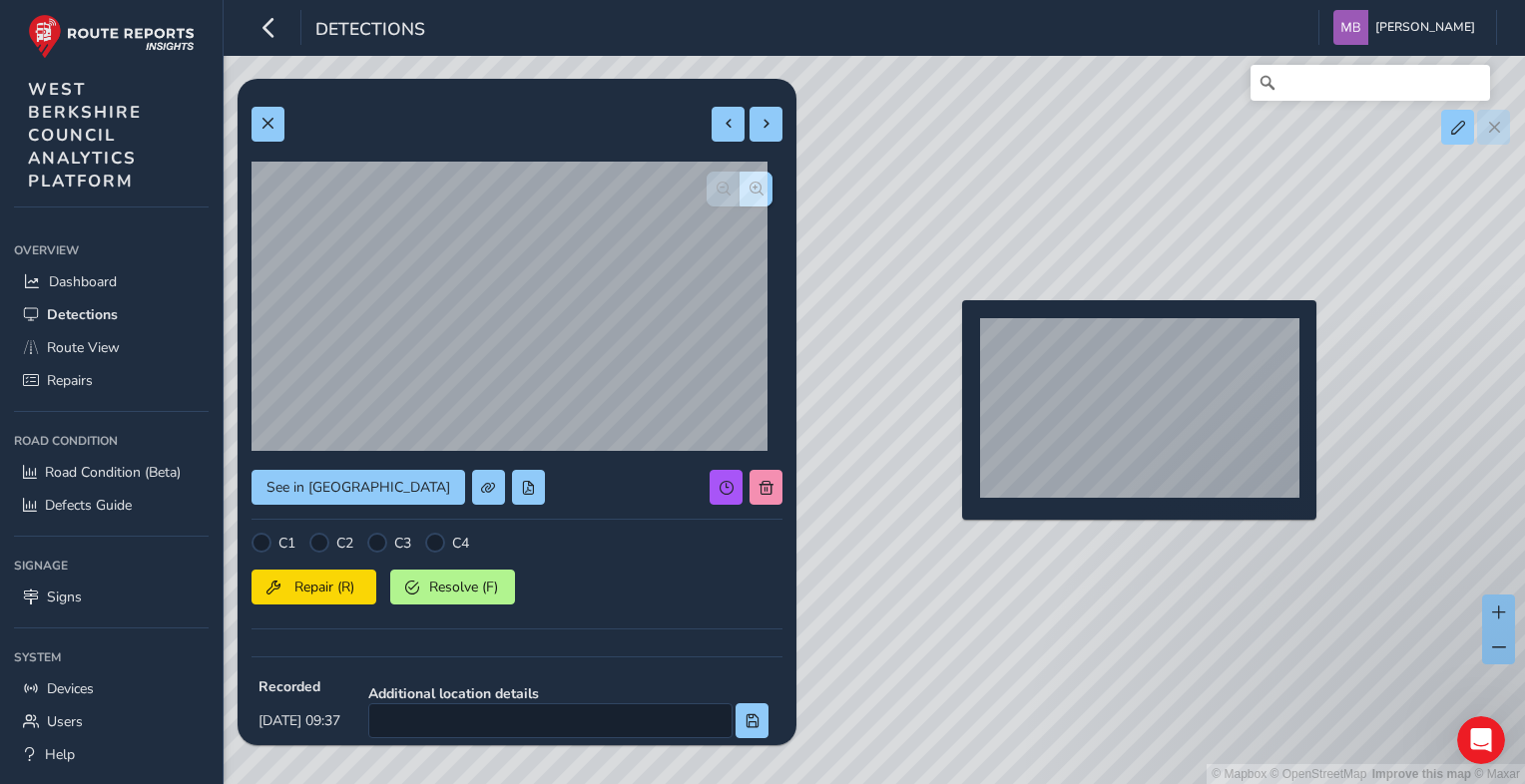
click at [950, 332] on div "© Mapbox © OpenStreetMap Improve this map © Maxar" at bounding box center [762, 392] width 1525 height 784
type input "429"
type input "356"
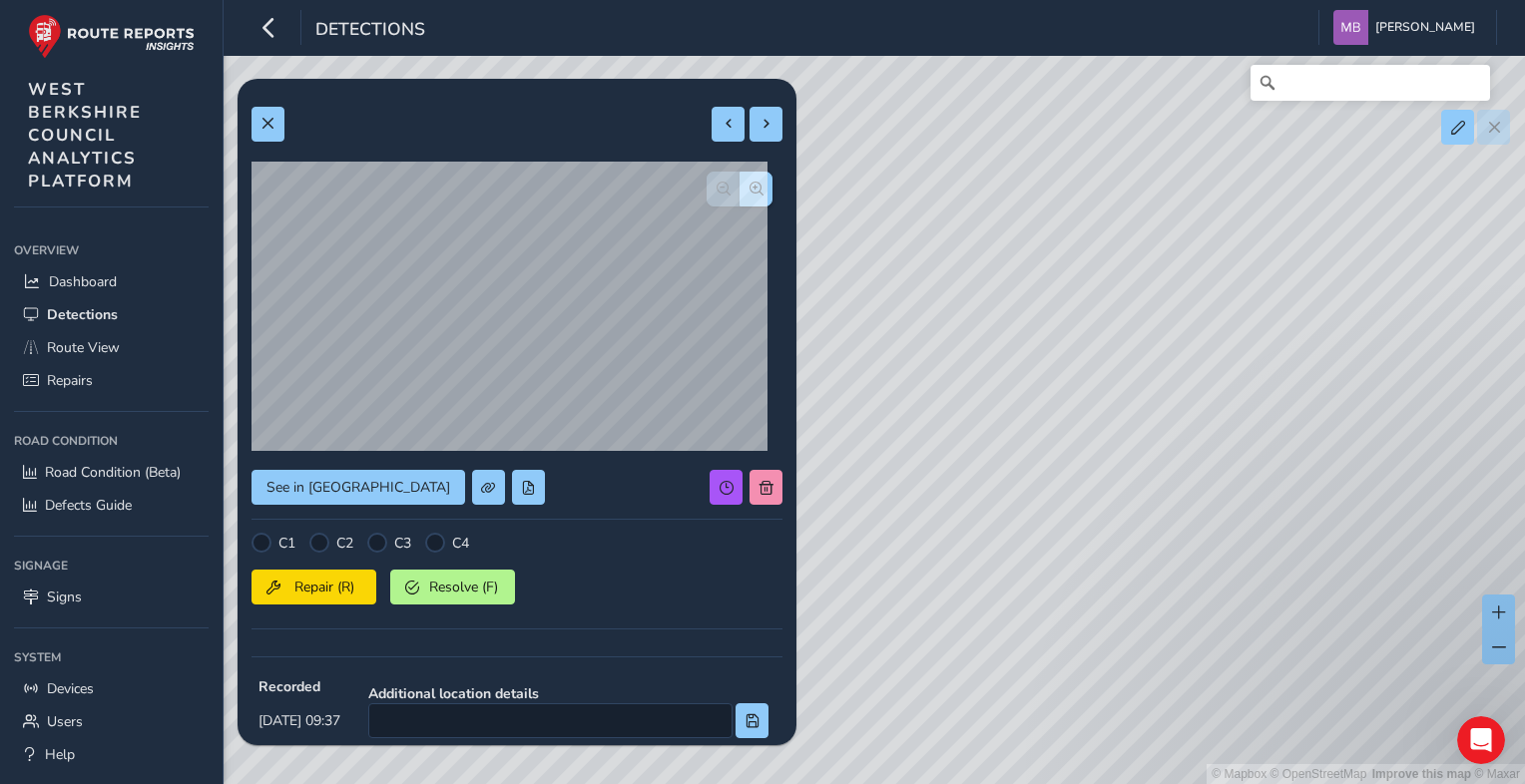
drag, startPoint x: 966, startPoint y: 291, endPoint x: 922, endPoint y: 624, distance: 335.2
click at [892, 624] on div "© Mapbox © OpenStreetMap Improve this map © Maxar" at bounding box center [762, 392] width 1525 height 784
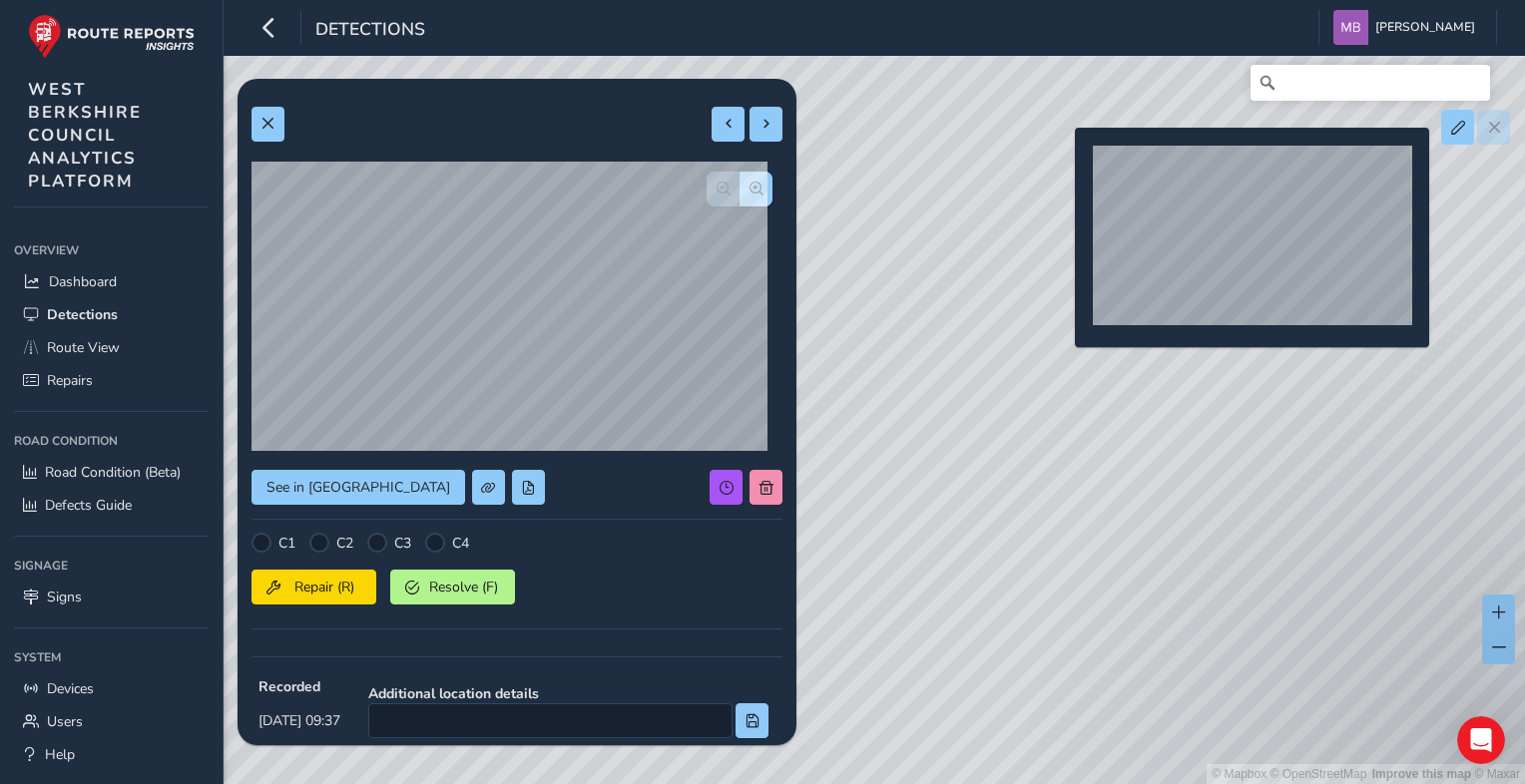
click at [1063, 160] on div "© Mapbox © OpenStreetMap Improve this map © Maxar" at bounding box center [762, 392] width 1525 height 784
type input "209"
type input "573"
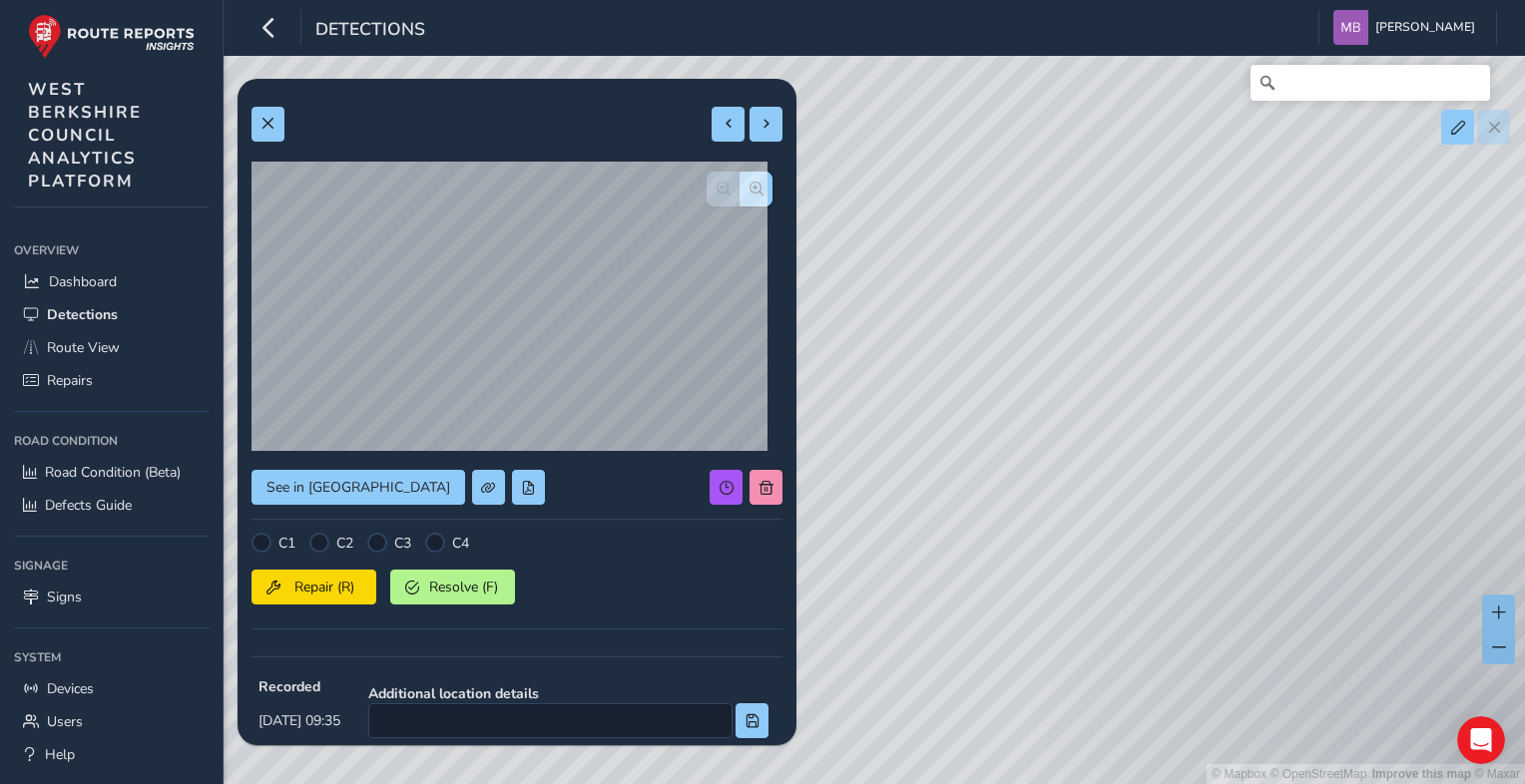
drag, startPoint x: 1373, startPoint y: 490, endPoint x: 1501, endPoint y: 533, distance: 134.7
click at [1519, 525] on div "© Mapbox © OpenStreetMap Improve this map © Maxar" at bounding box center [762, 392] width 1525 height 784
drag, startPoint x: 1181, startPoint y: 400, endPoint x: 1528, endPoint y: 545, distance: 375.2
click at [1524, 545] on html "Detections Michelle Brown Colour Scheme: Dark Dim Light Logout Relevance Releva…" at bounding box center [762, 392] width 1525 height 784
drag, startPoint x: 1132, startPoint y: 492, endPoint x: 1309, endPoint y: 557, distance: 188.1
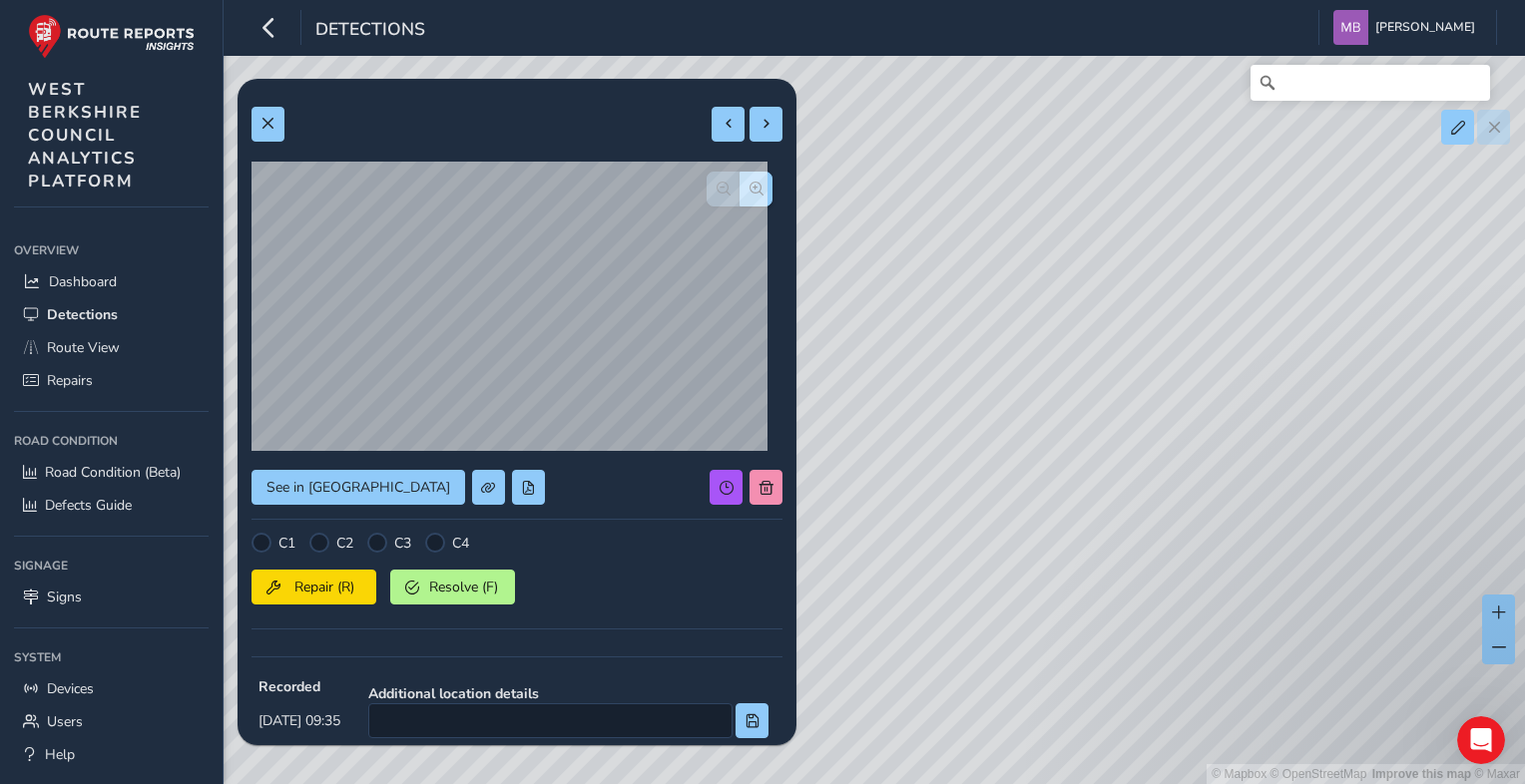
click at [1309, 557] on div "© Mapbox © OpenStreetMap Improve this map © Maxar" at bounding box center [762, 392] width 1525 height 784
drag, startPoint x: 1054, startPoint y: 540, endPoint x: 1385, endPoint y: 559, distance: 331.8
click at [1385, 559] on div "© Mapbox © OpenStreetMap Improve this map © Maxar" at bounding box center [762, 392] width 1525 height 784
drag, startPoint x: 1276, startPoint y: 524, endPoint x: 1410, endPoint y: 554, distance: 137.0
click at [1410, 554] on div "© Mapbox © OpenStreetMap Improve this map © Maxar" at bounding box center [762, 392] width 1525 height 784
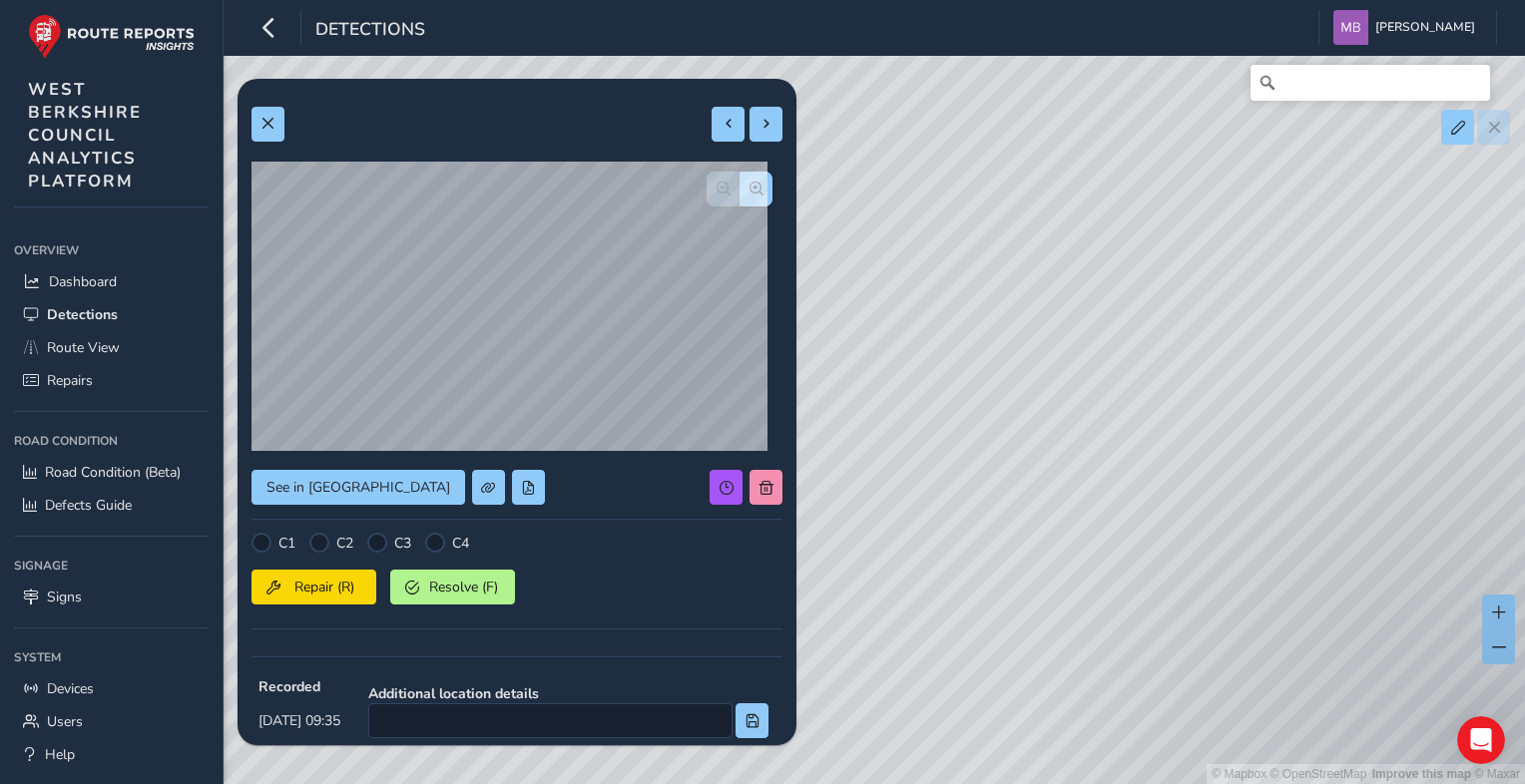
drag, startPoint x: 1117, startPoint y: 370, endPoint x: 1431, endPoint y: 518, distance: 347.3
click at [1431, 518] on div "© Mapbox © OpenStreetMap Improve this map © Maxar" at bounding box center [762, 392] width 1525 height 784
click at [1413, 473] on div "© Mapbox © OpenStreetMap Improve this map © Maxar" at bounding box center [762, 392] width 1525 height 784
drag, startPoint x: 1395, startPoint y: 549, endPoint x: 1423, endPoint y: 560, distance: 30.0
click at [1421, 560] on div "© Mapbox © OpenStreetMap Improve this map © Maxar" at bounding box center [762, 392] width 1525 height 784
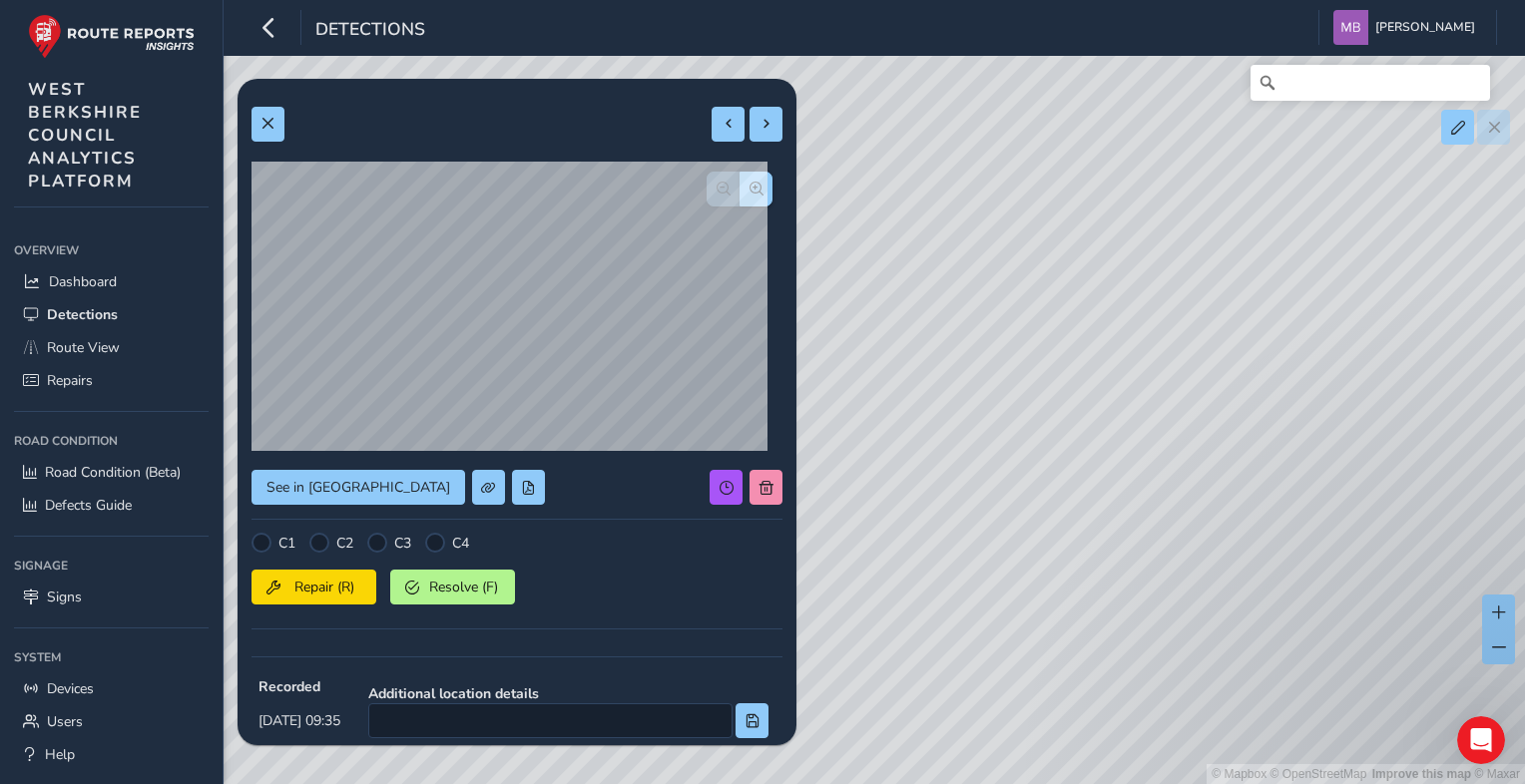
drag, startPoint x: 1059, startPoint y: 497, endPoint x: 1196, endPoint y: 605, distance: 174.8
click at [1194, 605] on div "© Mapbox © OpenStreetMap Improve this map © Maxar" at bounding box center [762, 392] width 1525 height 784
drag, startPoint x: 1121, startPoint y: 219, endPoint x: 1090, endPoint y: 565, distance: 347.6
click at [1090, 561] on div "© Mapbox © OpenStreetMap Improve this map © Maxar" at bounding box center [762, 392] width 1525 height 784
drag, startPoint x: 1090, startPoint y: 313, endPoint x: 937, endPoint y: 696, distance: 412.4
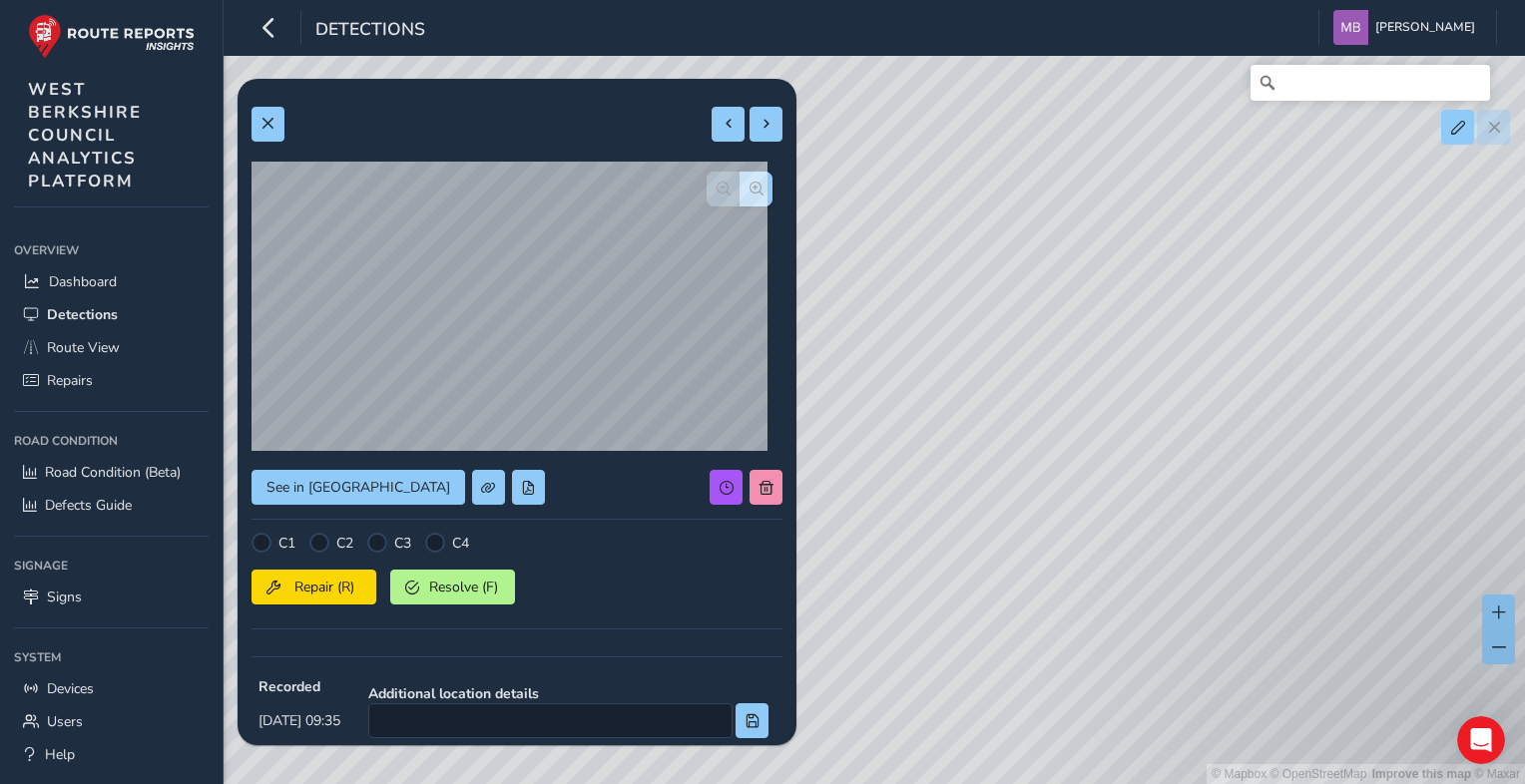
click at [937, 695] on div "© Mapbox © OpenStreetMap Improve this map © Maxar" at bounding box center [762, 392] width 1525 height 784
drag, startPoint x: 1178, startPoint y: 462, endPoint x: 1349, endPoint y: 573, distance: 203.4
click at [1349, 572] on div "© Mapbox © OpenStreetMap Improve this map © Maxar" at bounding box center [762, 392] width 1525 height 784
drag, startPoint x: 1224, startPoint y: 347, endPoint x: 1169, endPoint y: 676, distance: 333.8
click at [1170, 674] on div "© Mapbox © OpenStreetMap Improve this map © Maxar" at bounding box center [762, 392] width 1525 height 784
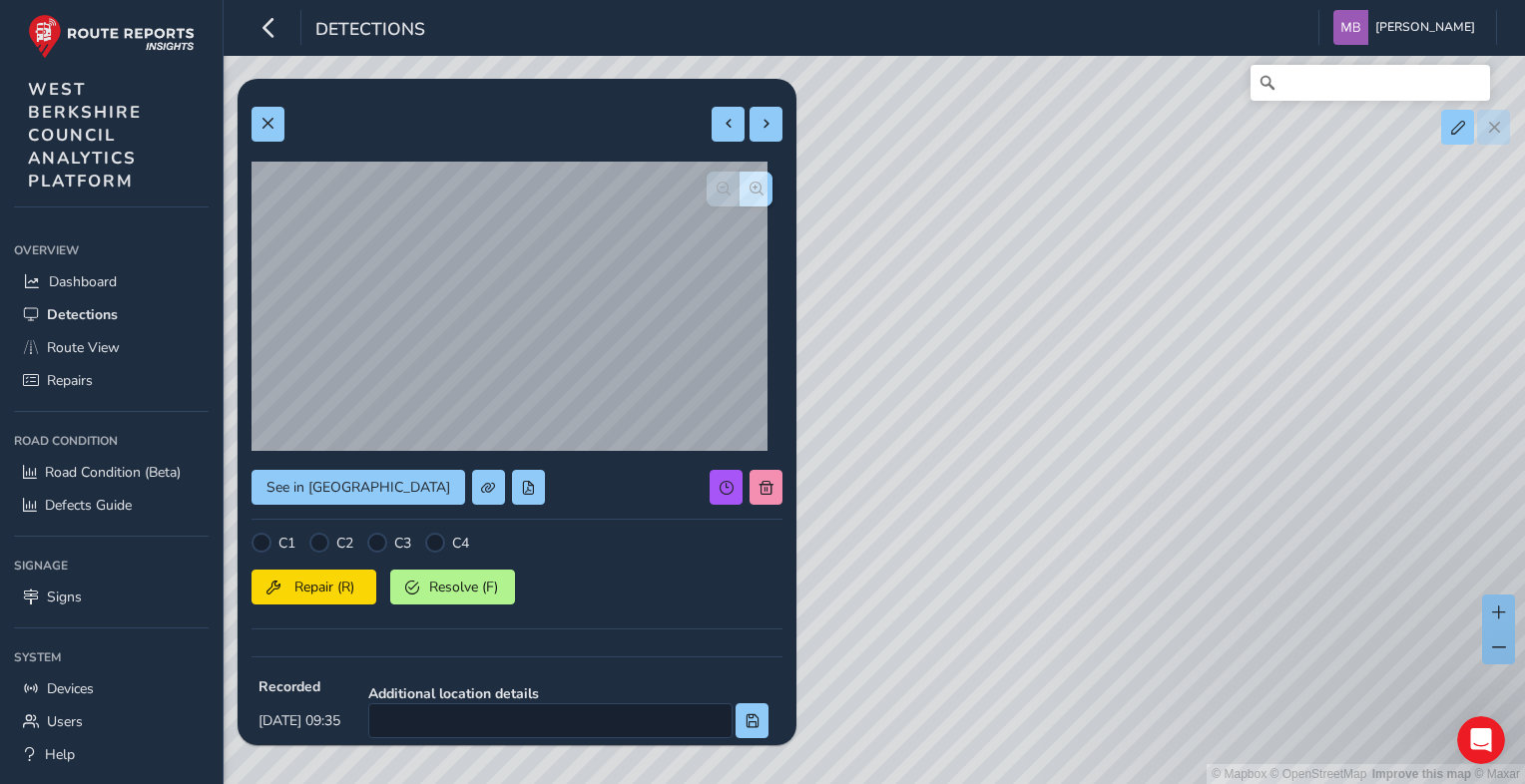
drag, startPoint x: 1149, startPoint y: 445, endPoint x: 1405, endPoint y: 482, distance: 258.1
click at [1405, 482] on div "© Mapbox © OpenStreetMap Improve this map © Maxar" at bounding box center [762, 392] width 1525 height 784
drag, startPoint x: 1297, startPoint y: 385, endPoint x: 1302, endPoint y: 589, distance: 203.6
click at [1302, 589] on div "© Mapbox © OpenStreetMap Improve this map © Maxar" at bounding box center [762, 392] width 1525 height 784
drag, startPoint x: 1248, startPoint y: 504, endPoint x: 1443, endPoint y: 286, distance: 291.8
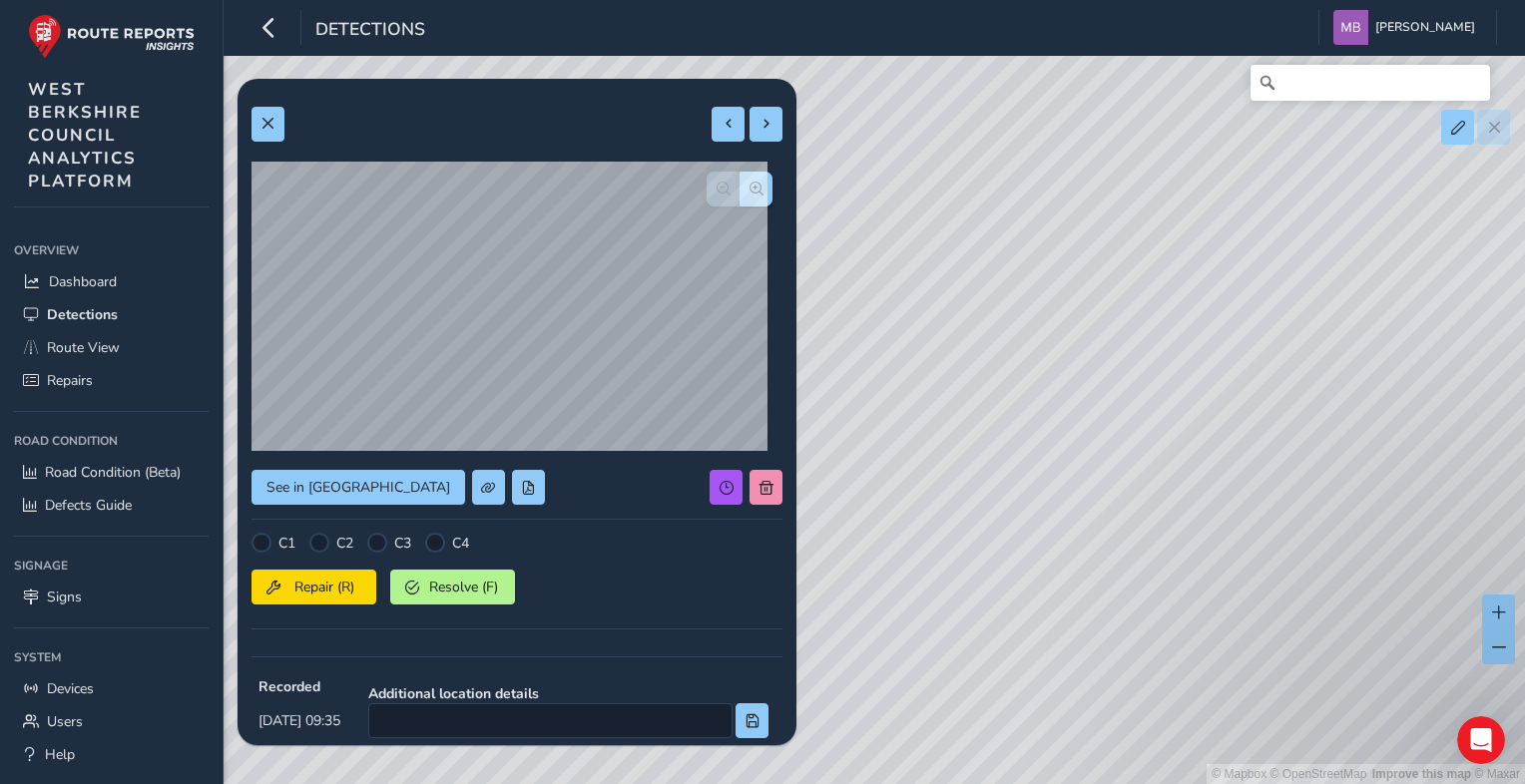
click at [1443, 286] on div "© Mapbox © OpenStreetMap Improve this map © Maxar" at bounding box center [762, 392] width 1525 height 784
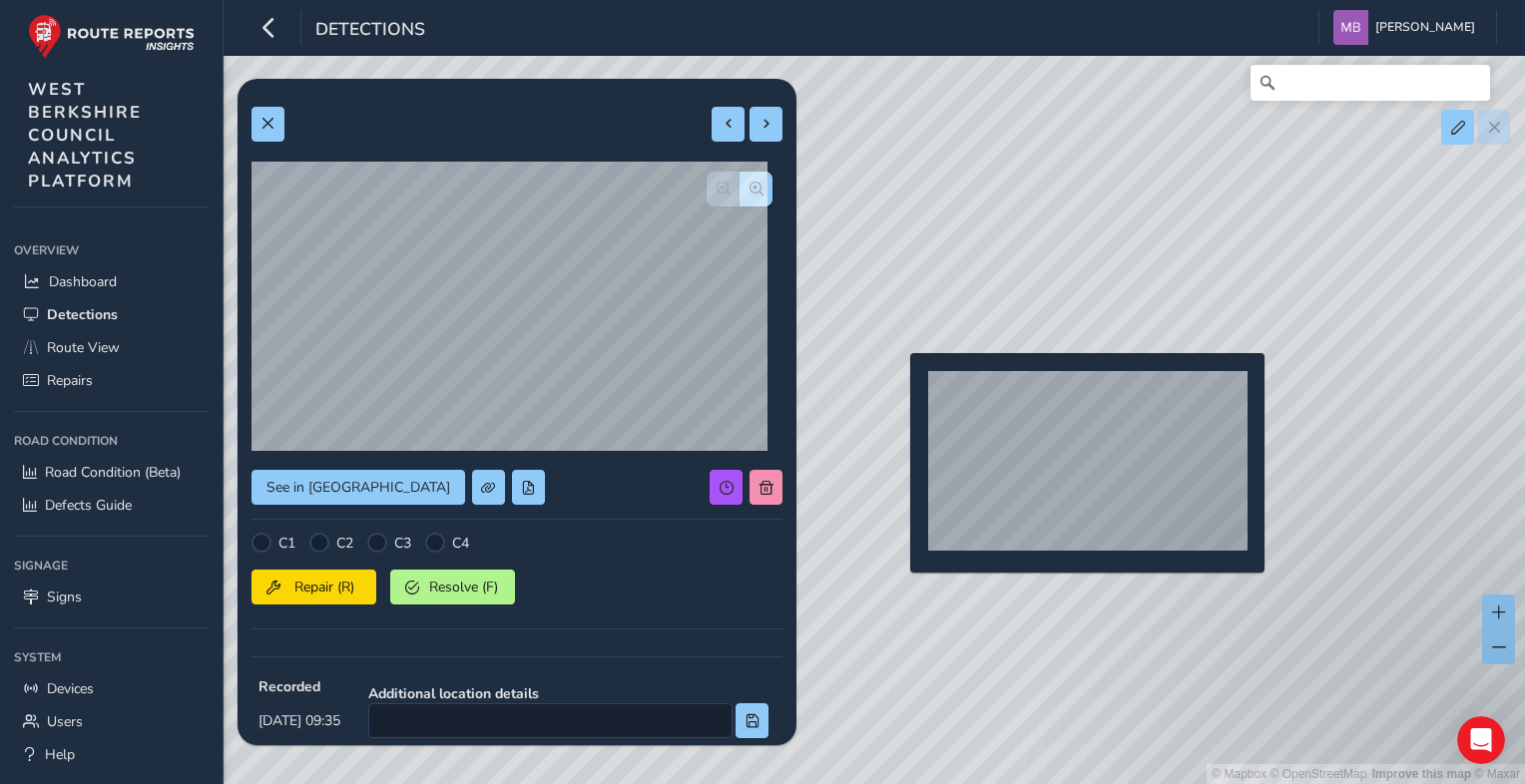
click at [898, 385] on div "© Mapbox © OpenStreetMap Improve this map © Maxar" at bounding box center [762, 392] width 1525 height 784
type input "291"
type input "652"
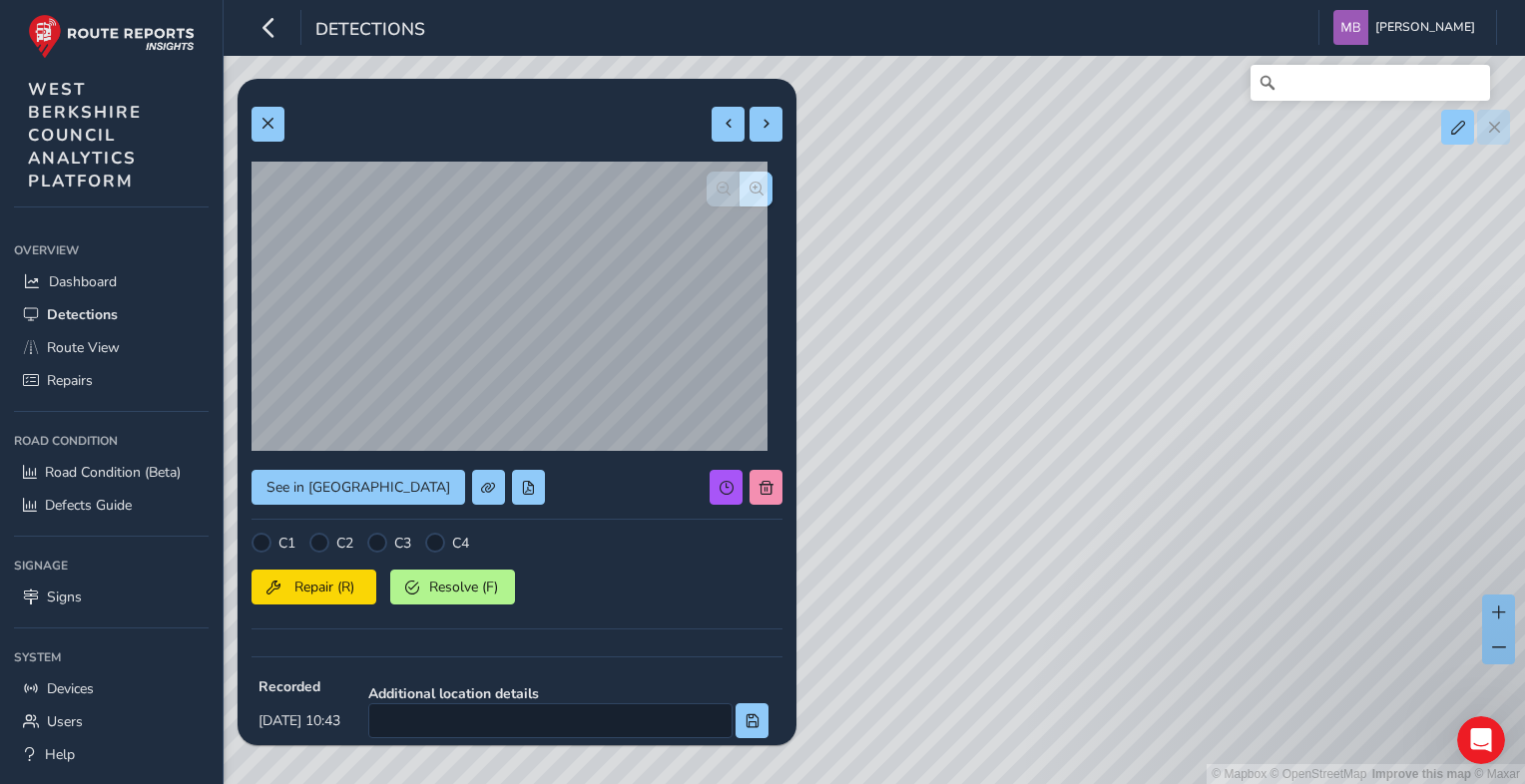
drag, startPoint x: 1052, startPoint y: 450, endPoint x: 1413, endPoint y: 450, distance: 361.2
click at [1413, 450] on div "© Mapbox © OpenStreetMap Improve this map © Maxar" at bounding box center [762, 392] width 1525 height 784
drag, startPoint x: 1037, startPoint y: 491, endPoint x: 1387, endPoint y: 469, distance: 350.9
click at [1387, 469] on div "© Mapbox © OpenStreetMap Improve this map © Maxar" at bounding box center [762, 392] width 1525 height 784
drag, startPoint x: 1205, startPoint y: 459, endPoint x: 1524, endPoint y: 587, distance: 343.0
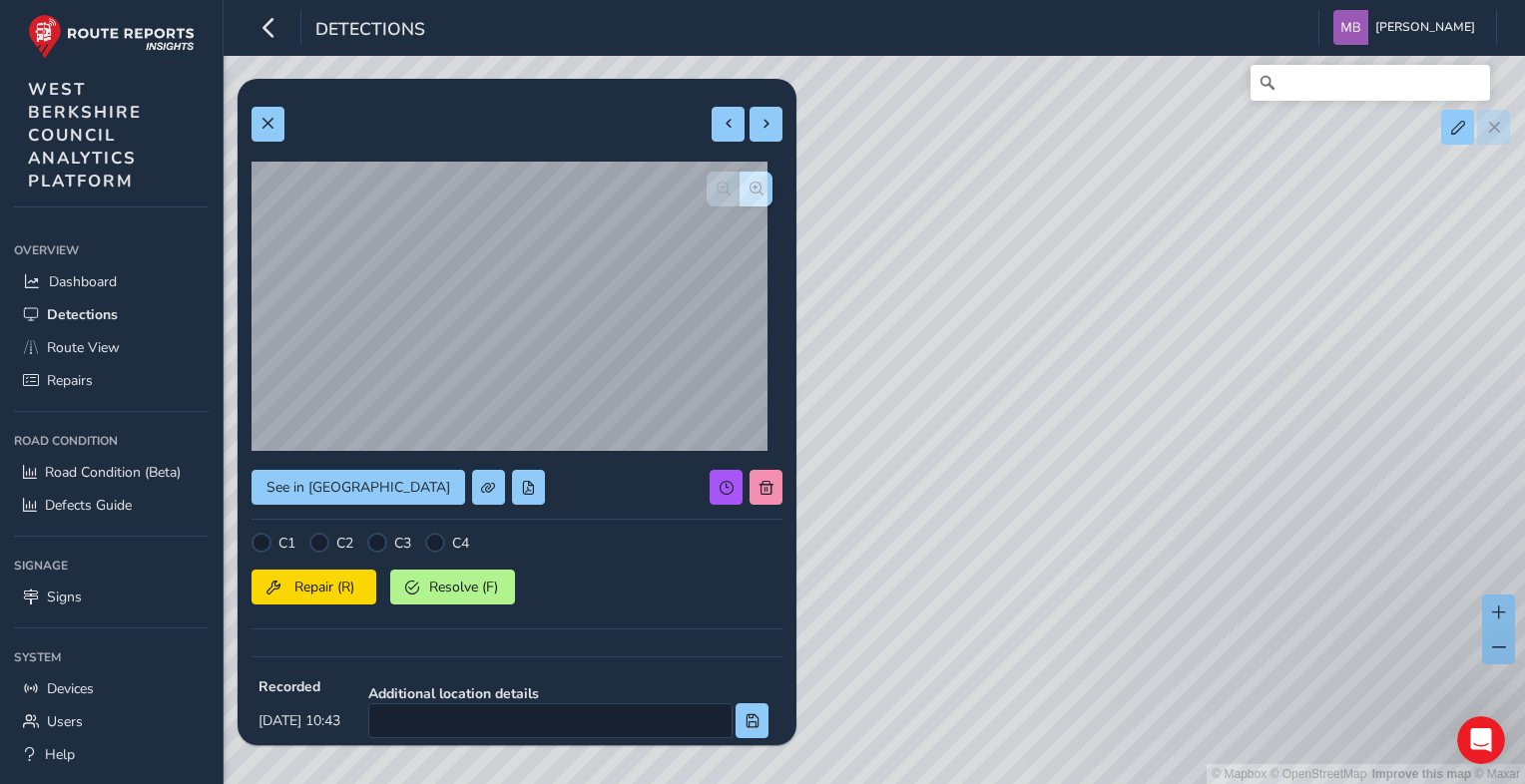
click at [1524, 587] on html "Detections Michelle Brown Colour Scheme: Dark Dim Light Logout Relevance Releva…" at bounding box center [762, 392] width 1525 height 784
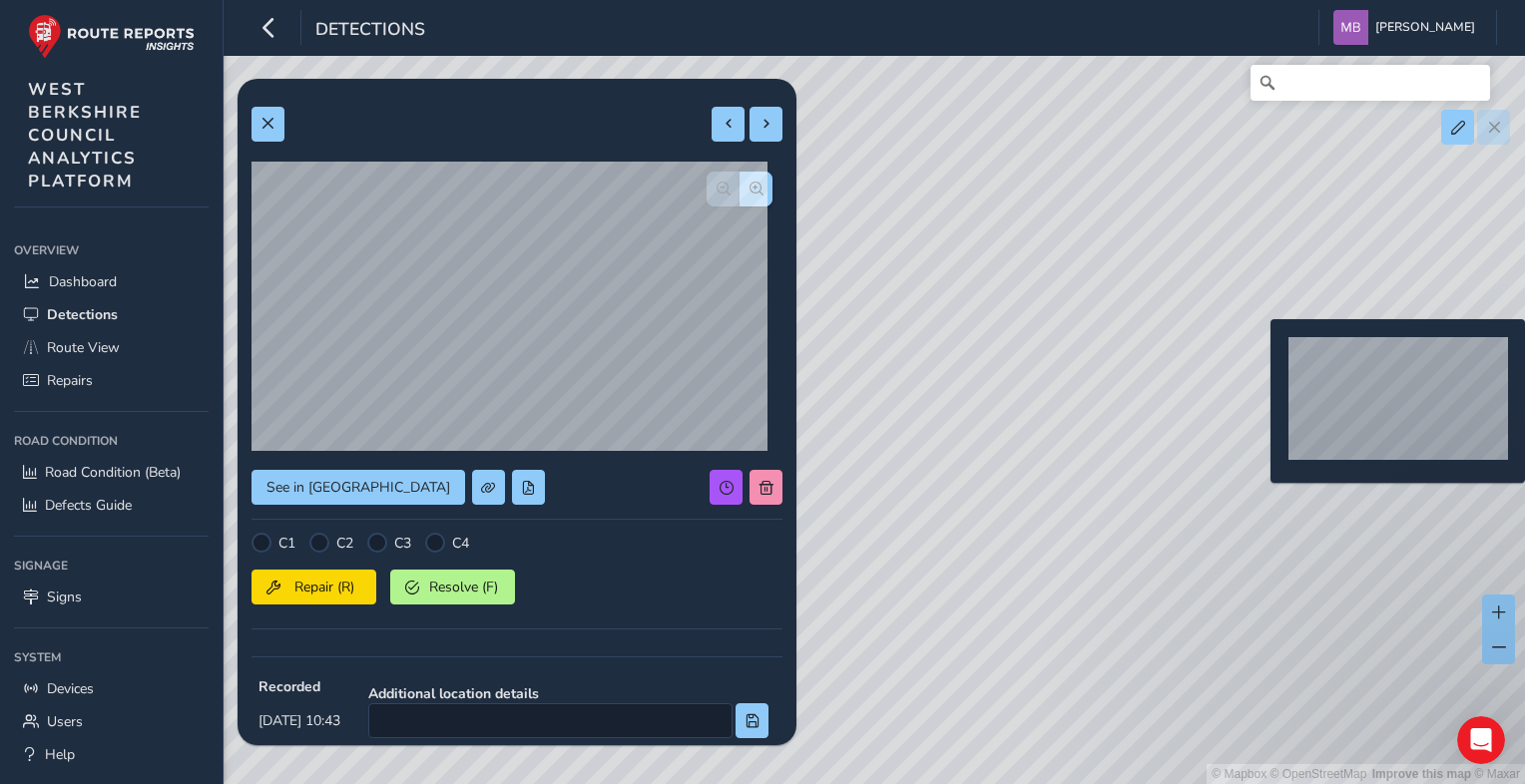
click at [1258, 351] on div "© Mapbox © OpenStreetMap Improve this map © Maxar" at bounding box center [762, 392] width 1525 height 784
type input "378"
type input "1788"
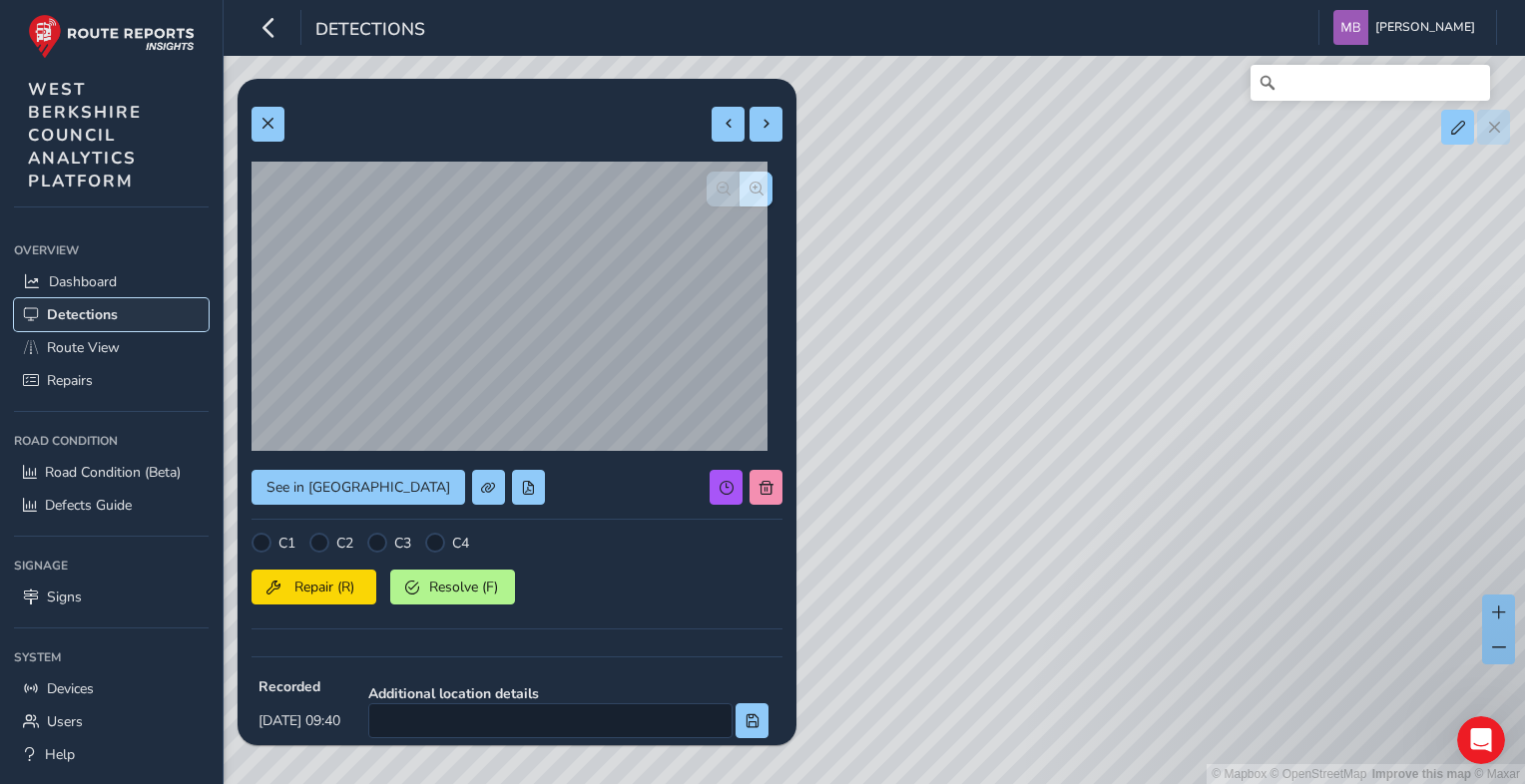
click at [90, 309] on span "Detections" at bounding box center [82, 314] width 71 height 19
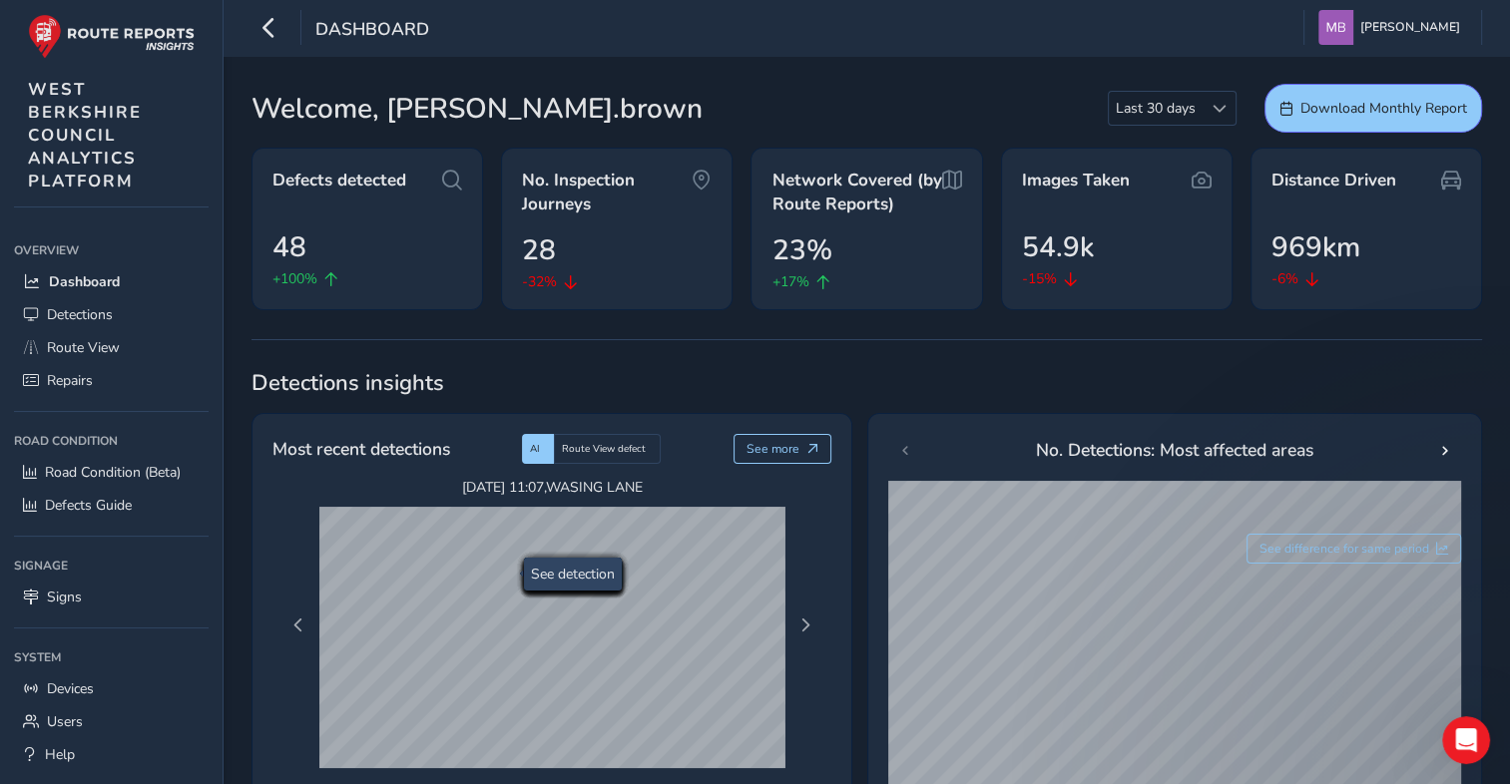
scroll to position [100, 0]
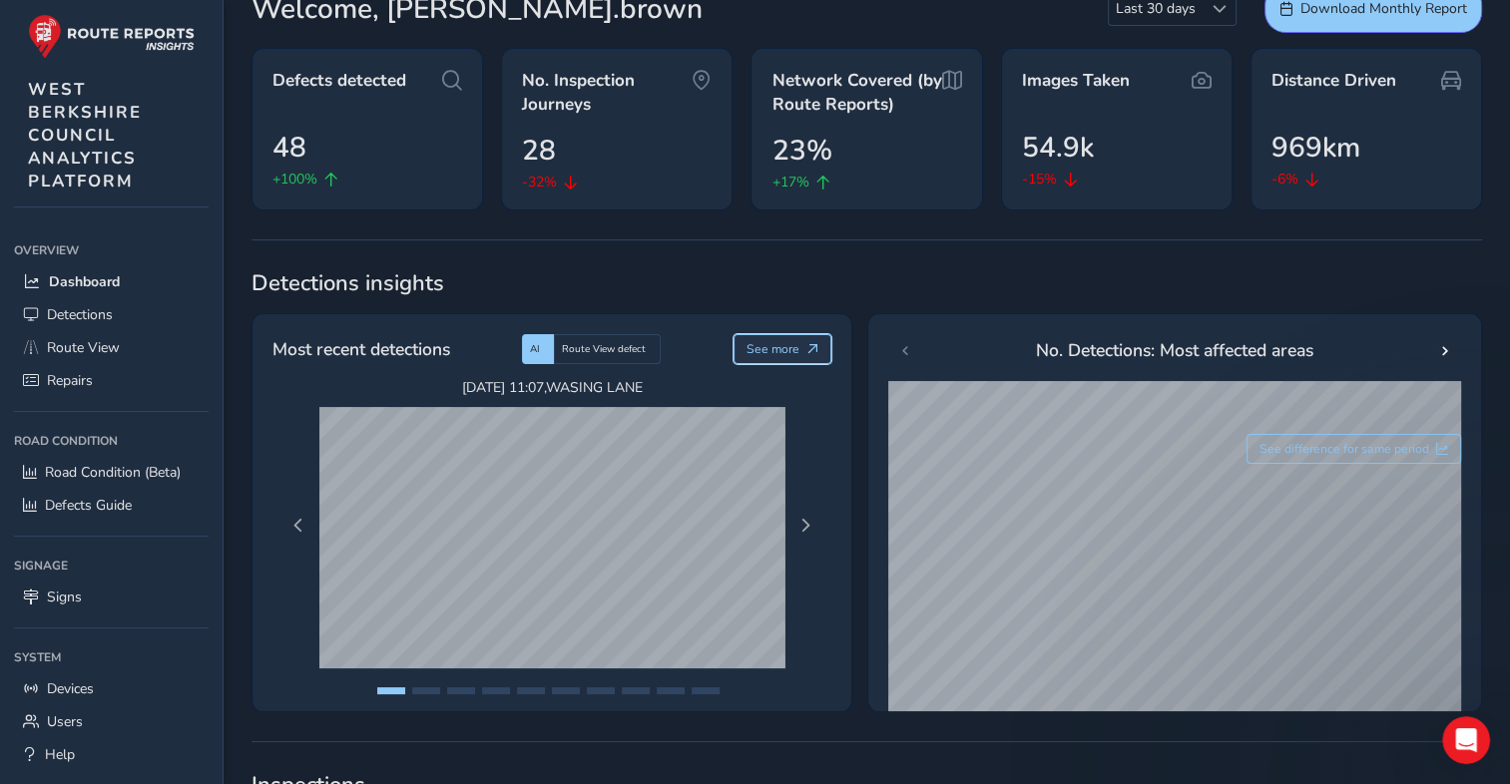
click at [785, 344] on span "See more" at bounding box center [772, 349] width 53 height 16
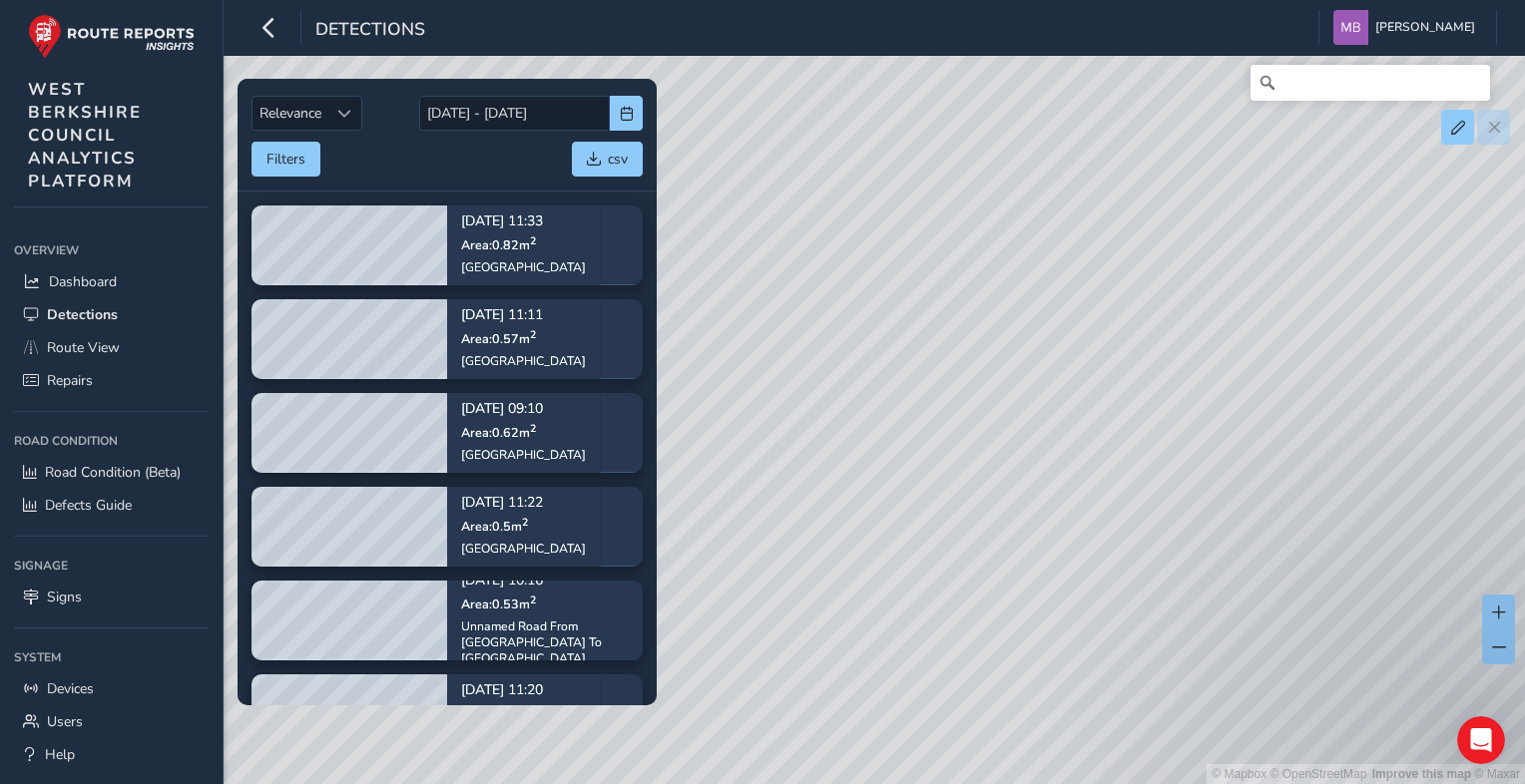
drag, startPoint x: 1187, startPoint y: 555, endPoint x: 1064, endPoint y: 457, distance: 157.7
click at [1077, 454] on div "© Mapbox © OpenStreetMap Improve this map © Maxar" at bounding box center [762, 392] width 1525 height 784
drag, startPoint x: 1112, startPoint y: 525, endPoint x: 895, endPoint y: 479, distance: 221.3
click at [918, 484] on div "© Mapbox © OpenStreetMap Improve this map © Maxar" at bounding box center [762, 392] width 1525 height 784
drag, startPoint x: 1192, startPoint y: 526, endPoint x: 822, endPoint y: 455, distance: 376.9
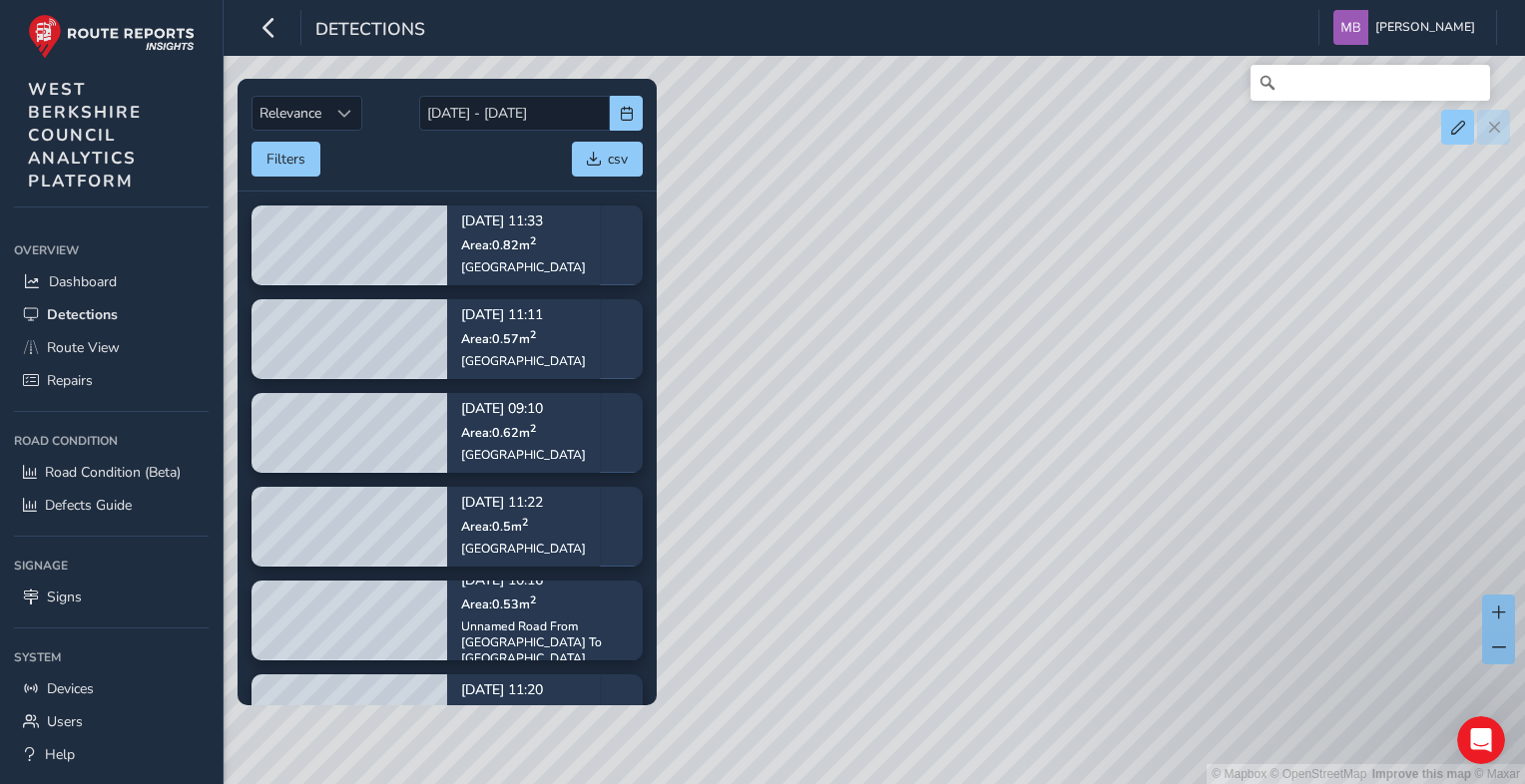
click at [863, 463] on div "© Mapbox © OpenStreetMap Improve this map © Maxar" at bounding box center [762, 392] width 1525 height 784
drag, startPoint x: 898, startPoint y: 519, endPoint x: 998, endPoint y: 507, distance: 100.5
click at [898, 520] on div "© Mapbox © OpenStreetMap Improve this map © Maxar" at bounding box center [762, 392] width 1525 height 784
drag, startPoint x: 1068, startPoint y: 594, endPoint x: 1041, endPoint y: 621, distance: 38.1
click at [1042, 621] on div "© Mapbox © OpenStreetMap Improve this map © Maxar" at bounding box center [762, 392] width 1525 height 784
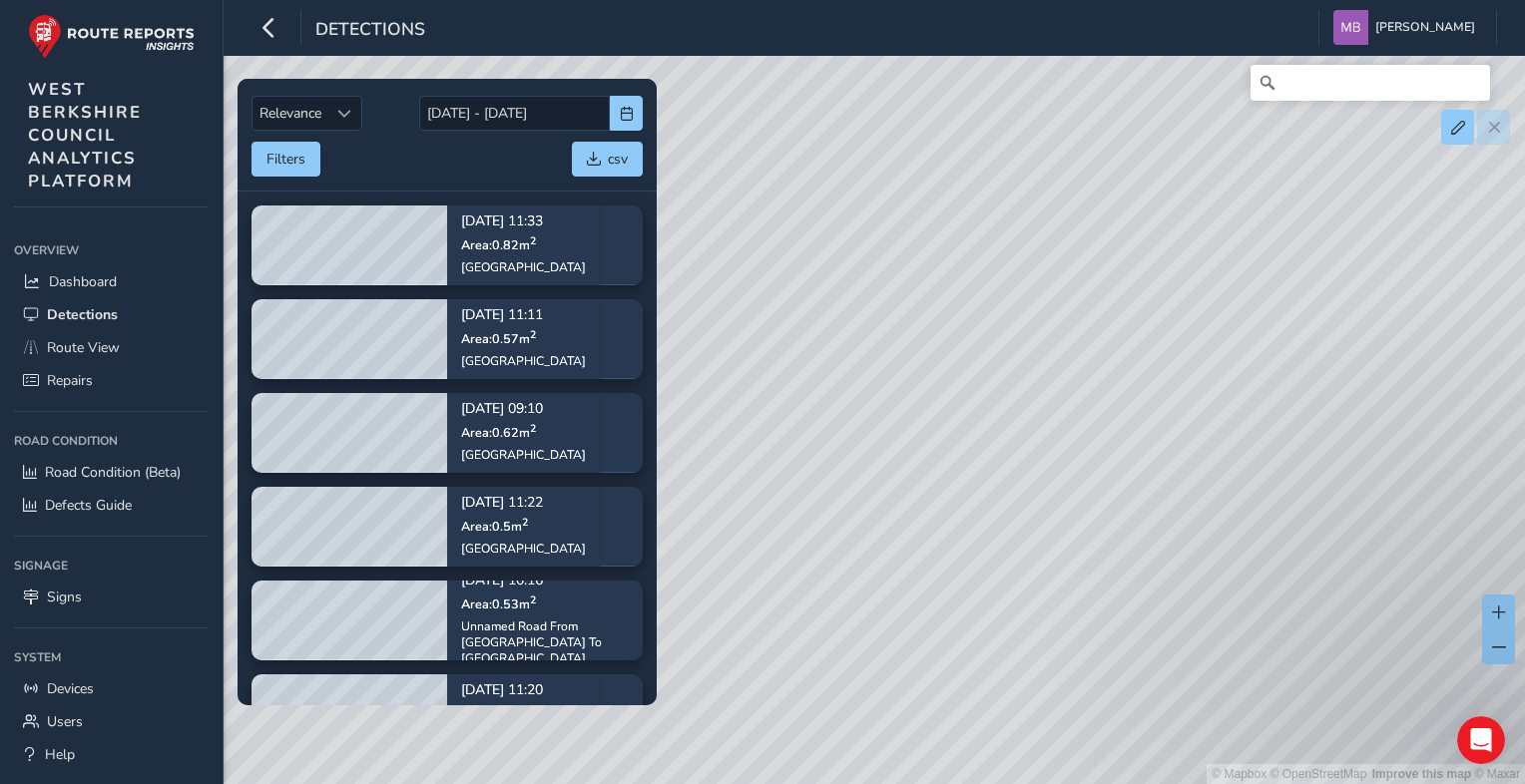
drag, startPoint x: 1188, startPoint y: 514, endPoint x: 959, endPoint y: 551, distance: 232.4
click at [959, 551] on div "© Mapbox © OpenStreetMap Improve this map © Maxar" at bounding box center [762, 392] width 1525 height 784
drag, startPoint x: 1031, startPoint y: 565, endPoint x: 1011, endPoint y: 571, distance: 20.8
click at [1013, 571] on div "© Mapbox © OpenStreetMap Improve this map © Maxar" at bounding box center [762, 392] width 1525 height 784
drag, startPoint x: 1119, startPoint y: 396, endPoint x: 1090, endPoint y: 674, distance: 278.9
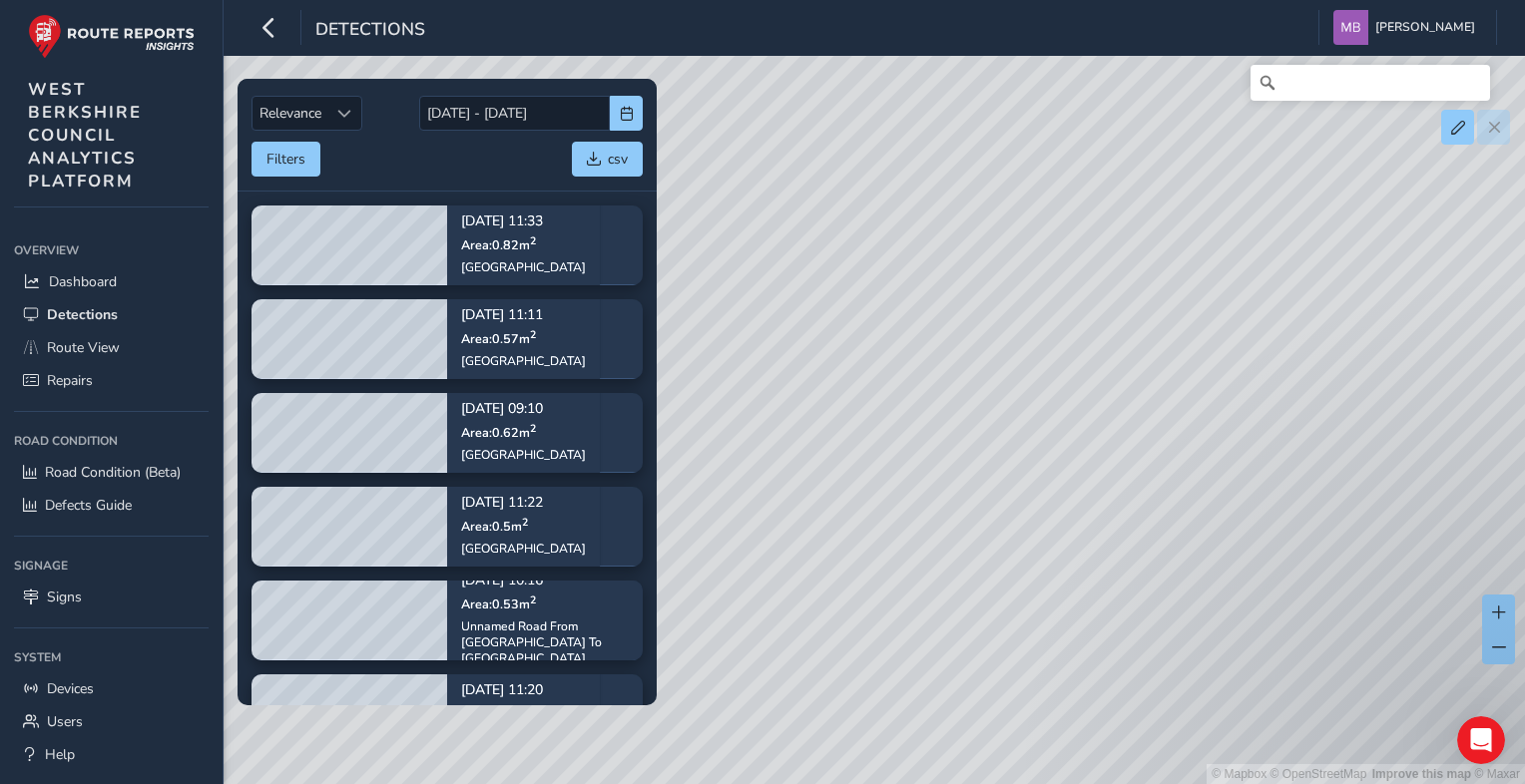
click at [1068, 701] on div "© Mapbox © OpenStreetMap Improve this map © Maxar" at bounding box center [762, 392] width 1525 height 784
drag, startPoint x: 1317, startPoint y: 530, endPoint x: 852, endPoint y: 641, distance: 478.0
click at [852, 641] on div "© Mapbox © OpenStreetMap Improve this map © Maxar" at bounding box center [762, 392] width 1525 height 784
drag, startPoint x: 1211, startPoint y: 425, endPoint x: 814, endPoint y: 593, distance: 431.0
click at [814, 593] on div "© Mapbox © OpenStreetMap Improve this map © Maxar" at bounding box center [762, 392] width 1525 height 784
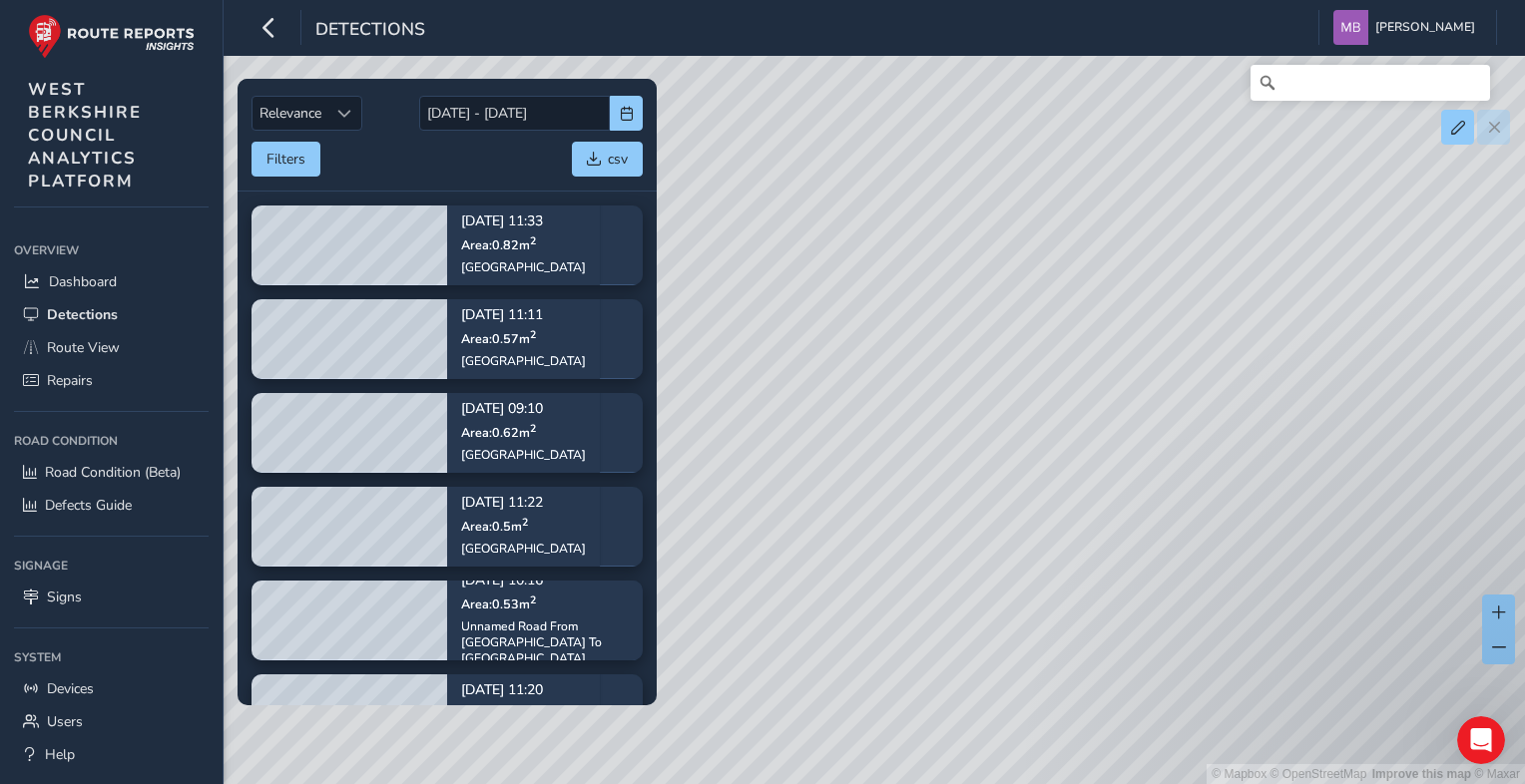
click at [1099, 468] on div "© Mapbox © OpenStreetMap Improve this map © Maxar" at bounding box center [762, 392] width 1525 height 784
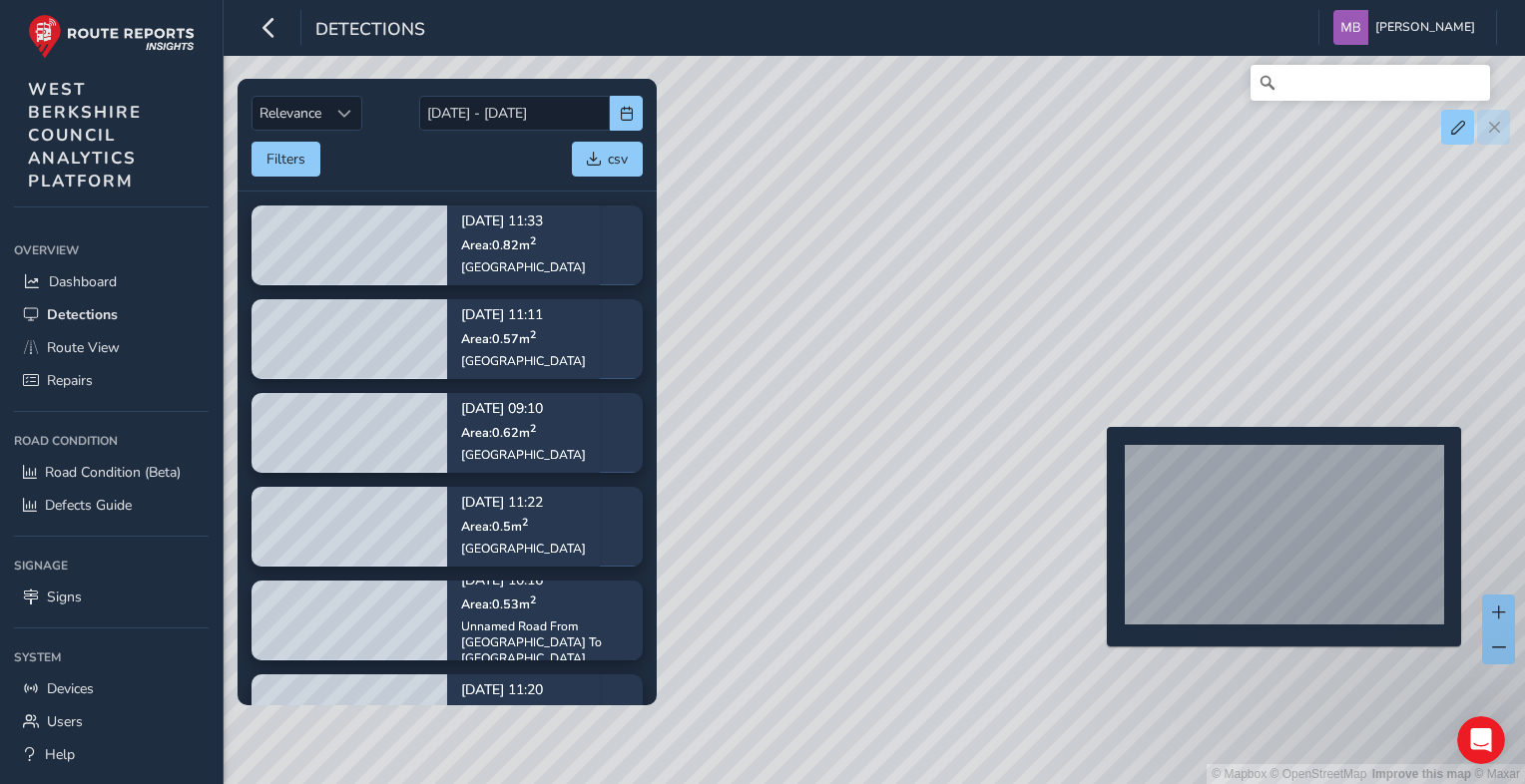
click at [1095, 458] on div "© Mapbox © OpenStreetMap Improve this map © Maxar" at bounding box center [762, 392] width 1525 height 784
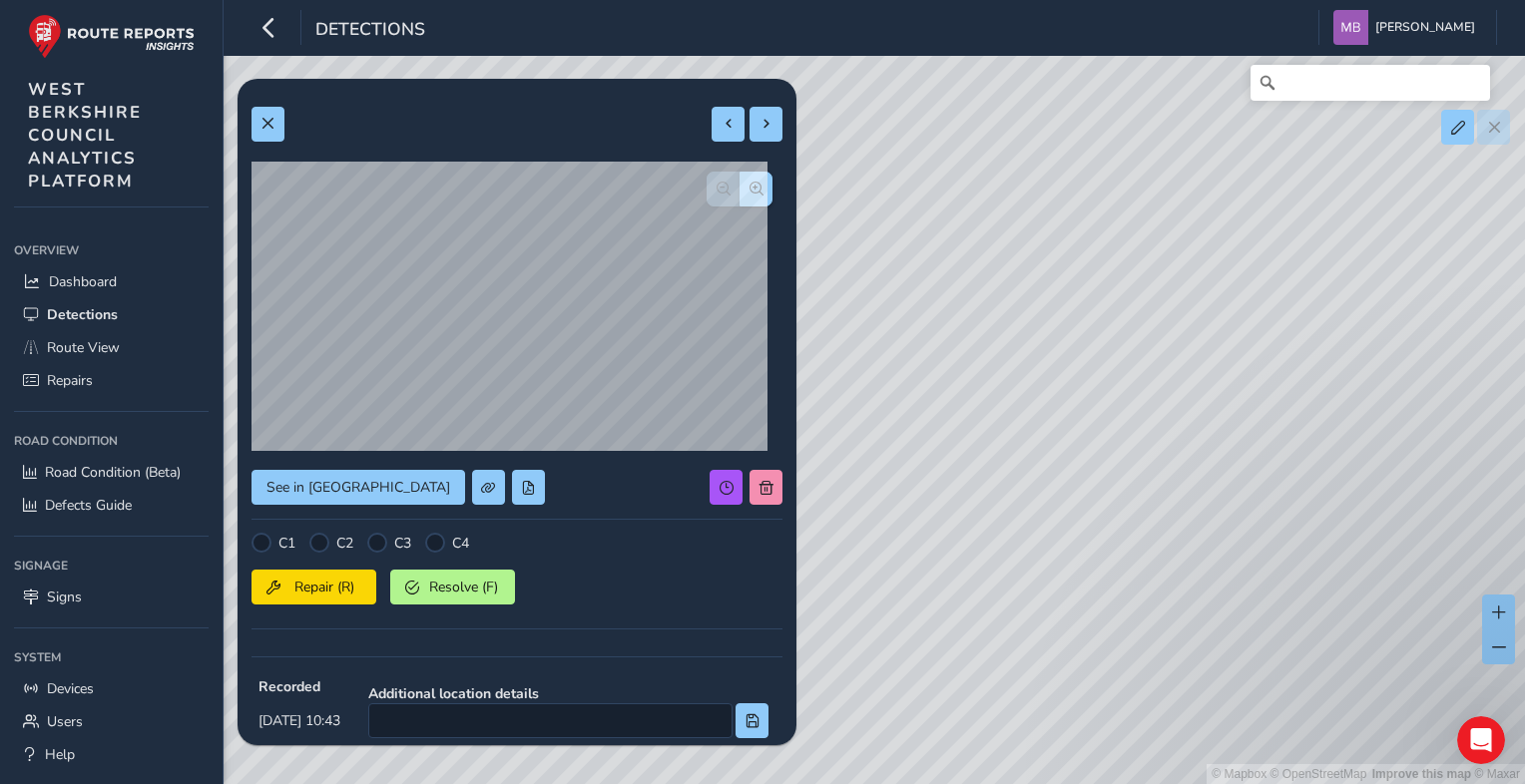
drag, startPoint x: 1163, startPoint y: 529, endPoint x: 1157, endPoint y: 541, distance: 13.4
click at [1157, 541] on div "© Mapbox © OpenStreetMap Improve this map © Maxar" at bounding box center [762, 392] width 1525 height 784
drag, startPoint x: 1262, startPoint y: 501, endPoint x: 1223, endPoint y: 260, distance: 243.6
click at [1225, 265] on div "© Mapbox © OpenStreetMap Improve this map © Maxar" at bounding box center [762, 392] width 1525 height 784
drag, startPoint x: 1224, startPoint y: 517, endPoint x: 1221, endPoint y: 282, distance: 234.5
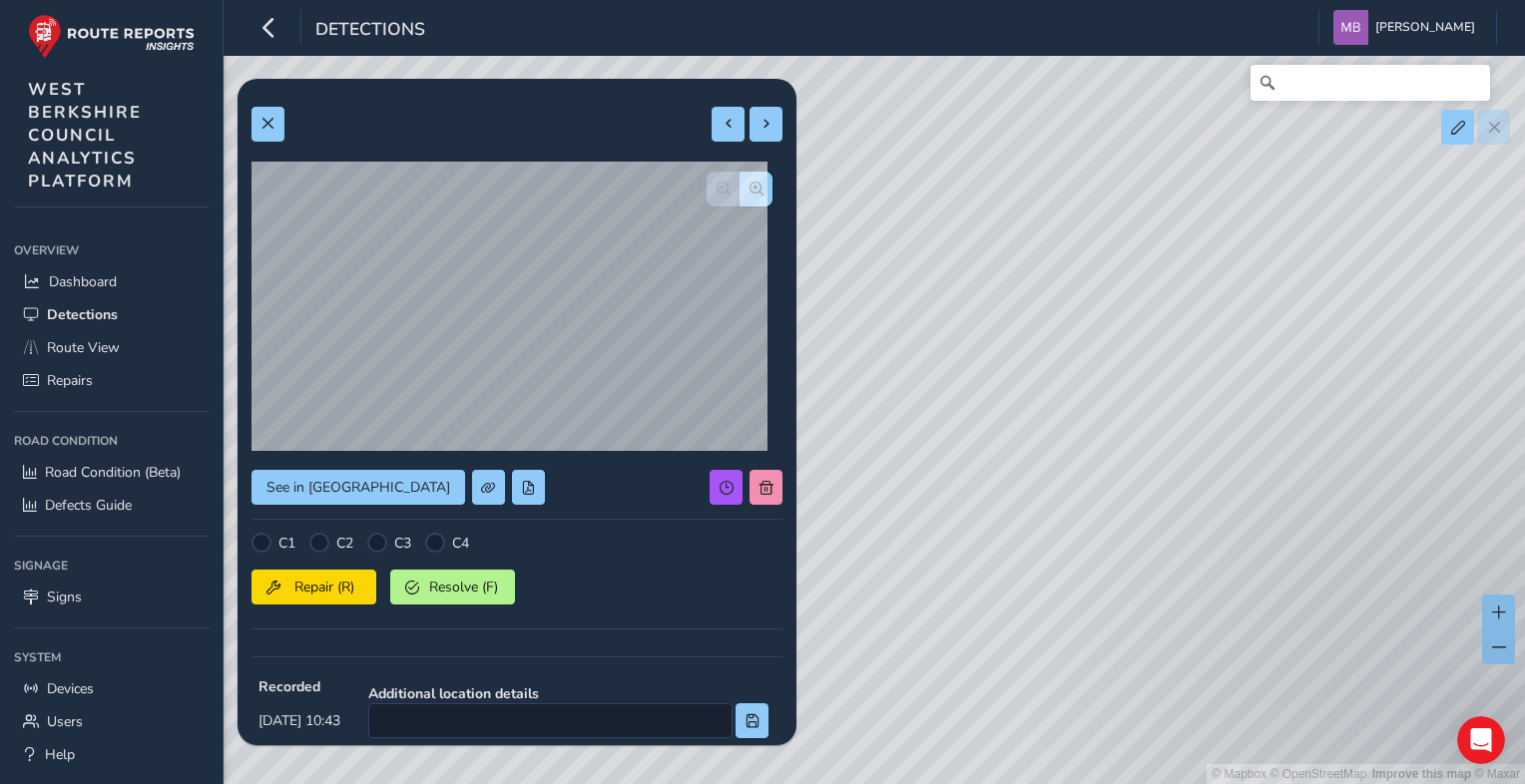
click at [1225, 297] on div "© Mapbox © OpenStreetMap Improve this map © Maxar" at bounding box center [762, 392] width 1525 height 784
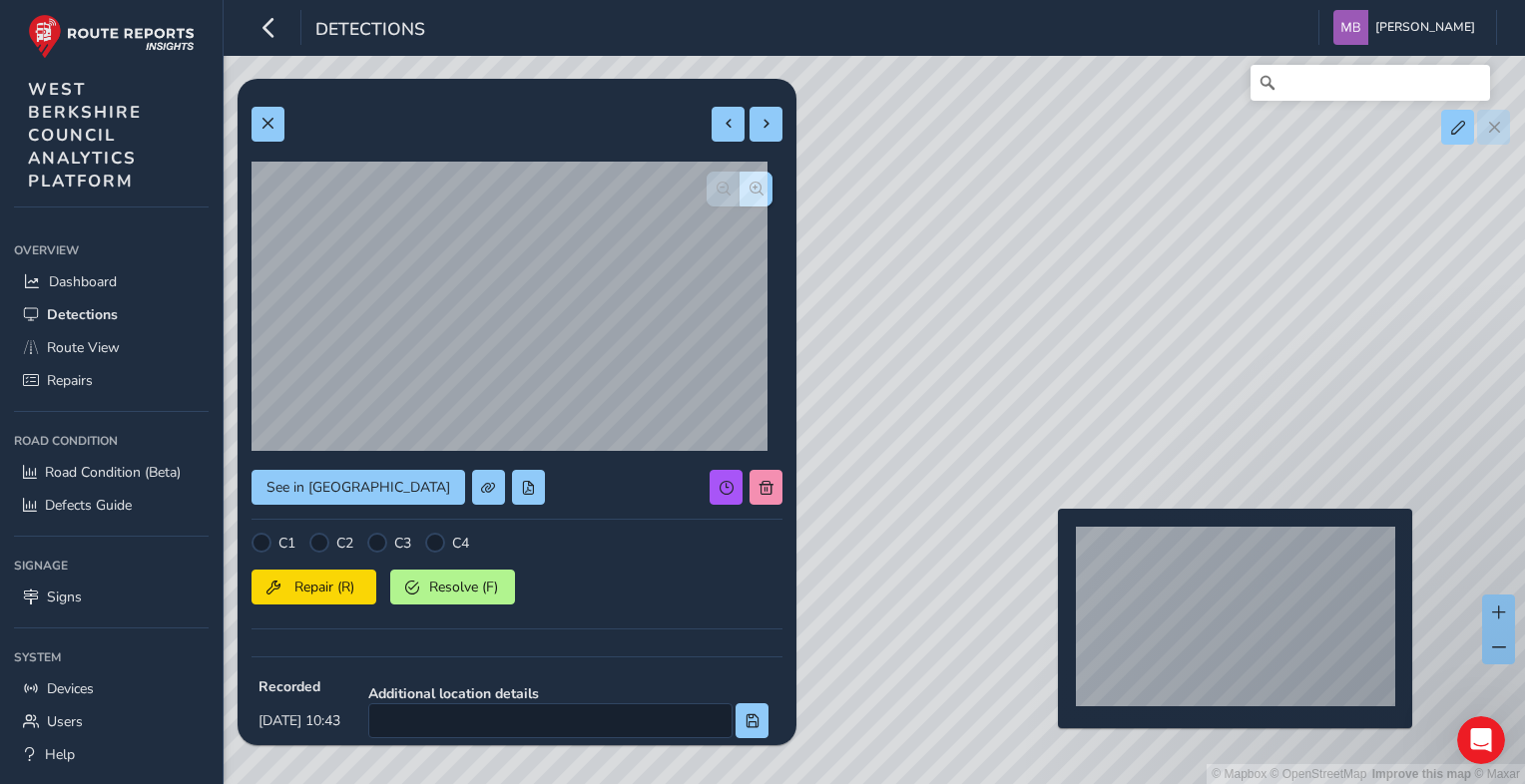
click at [1046, 541] on div "© Mapbox © OpenStreetMap Improve this map © Maxar" at bounding box center [762, 392] width 1525 height 784
type input "373"
type input "1136"
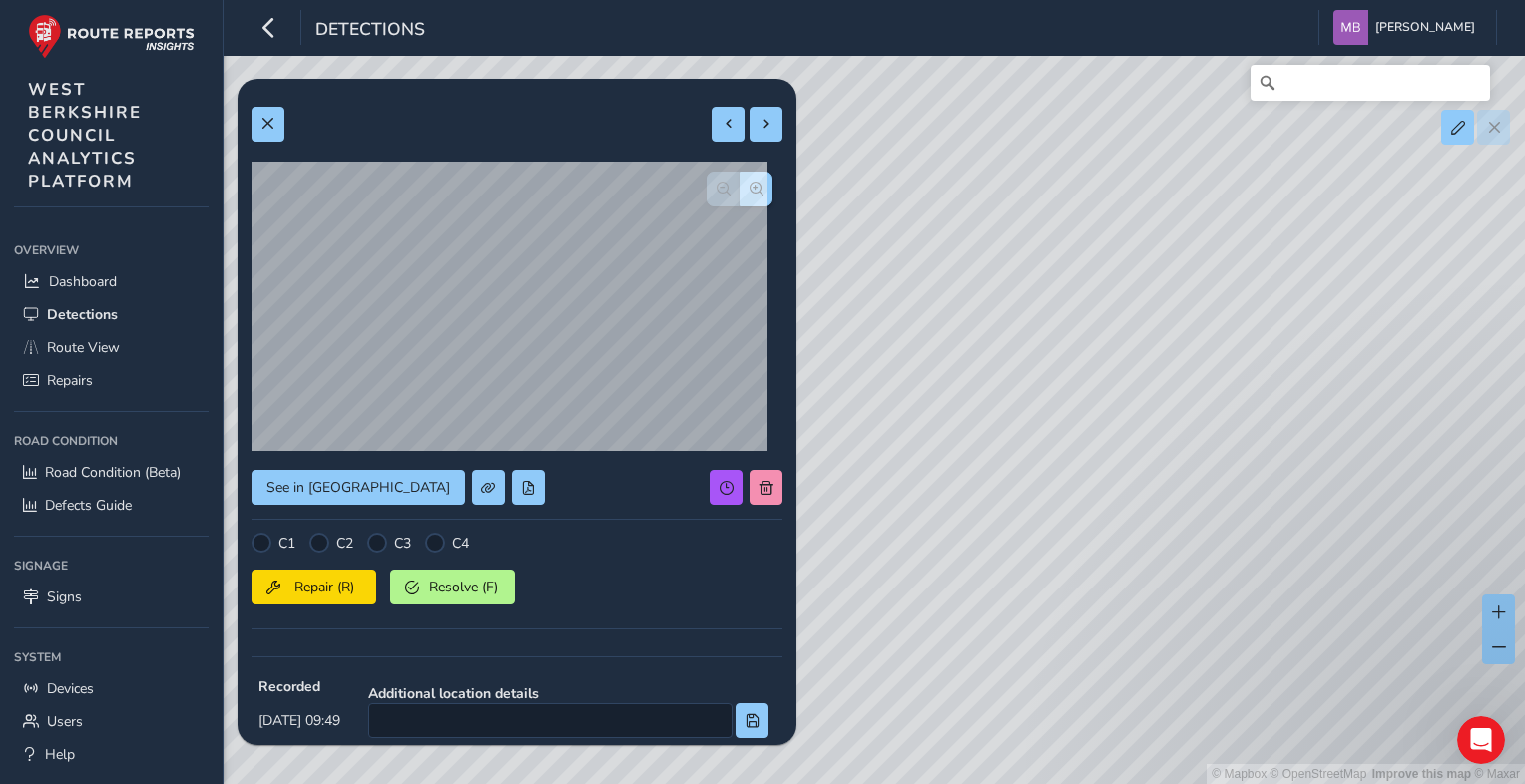
click at [302, 465] on div "See in Route View C1 C2 C3 C4 Repair (R) Resolve (F) Recorded Sep 26 2025, 09:4…" at bounding box center [516, 607] width 531 height 1029
click at [312, 481] on span "See in Route View" at bounding box center [358, 487] width 184 height 19
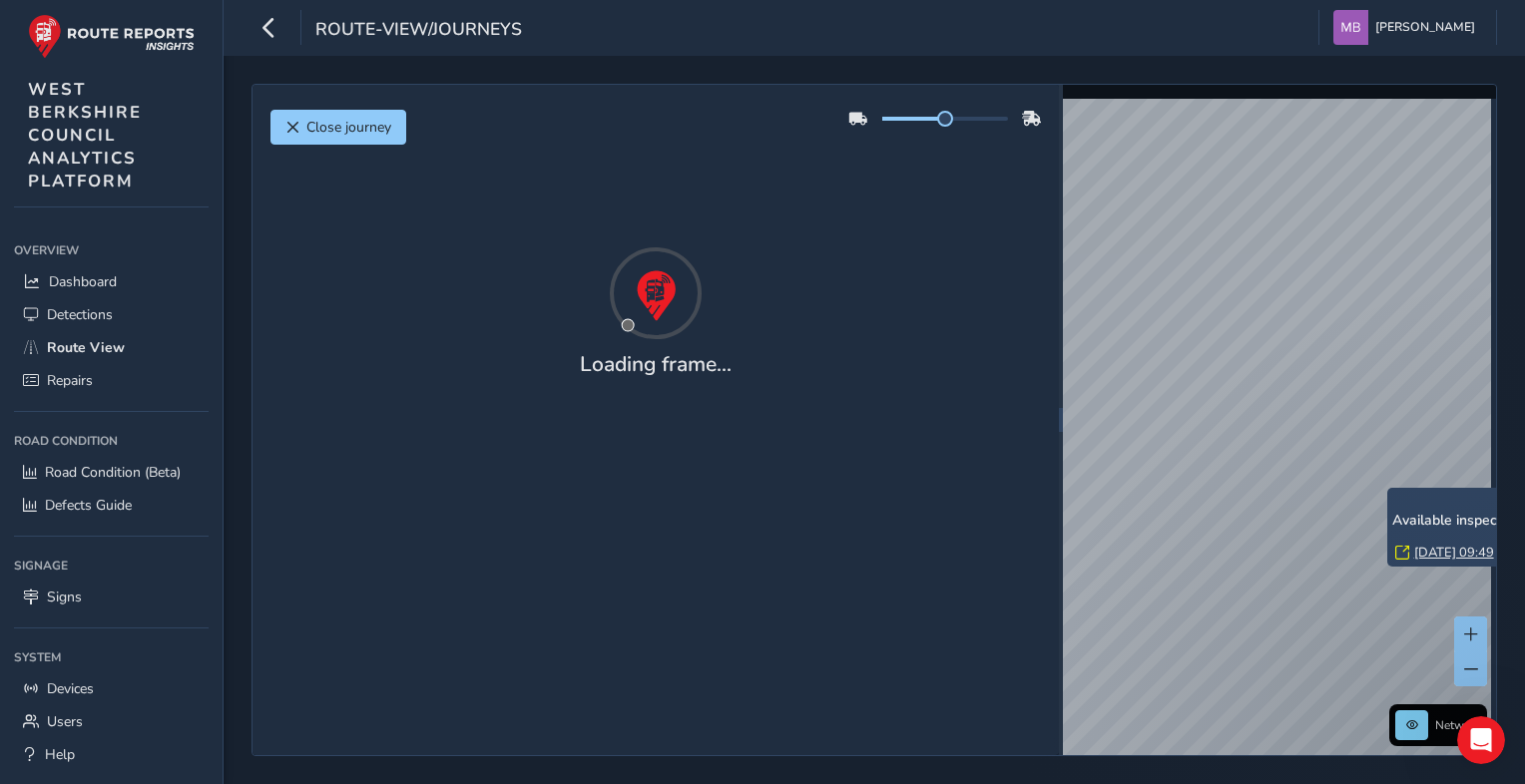
click at [1388, 489] on div "x Available inspection trips: [DATE] 09:49" at bounding box center [1487, 527] width 200 height 79
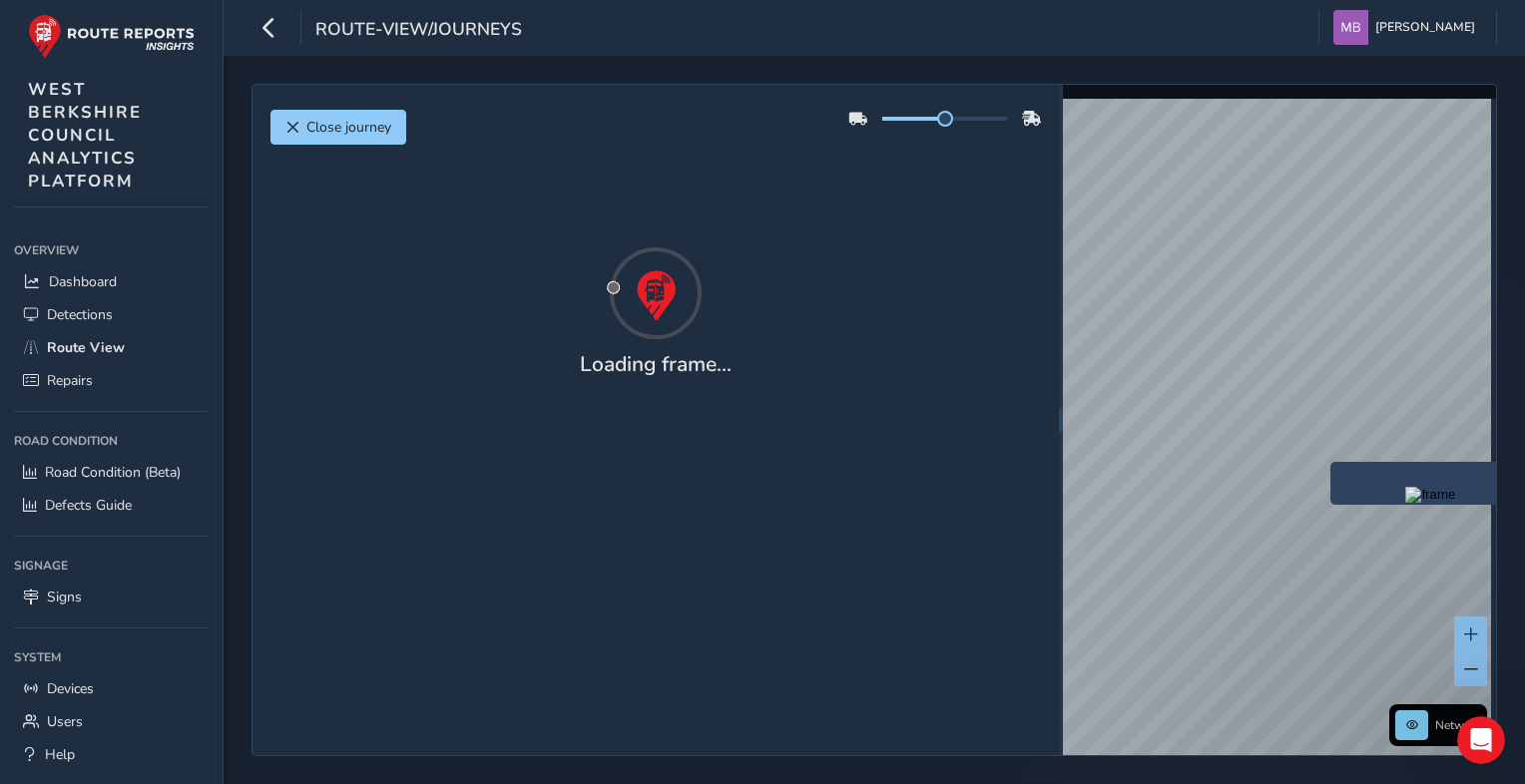
click at [1335, 464] on div "x" at bounding box center [1430, 483] width 200 height 43
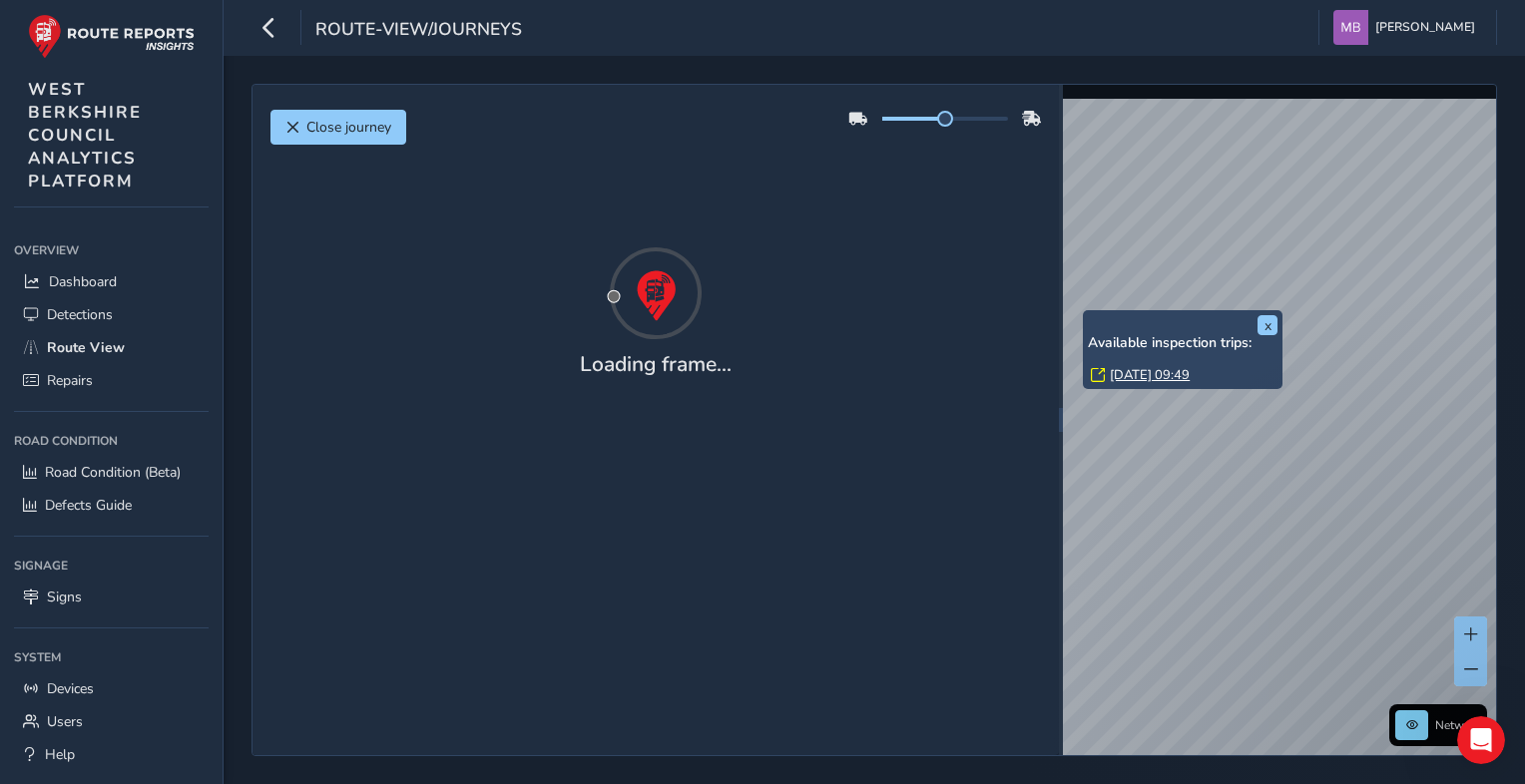
click at [1088, 315] on div "x Available inspection trips: [DATE] 09:49" at bounding box center [1183, 349] width 190 height 69
click at [1132, 373] on link "[DATE] 09:49" at bounding box center [1150, 375] width 80 height 18
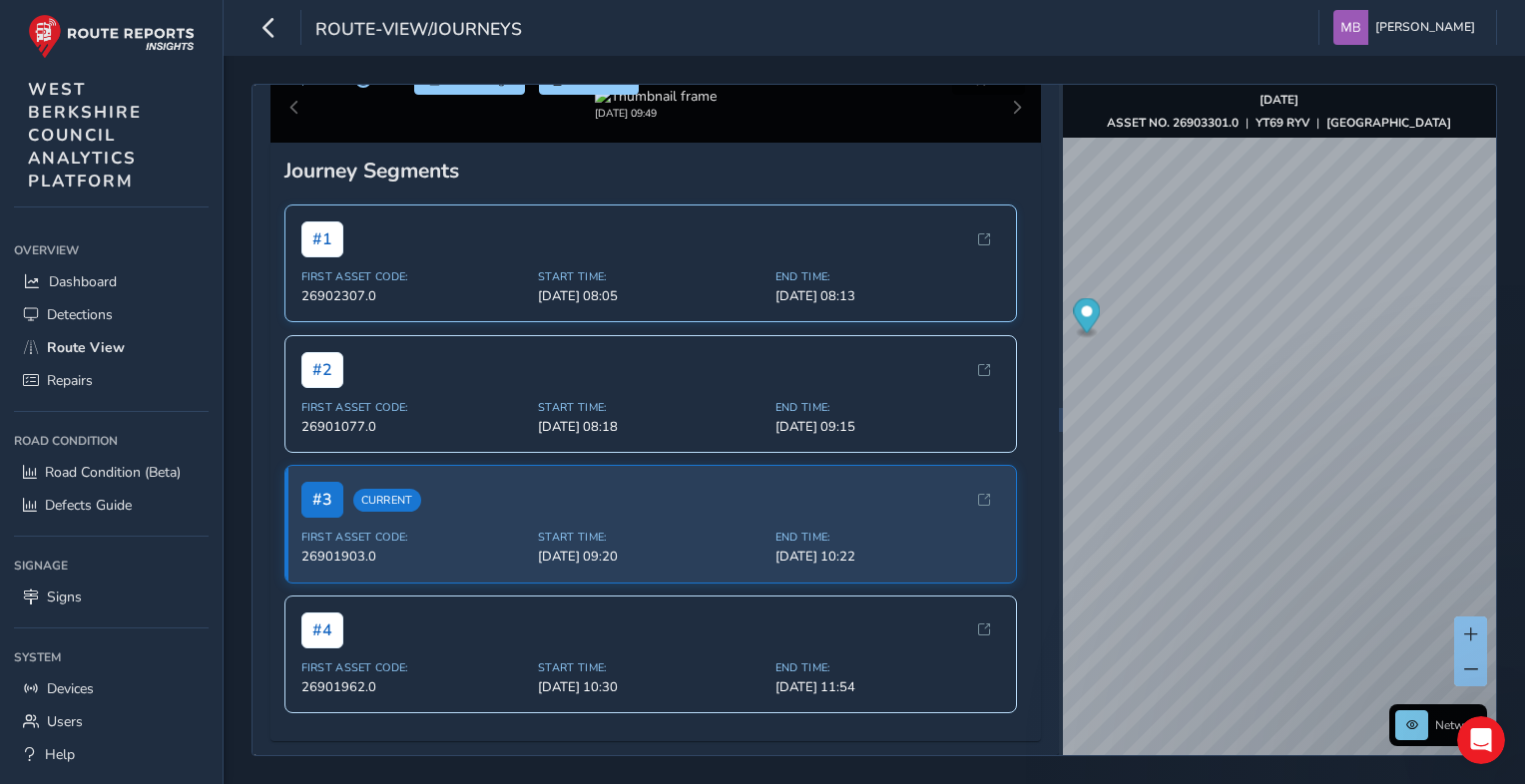
scroll to position [100, 0]
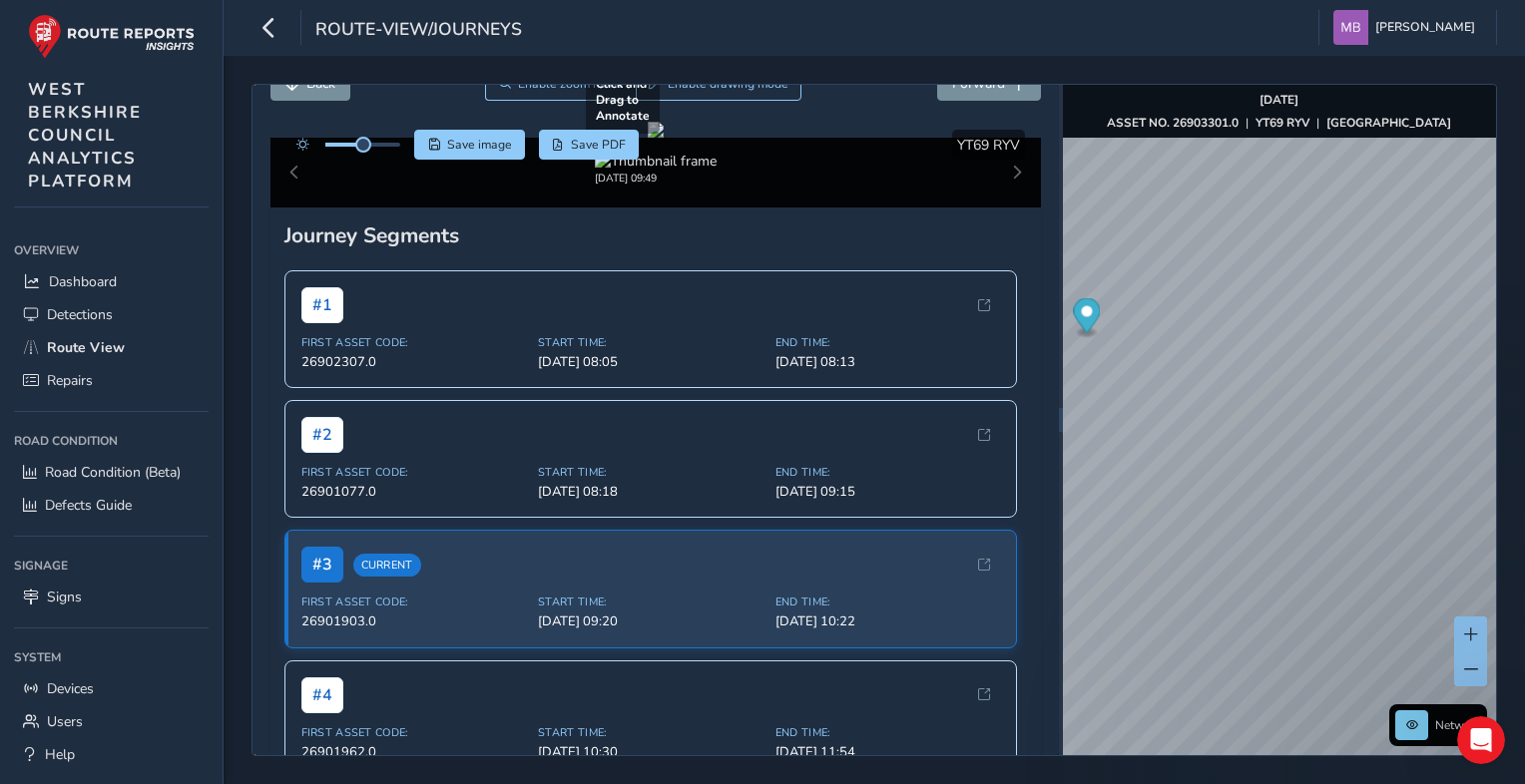
drag, startPoint x: 833, startPoint y: 268, endPoint x: 675, endPoint y: 269, distance: 158.7
click at [664, 138] on div at bounding box center [656, 130] width 16 height 16
drag, startPoint x: 866, startPoint y: 341, endPoint x: 962, endPoint y: 374, distance: 101.3
click at [664, 138] on div at bounding box center [656, 130] width 16 height 16
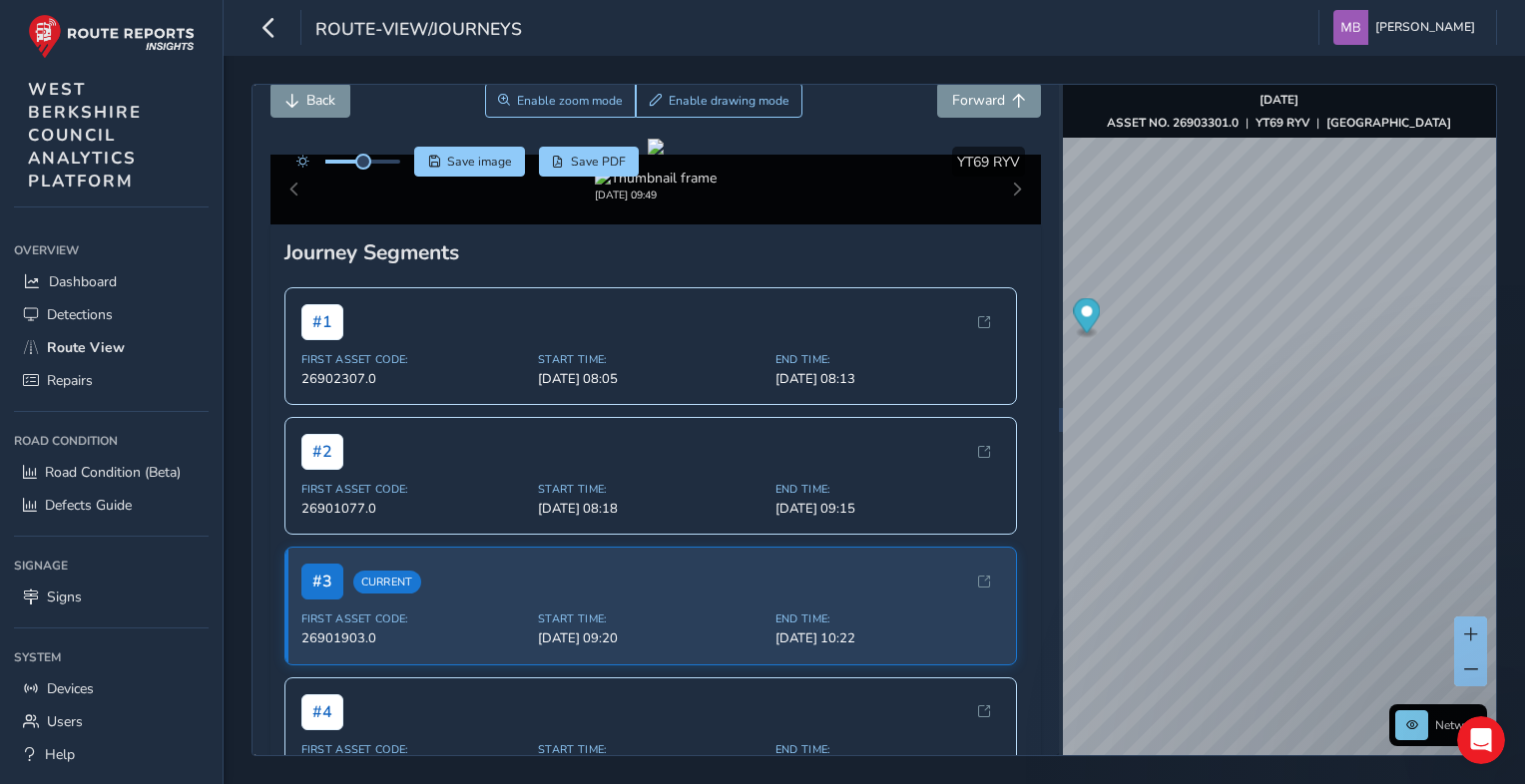
scroll to position [0, 0]
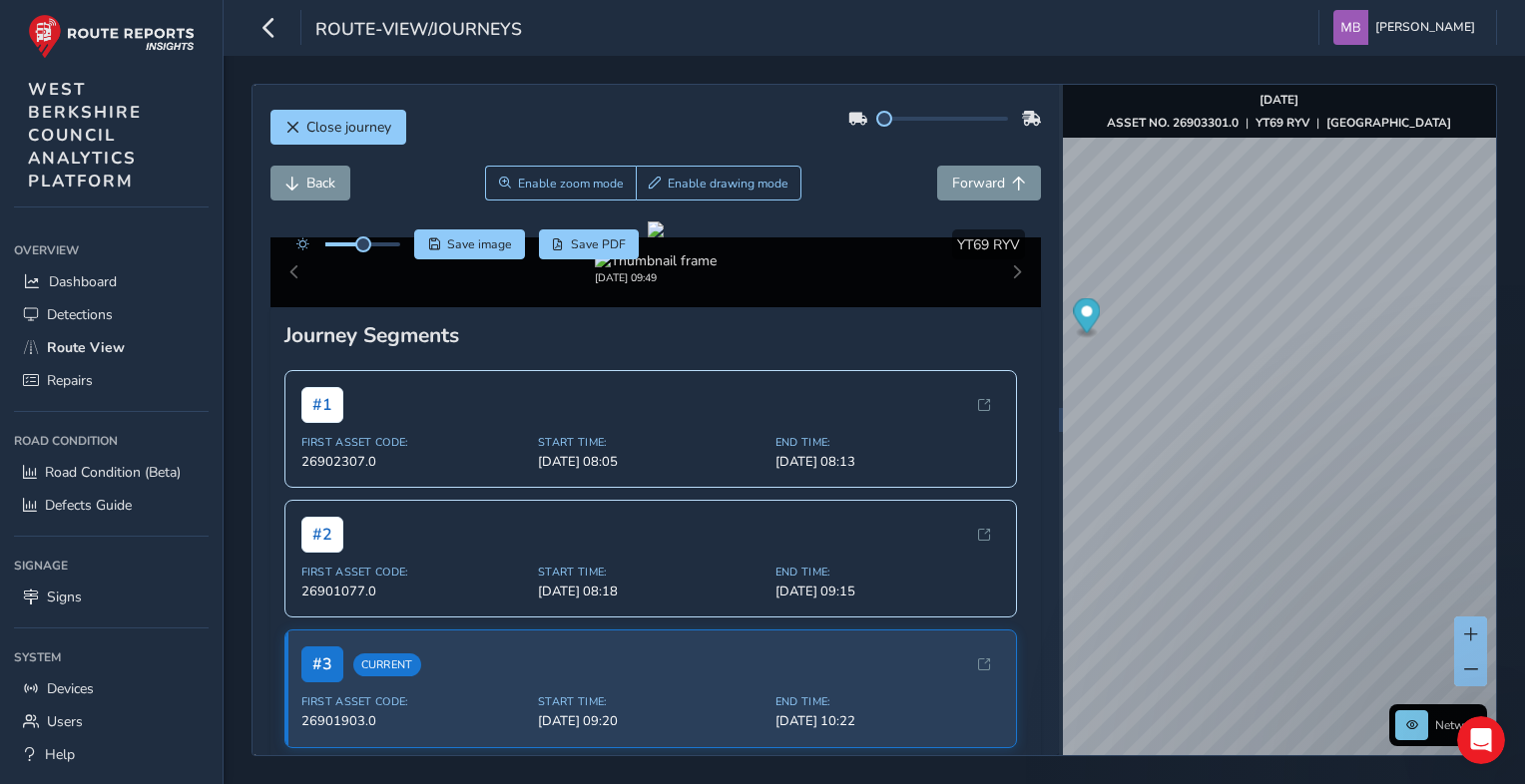
drag, startPoint x: 931, startPoint y: 117, endPoint x: 868, endPoint y: 126, distance: 63.5
click at [868, 126] on div at bounding box center [944, 119] width 193 height 32
drag, startPoint x: 704, startPoint y: 337, endPoint x: 679, endPoint y: 332, distance: 25.4
click at [664, 237] on div at bounding box center [656, 230] width 16 height 16
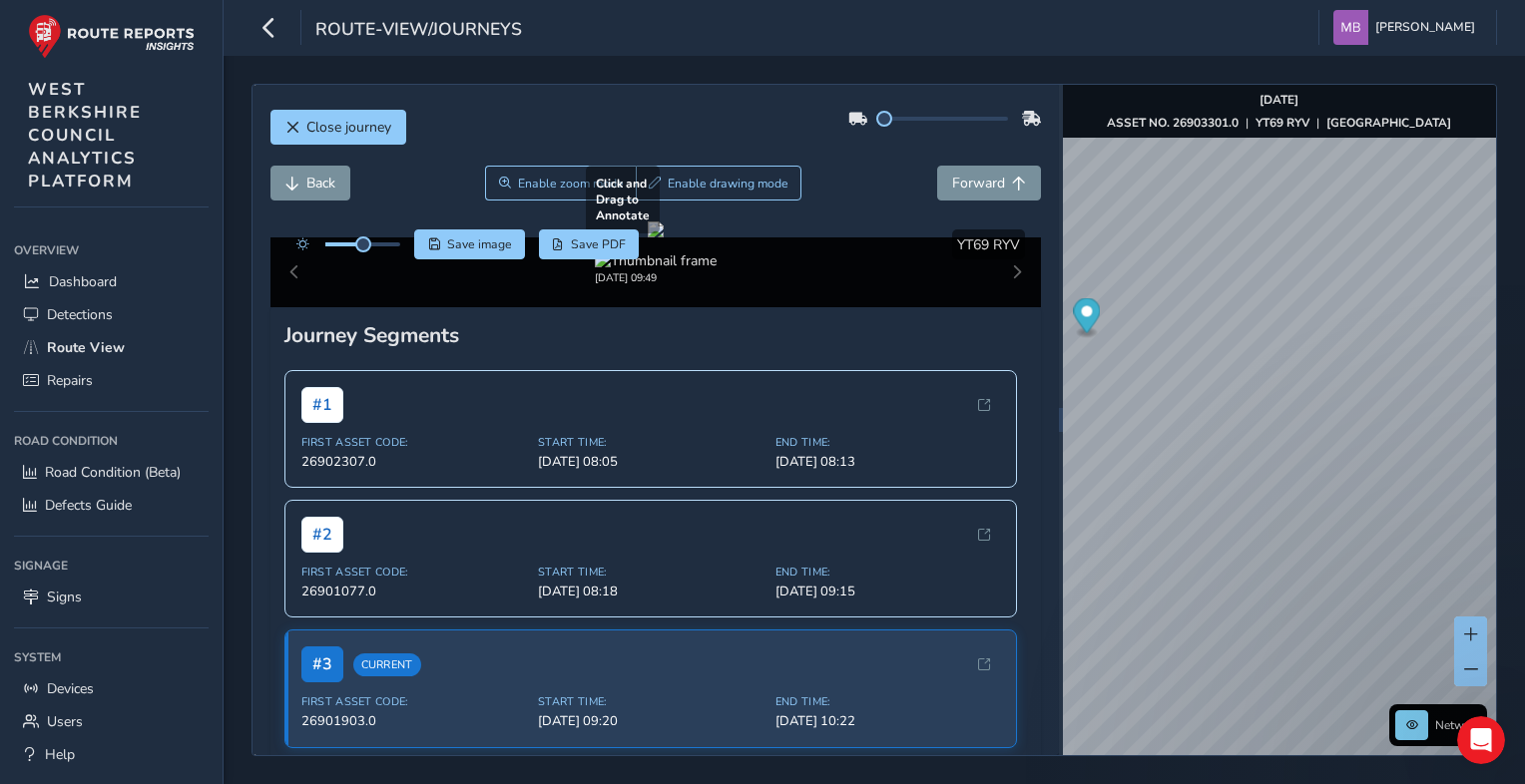
click at [664, 237] on div at bounding box center [656, 230] width 16 height 16
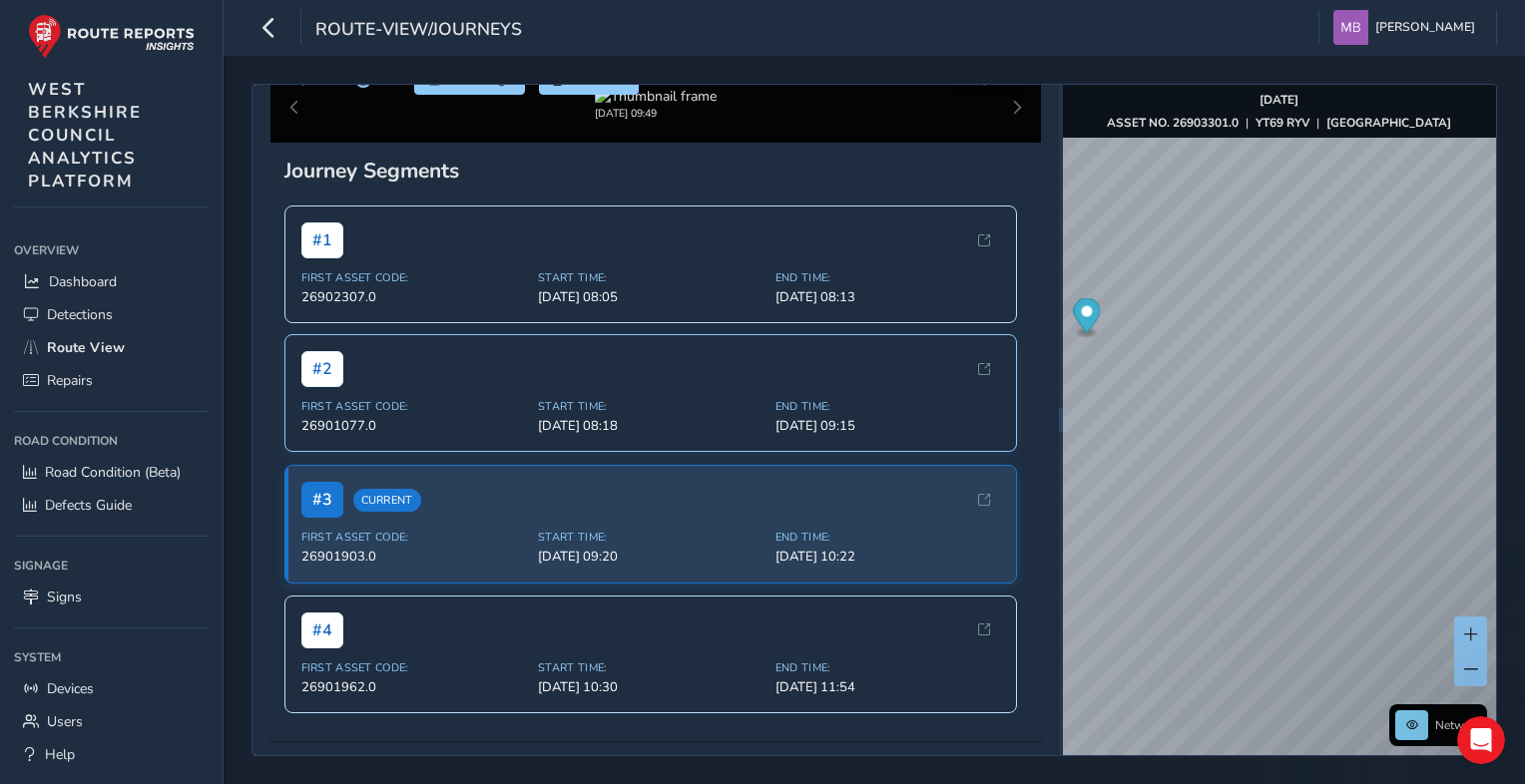
scroll to position [623, 0]
click at [311, 625] on span "# 4" at bounding box center [322, 630] width 42 height 36
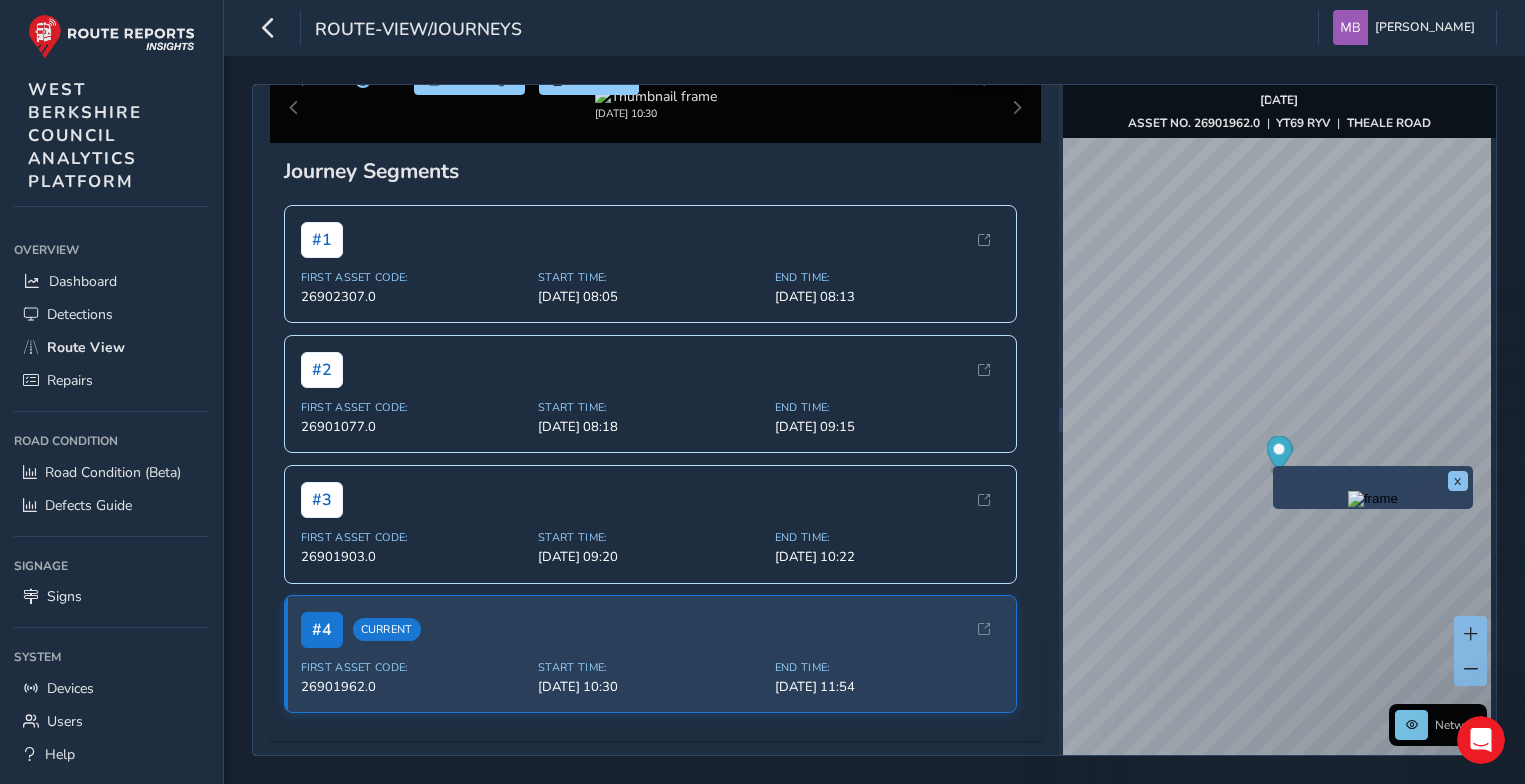
scroll to position [623, 0]
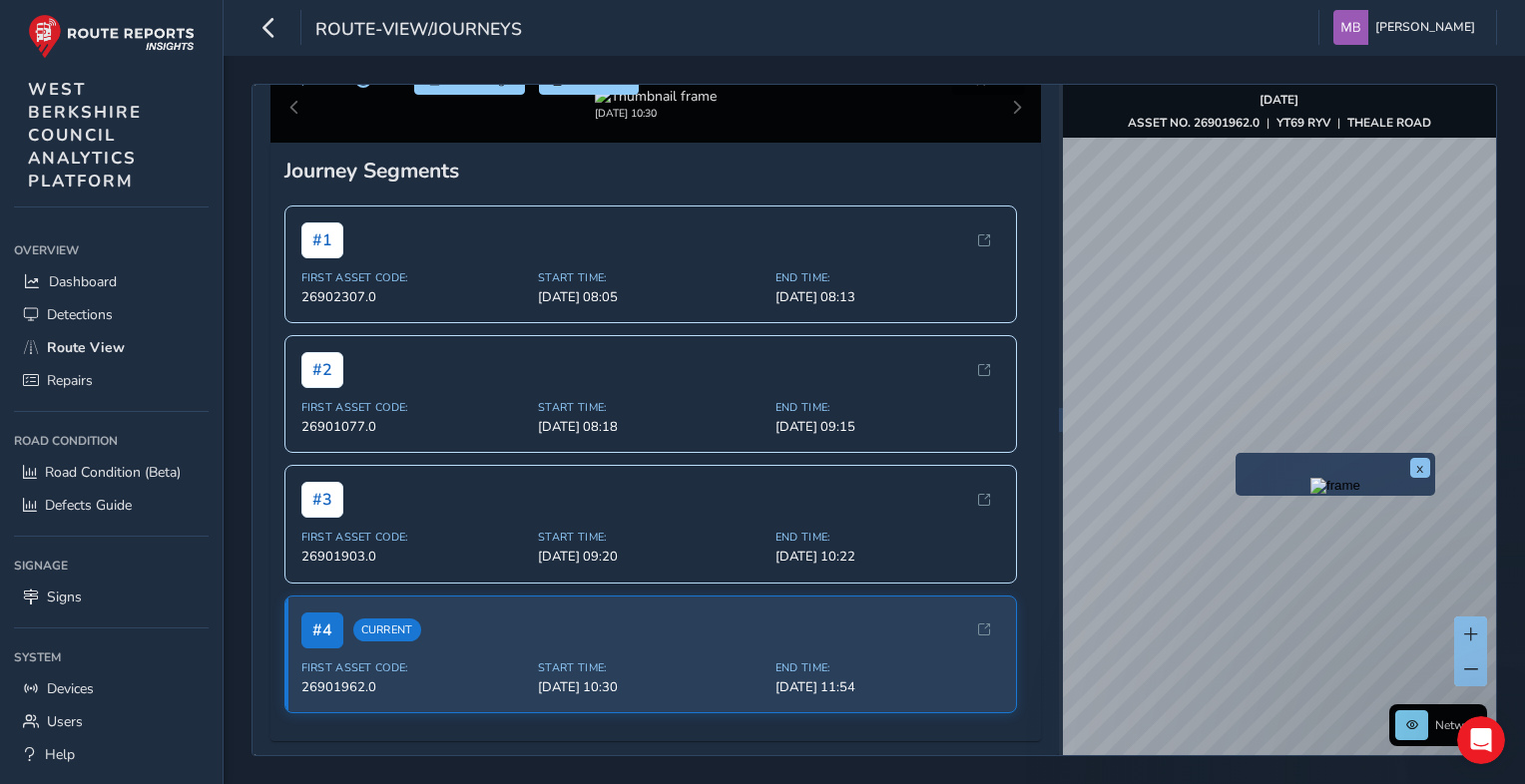
click at [1325, 458] on div "x Network [DATE] ASSET NO. 26901962.0 | YT69 RYV | THEALE ROAD © Mapbox © OpenS…" at bounding box center [1279, 420] width 433 height 671
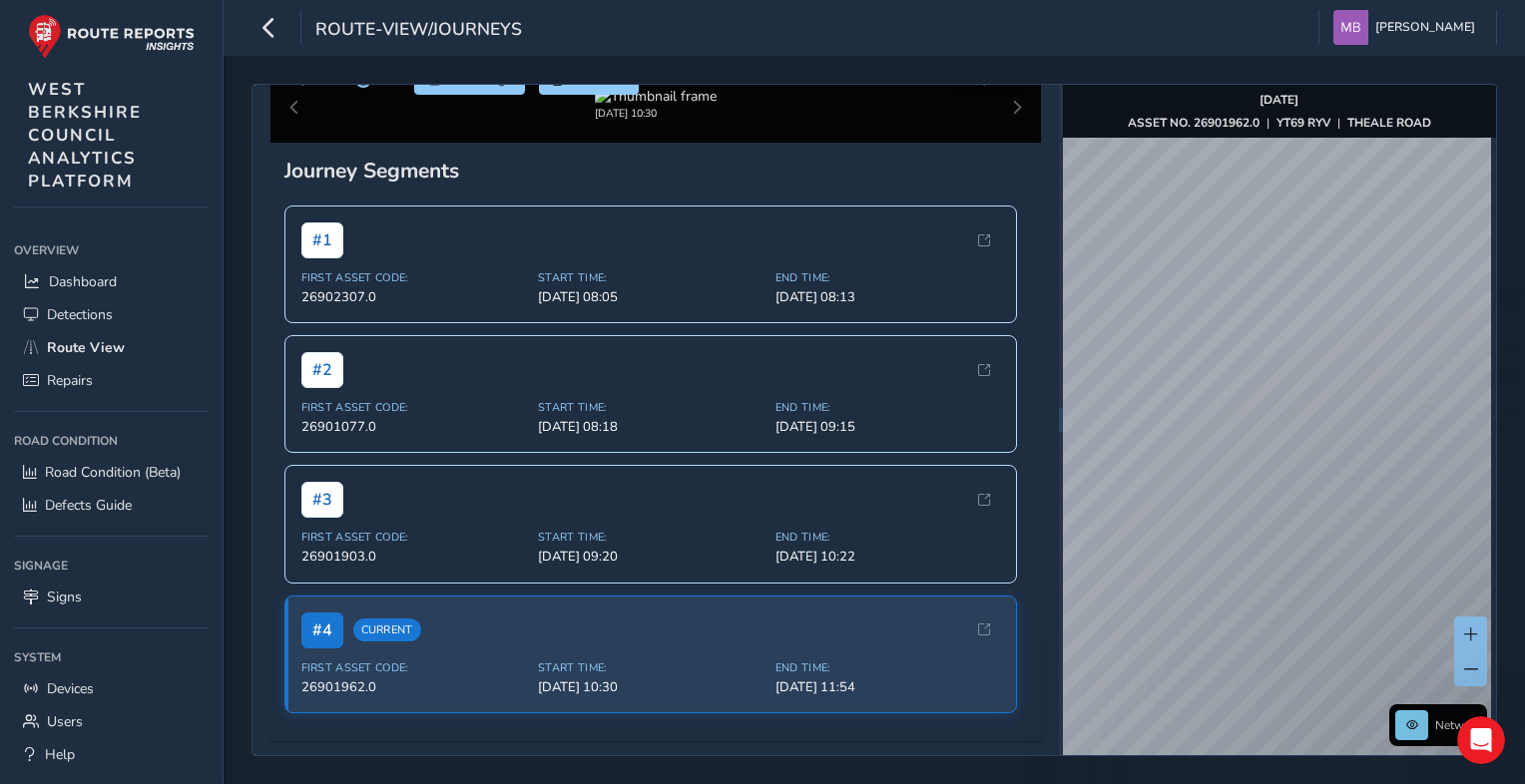
scroll to position [623, 0]
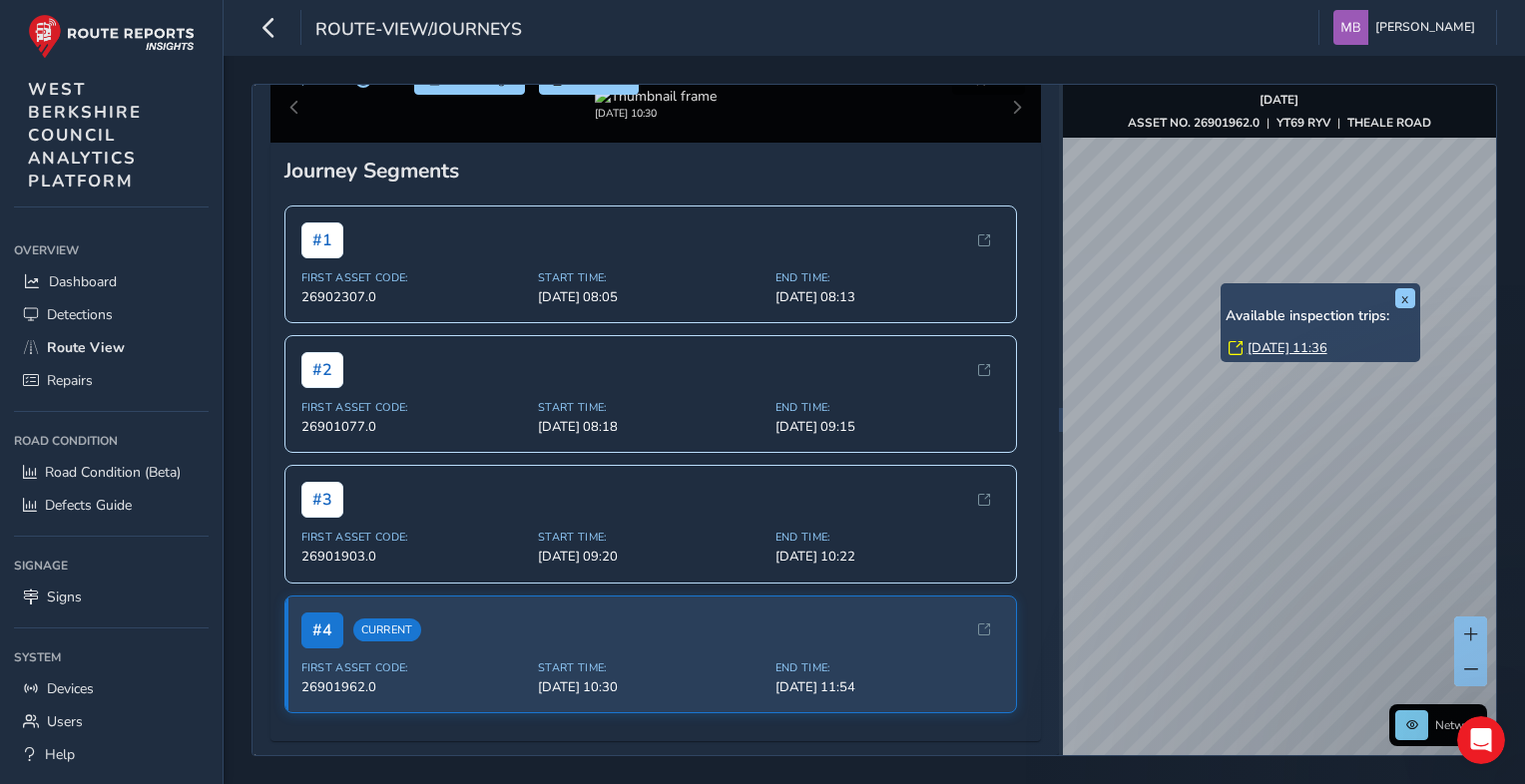
click at [1281, 330] on div "x Available inspection trips: [DATE] 11:36 Network [DATE] ASSET NO. 26901962.0 …" at bounding box center [1279, 420] width 433 height 671
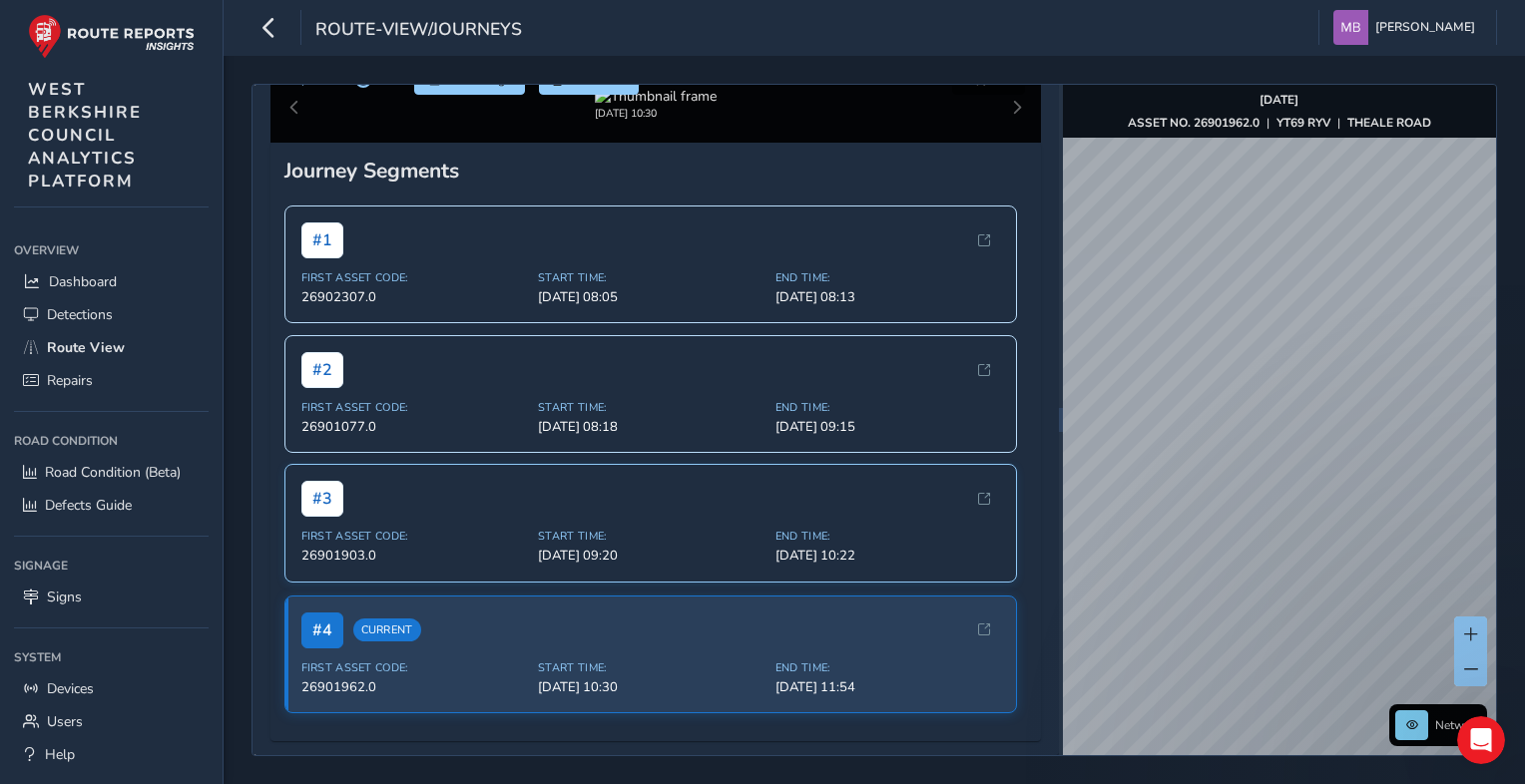
drag, startPoint x: 324, startPoint y: 497, endPoint x: 335, endPoint y: 499, distance: 11.2
click at [325, 497] on span "# 3" at bounding box center [322, 499] width 42 height 36
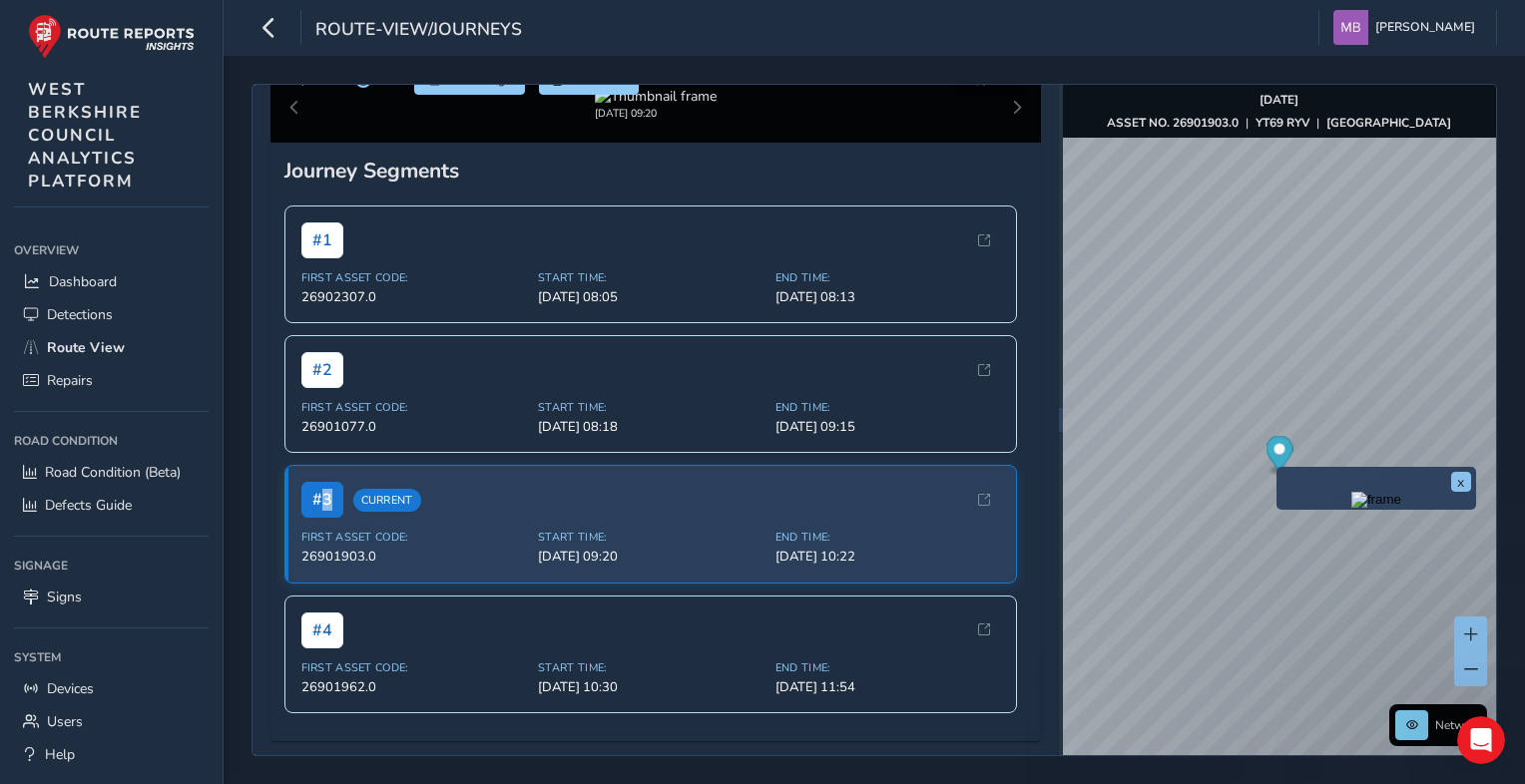
click at [1371, 508] on img "Preview frame" at bounding box center [1376, 500] width 50 height 16
click at [1375, 508] on img "Preview frame" at bounding box center [1376, 500] width 50 height 16
click at [1376, 508] on img "Preview frame" at bounding box center [1376, 500] width 50 height 16
